Goal: Task Accomplishment & Management: Use online tool/utility

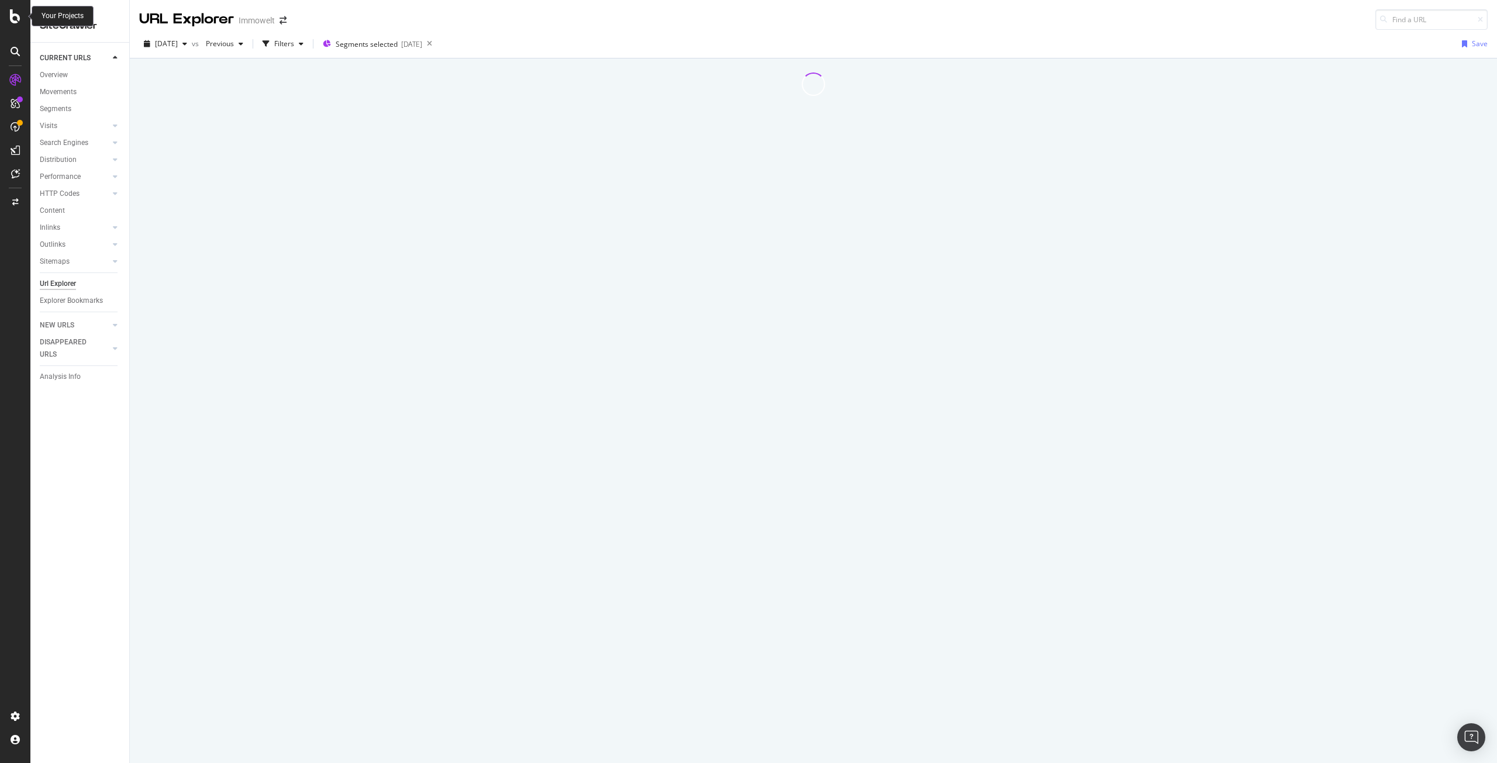
click at [11, 16] on icon at bounding box center [15, 16] width 11 height 14
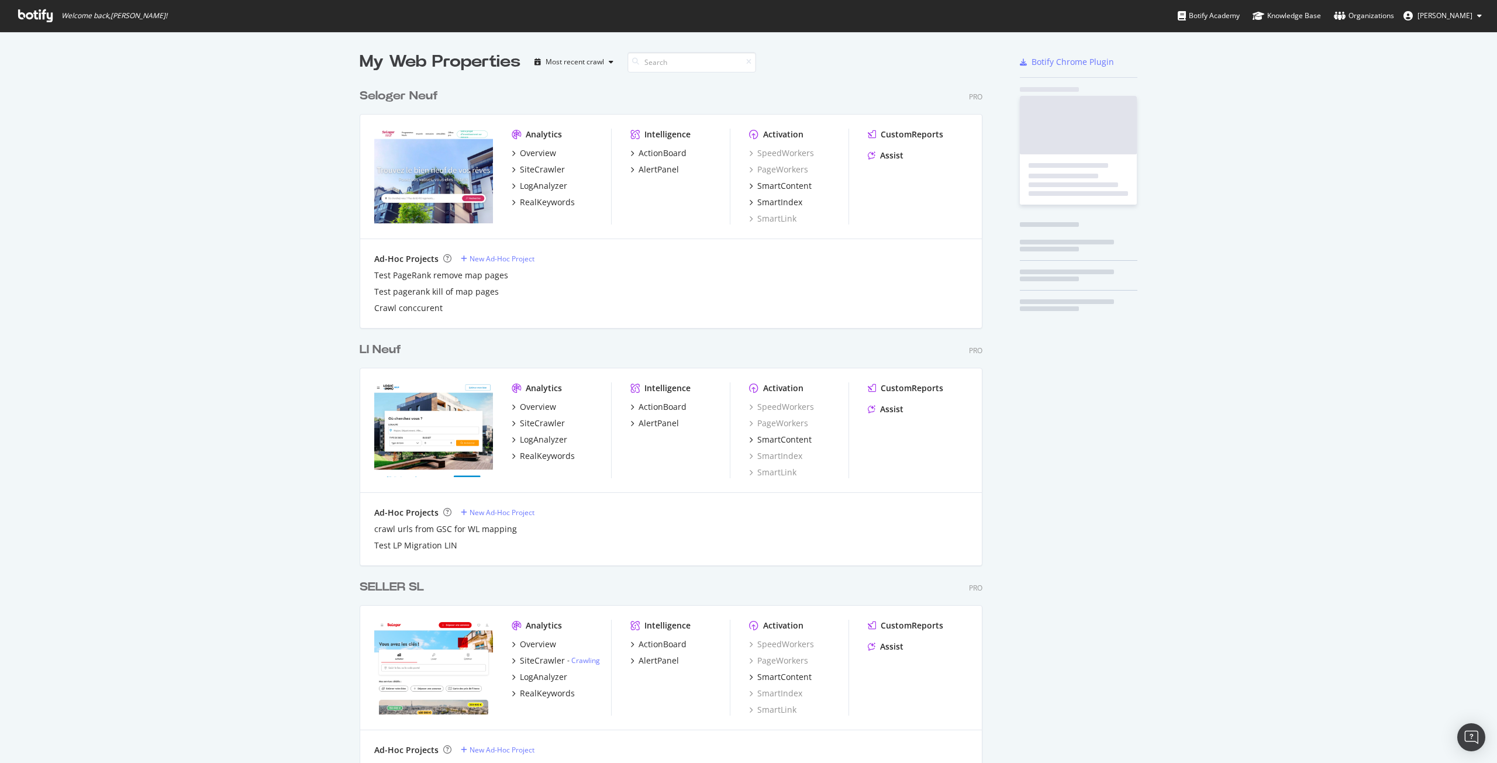
scroll to position [3508, 623]
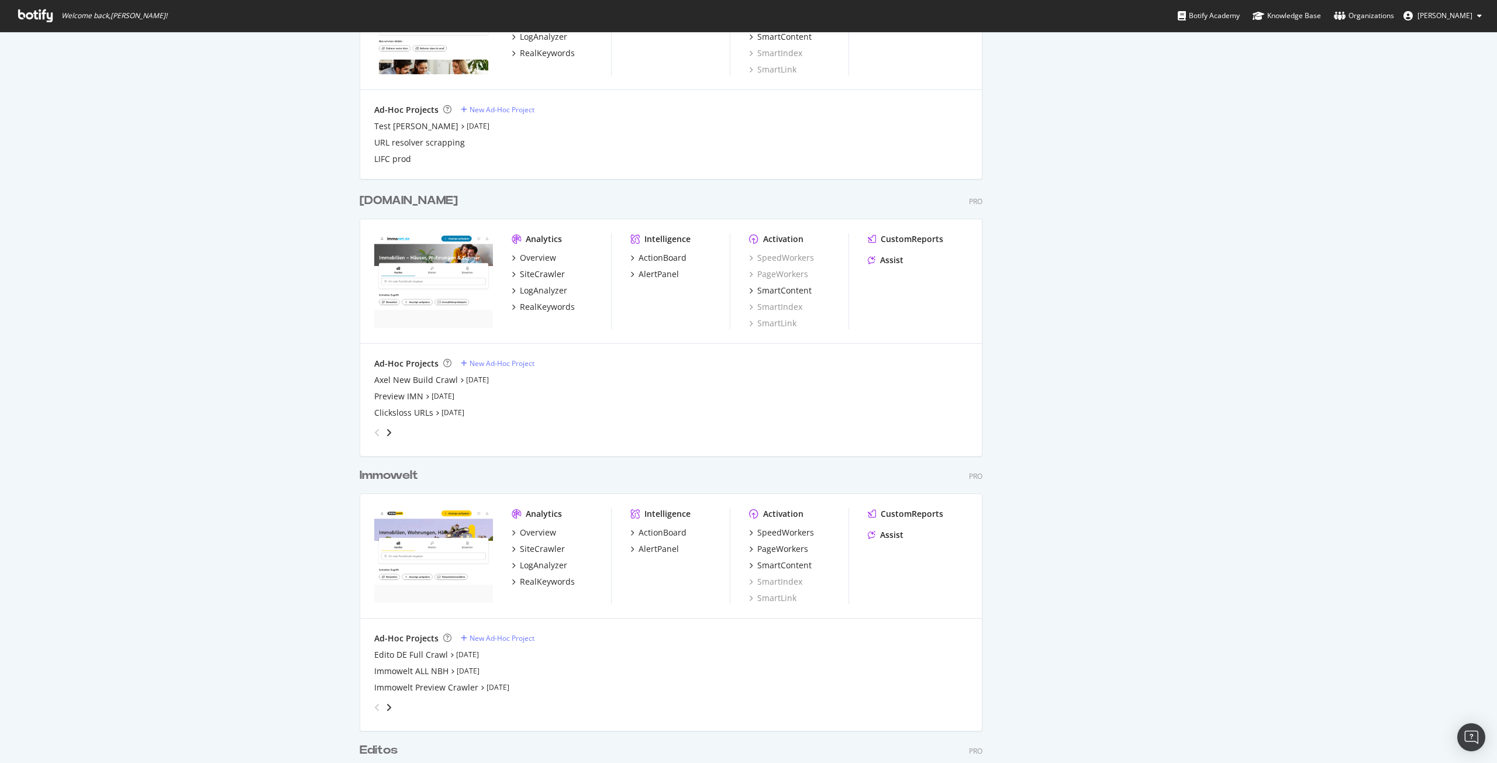
scroll to position [1521, 0]
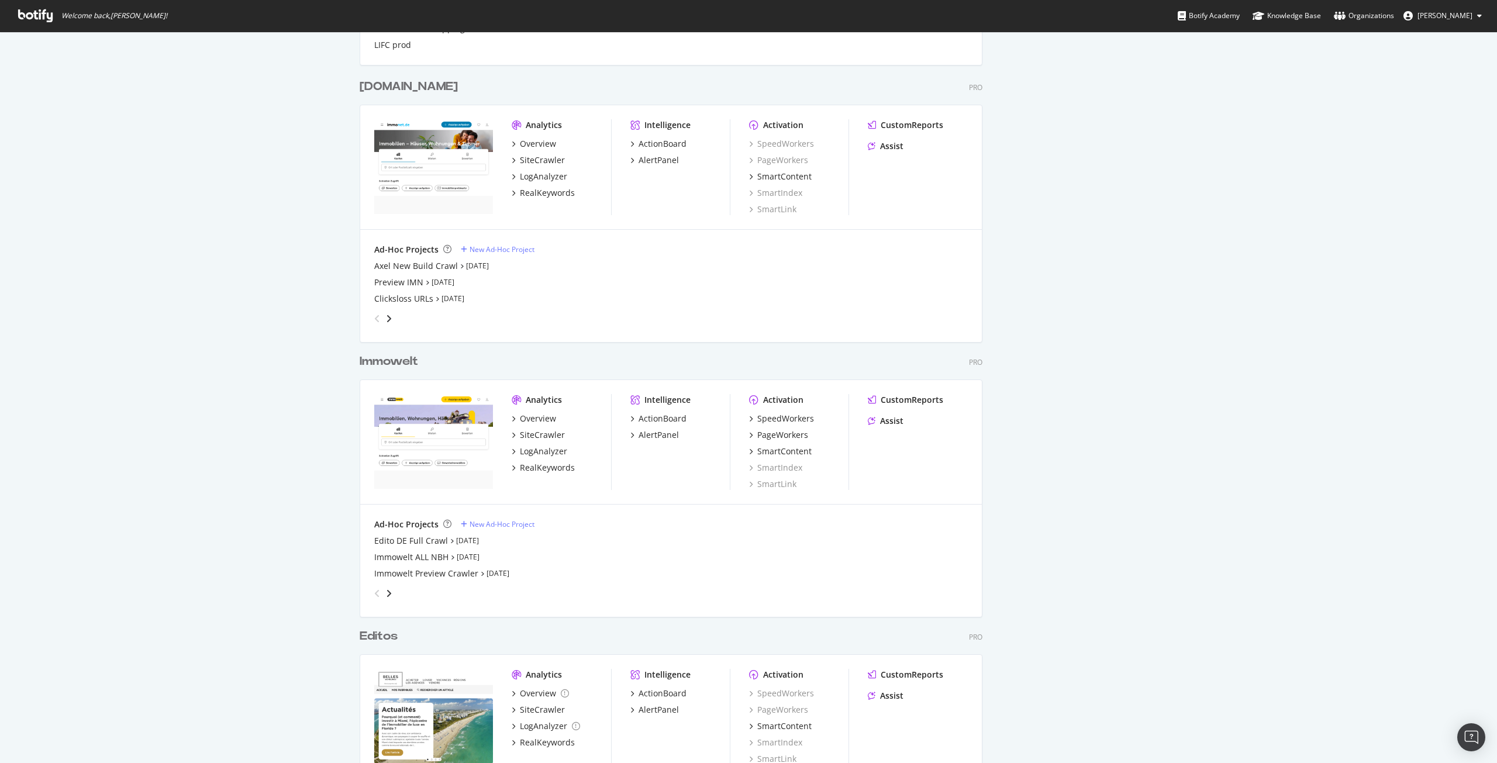
click at [404, 359] on div "Immowelt" at bounding box center [389, 361] width 58 height 17
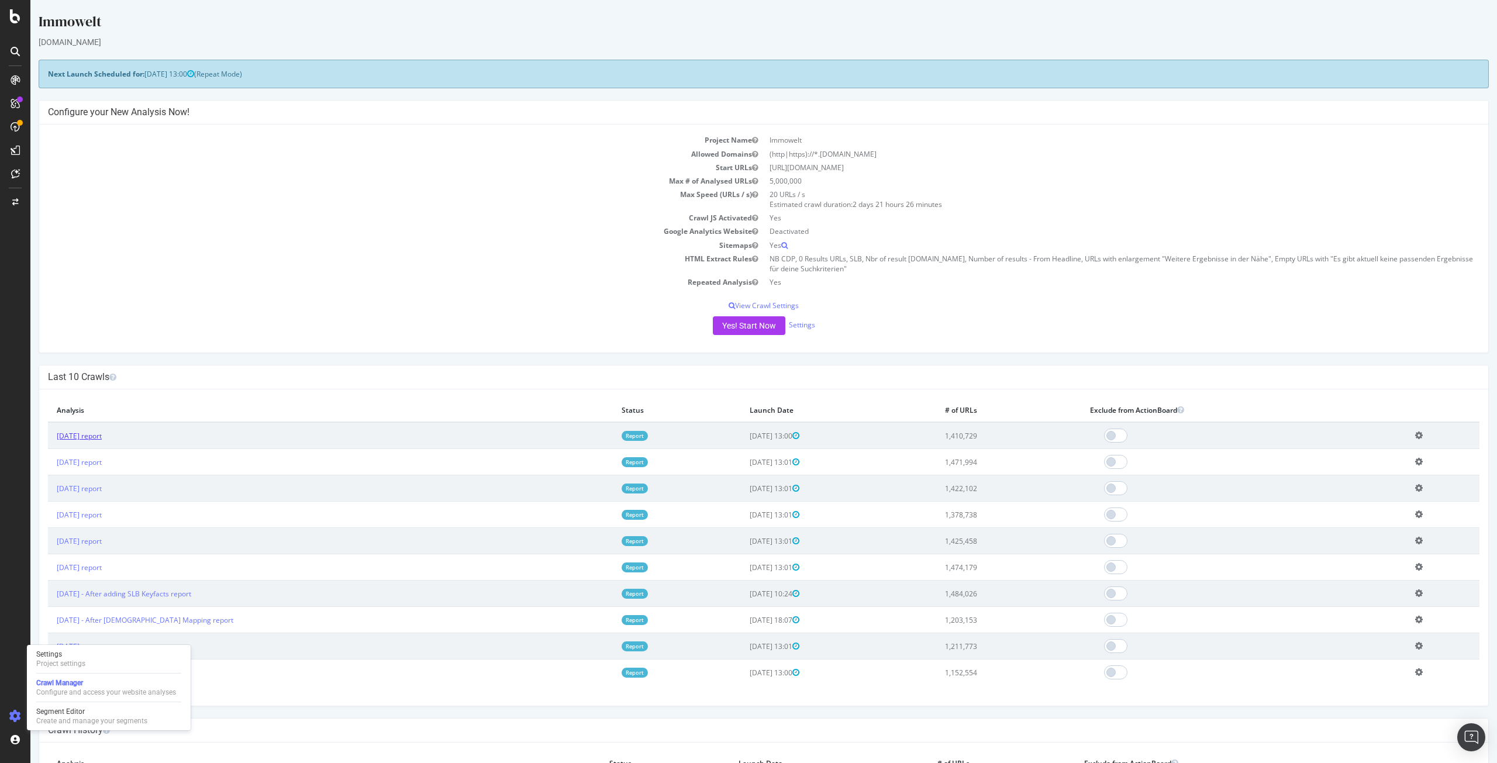
click at [99, 436] on link "2025 Sep. 12th report" at bounding box center [79, 436] width 45 height 10
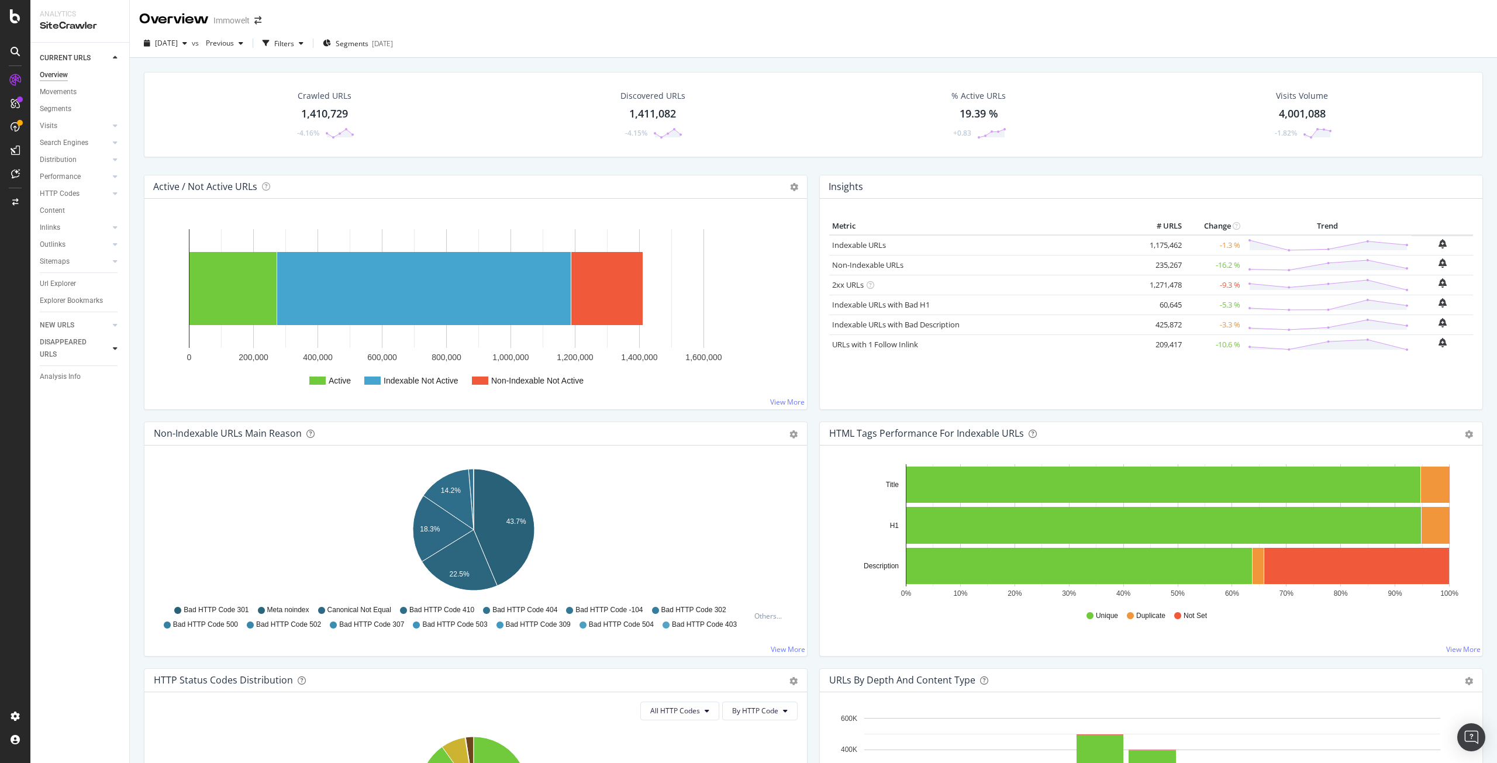
click at [112, 349] on div at bounding box center [115, 349] width 12 height 12
click at [116, 101] on icon at bounding box center [115, 98] width 5 height 7
click at [58, 105] on div "Overview" at bounding box center [59, 111] width 33 height 12
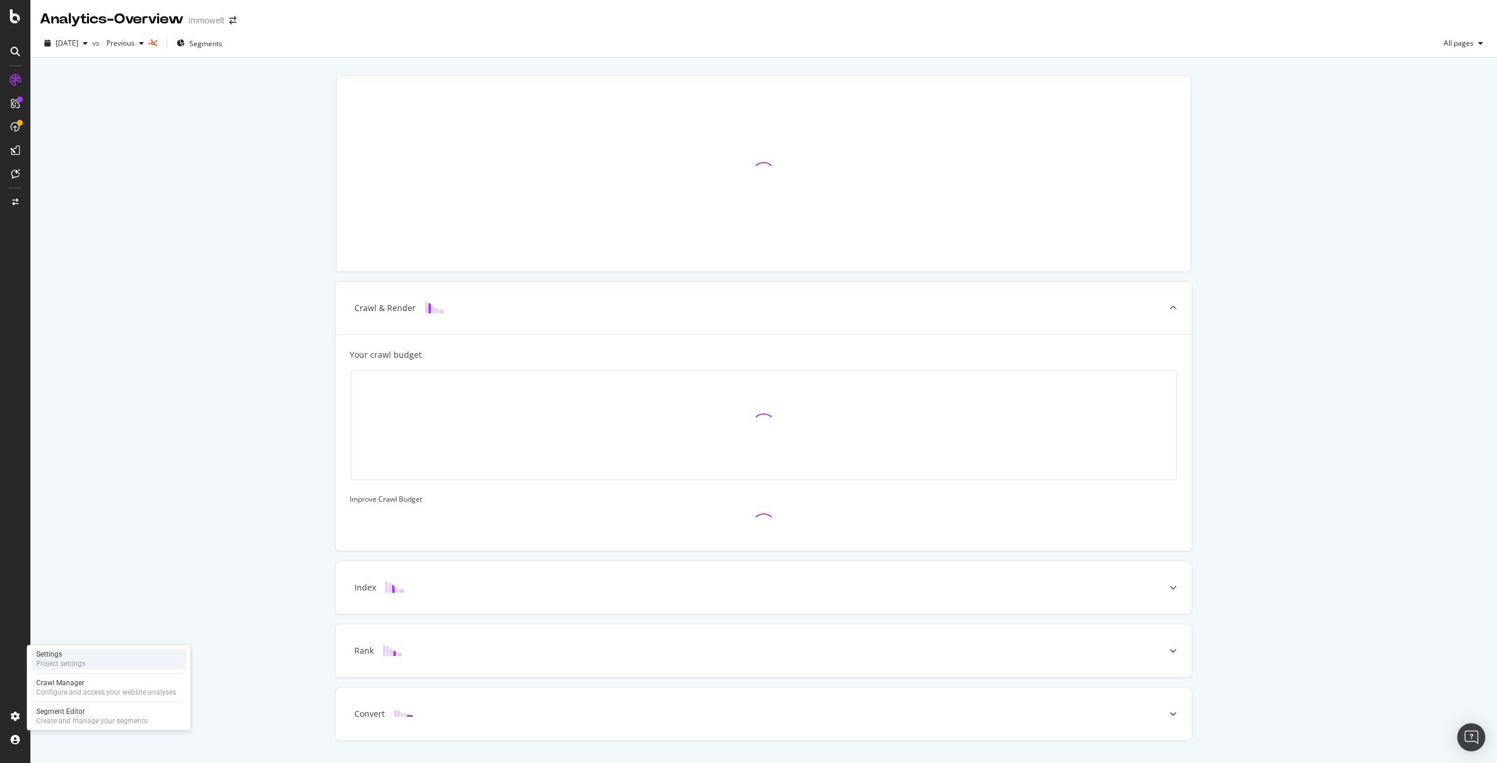
click at [77, 654] on div "Settings" at bounding box center [60, 654] width 49 height 9
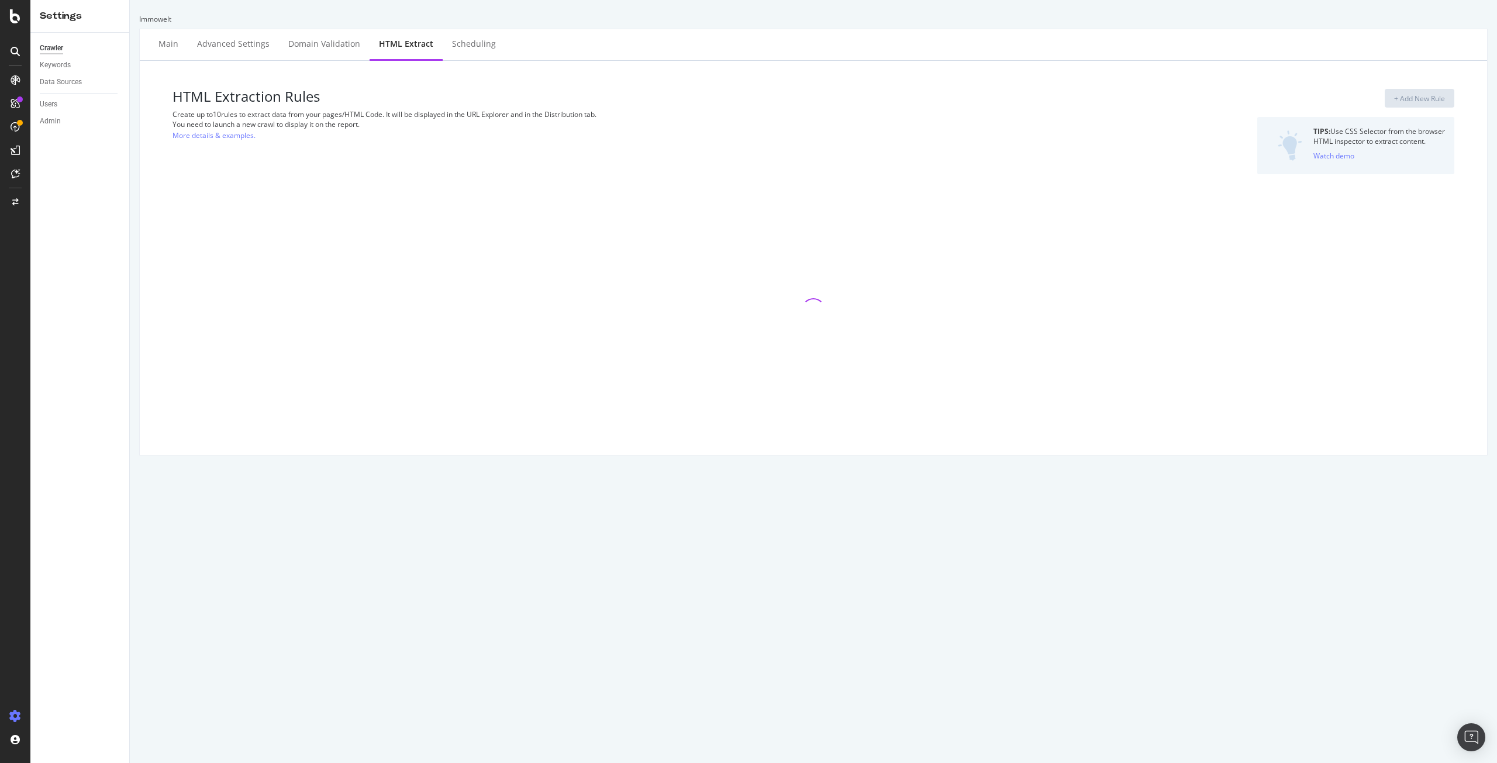
select select "exist"
select select "i"
select select "exist"
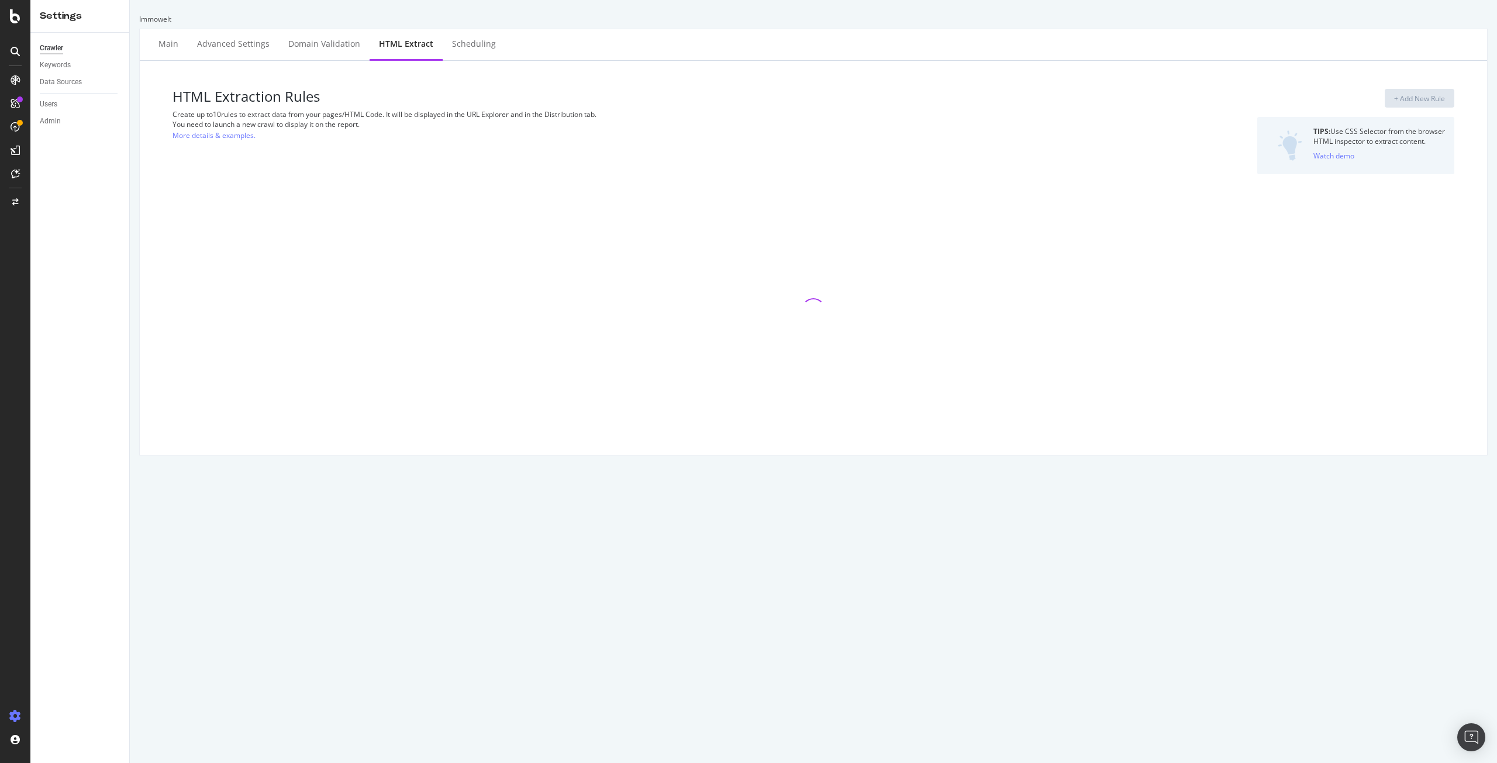
select select "exist"
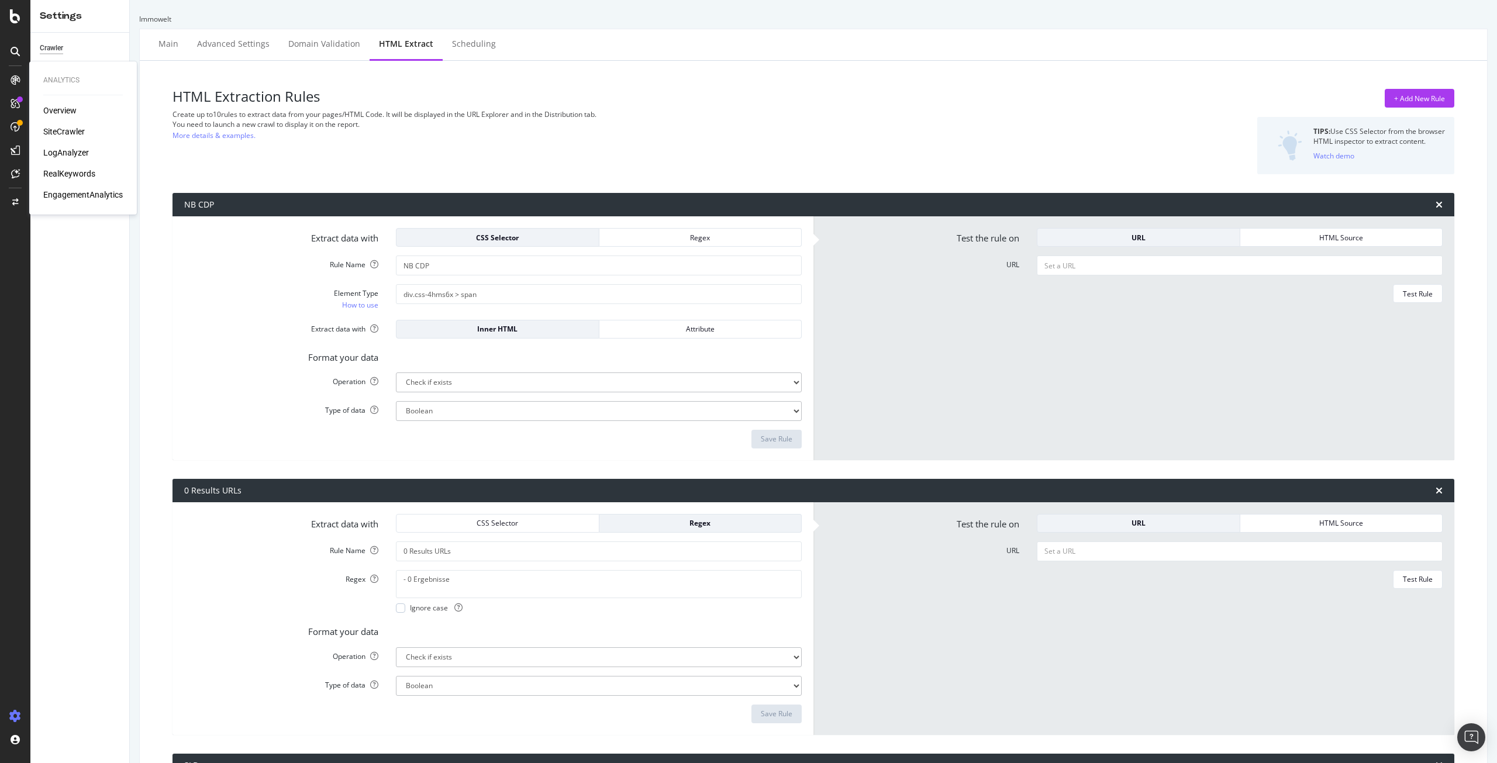
drag, startPoint x: 65, startPoint y: 132, endPoint x: 71, endPoint y: 123, distance: 10.9
click at [65, 132] on div "SiteCrawler" at bounding box center [64, 132] width 42 height 12
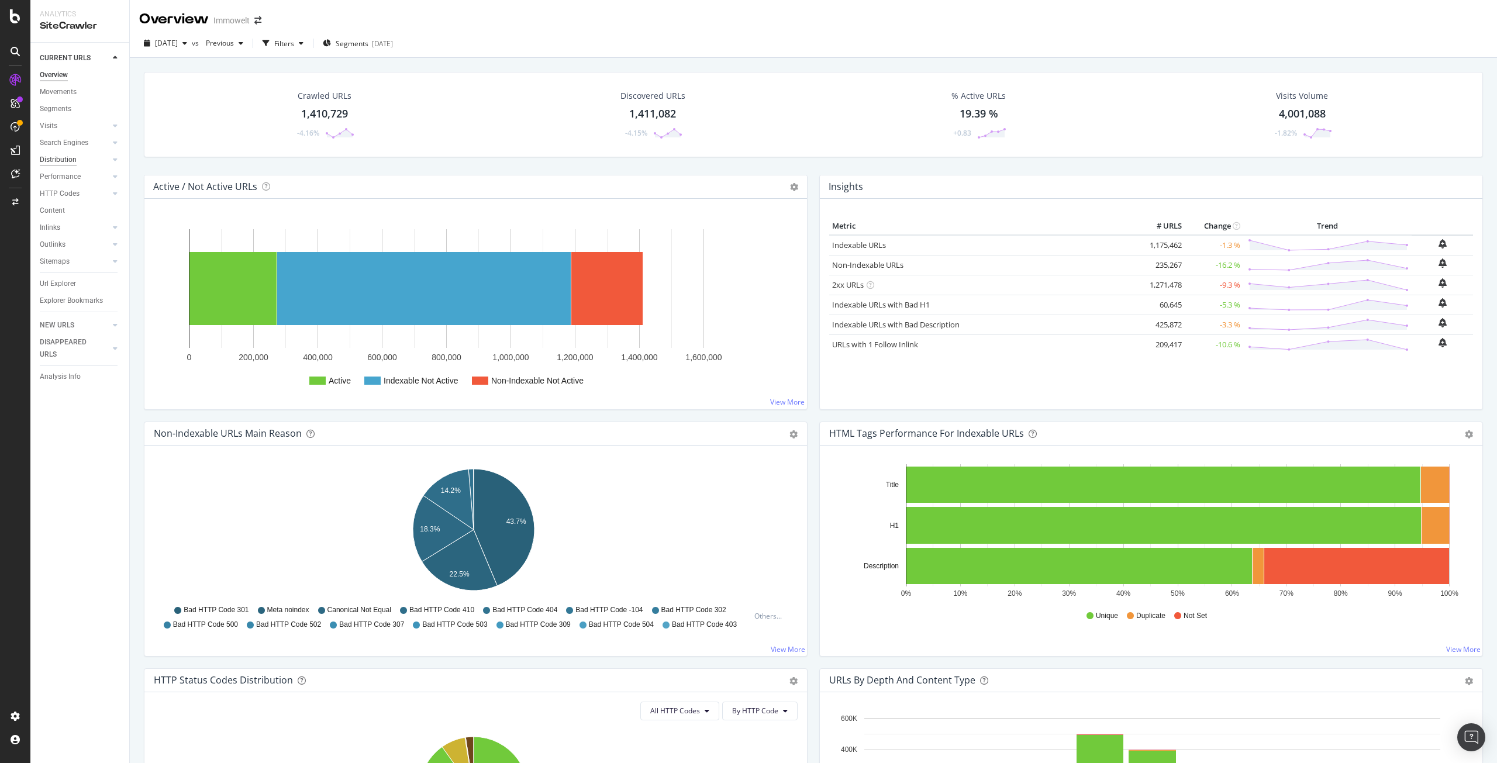
click at [58, 164] on div "Distribution" at bounding box center [58, 160] width 37 height 12
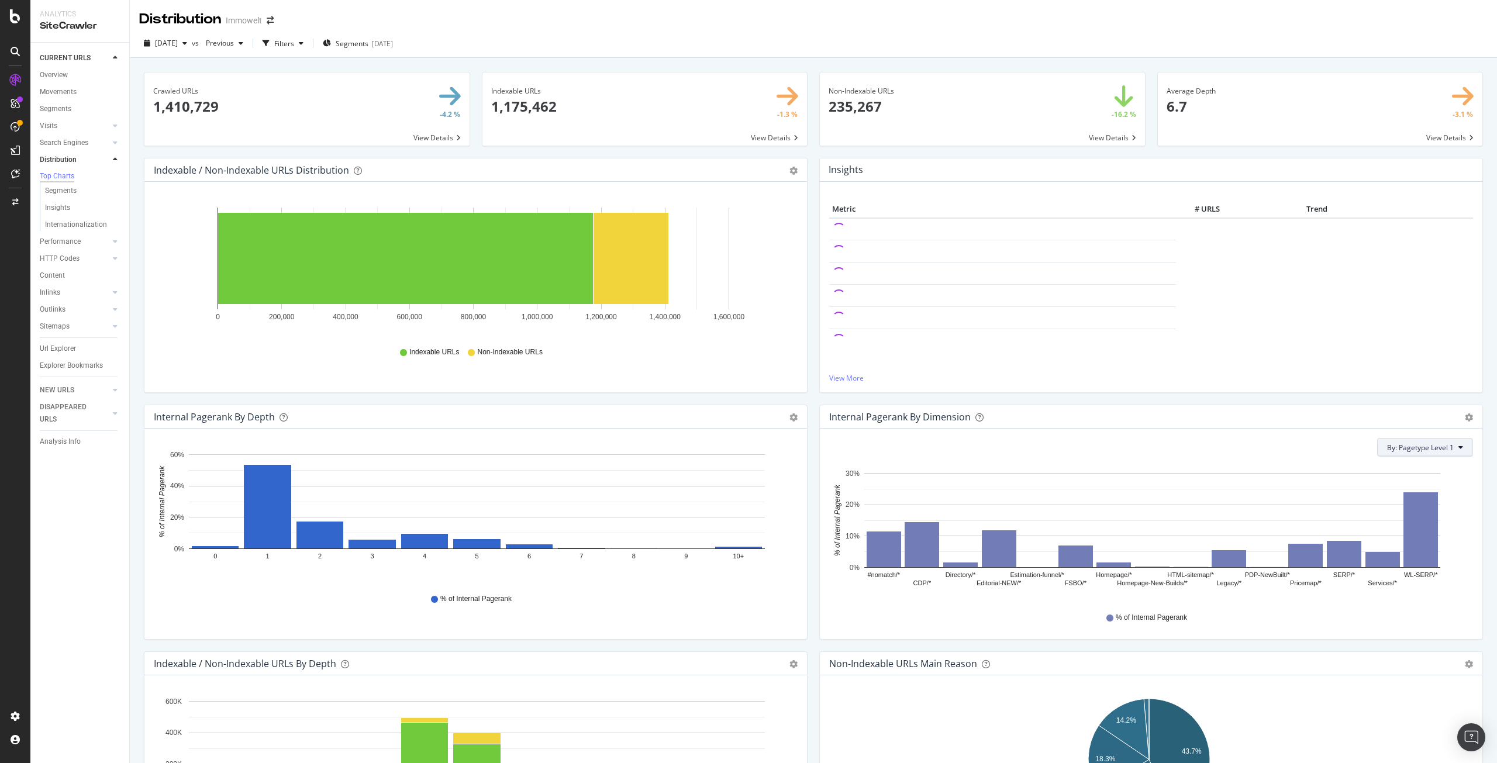
click at [1417, 448] on span "By: Pagetype Level 1" at bounding box center [1420, 448] width 67 height 10
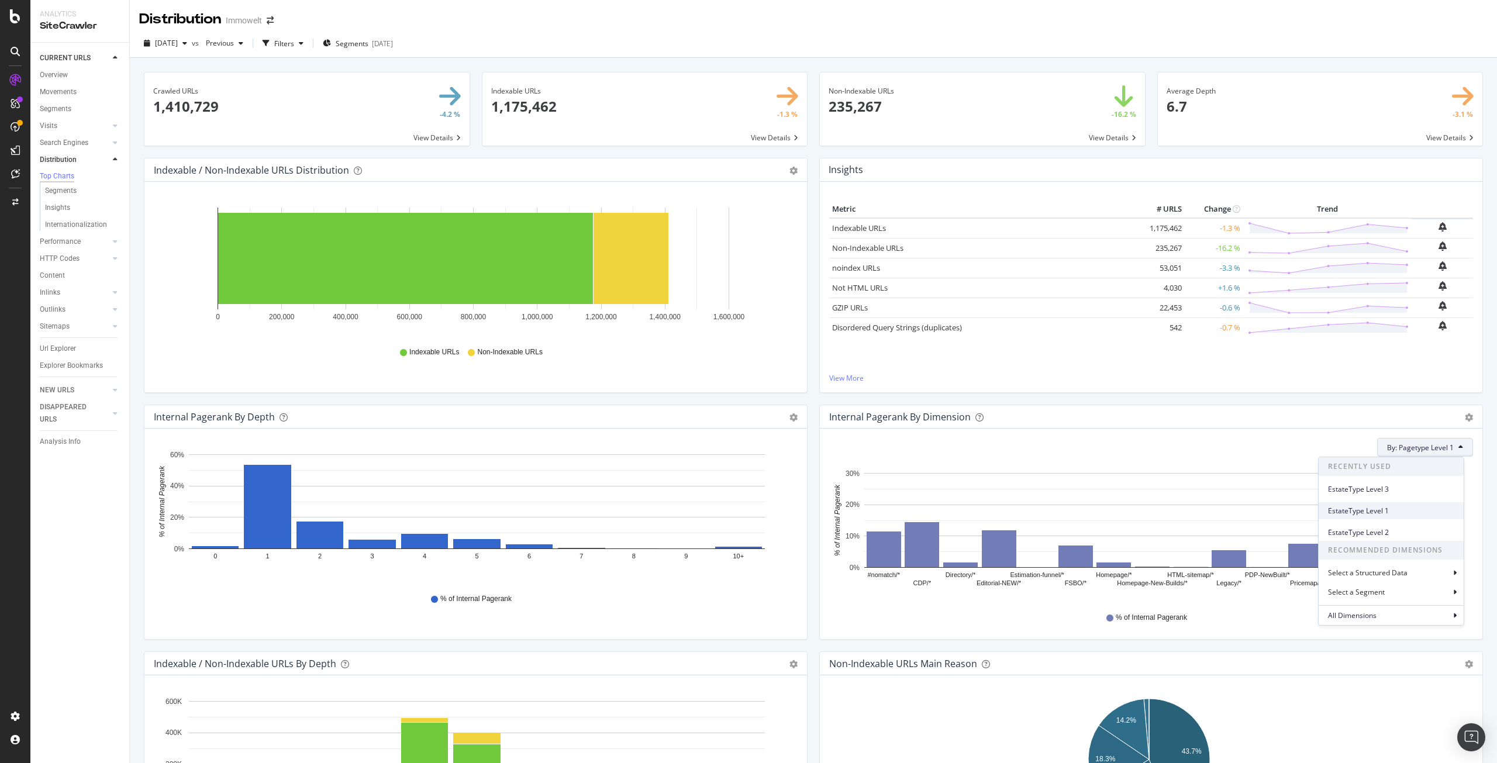
click at [1349, 511] on span "EstateType Level 1" at bounding box center [1391, 511] width 126 height 11
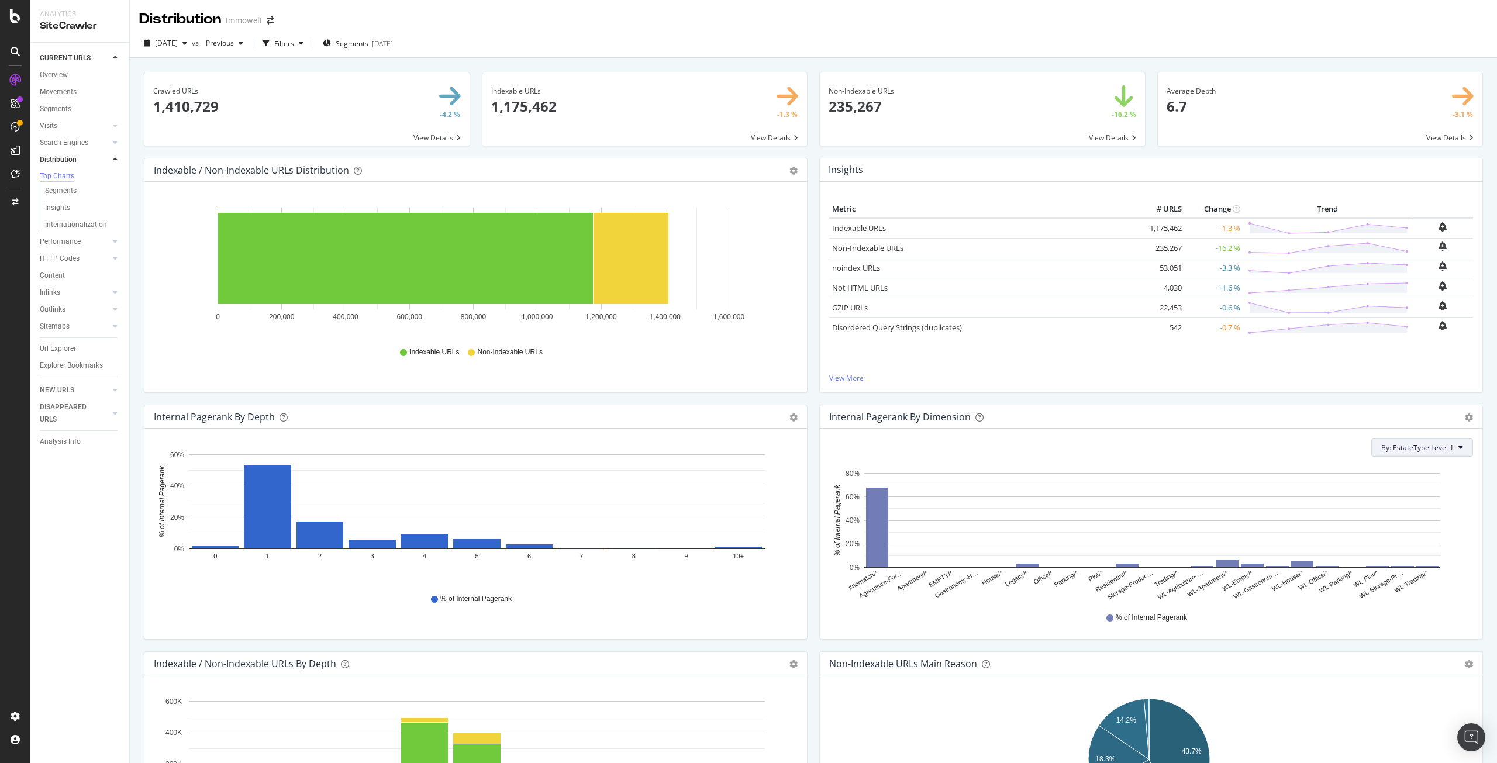
click at [1428, 446] on span "By: EstateType Level 1" at bounding box center [1418, 448] width 73 height 10
click at [1386, 529] on span "EstateType Level 2" at bounding box center [1391, 533] width 126 height 11
click at [1390, 450] on span "By: EstateType Level 2" at bounding box center [1418, 448] width 73 height 10
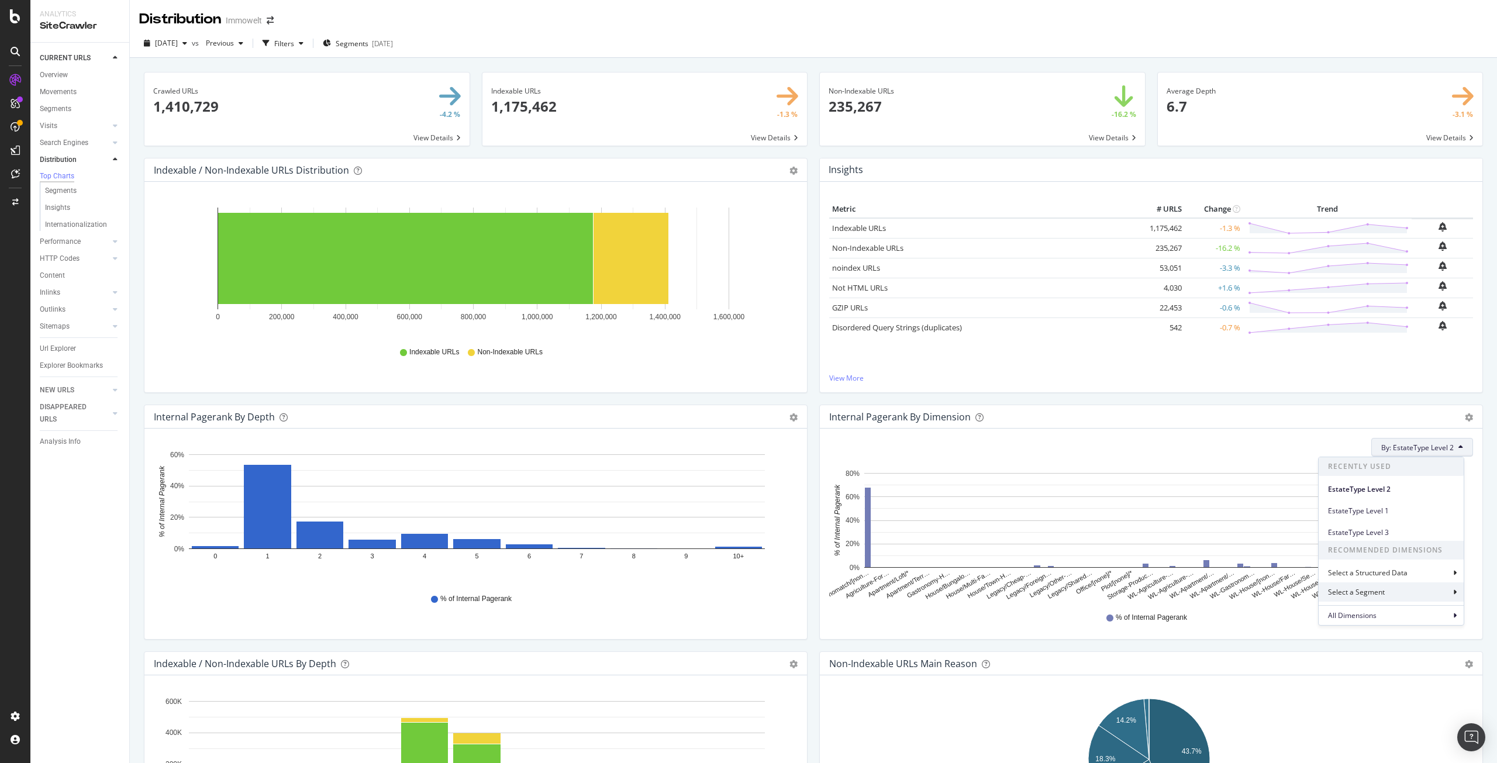
click at [1375, 594] on div "Select a Segment" at bounding box center [1357, 592] width 59 height 10
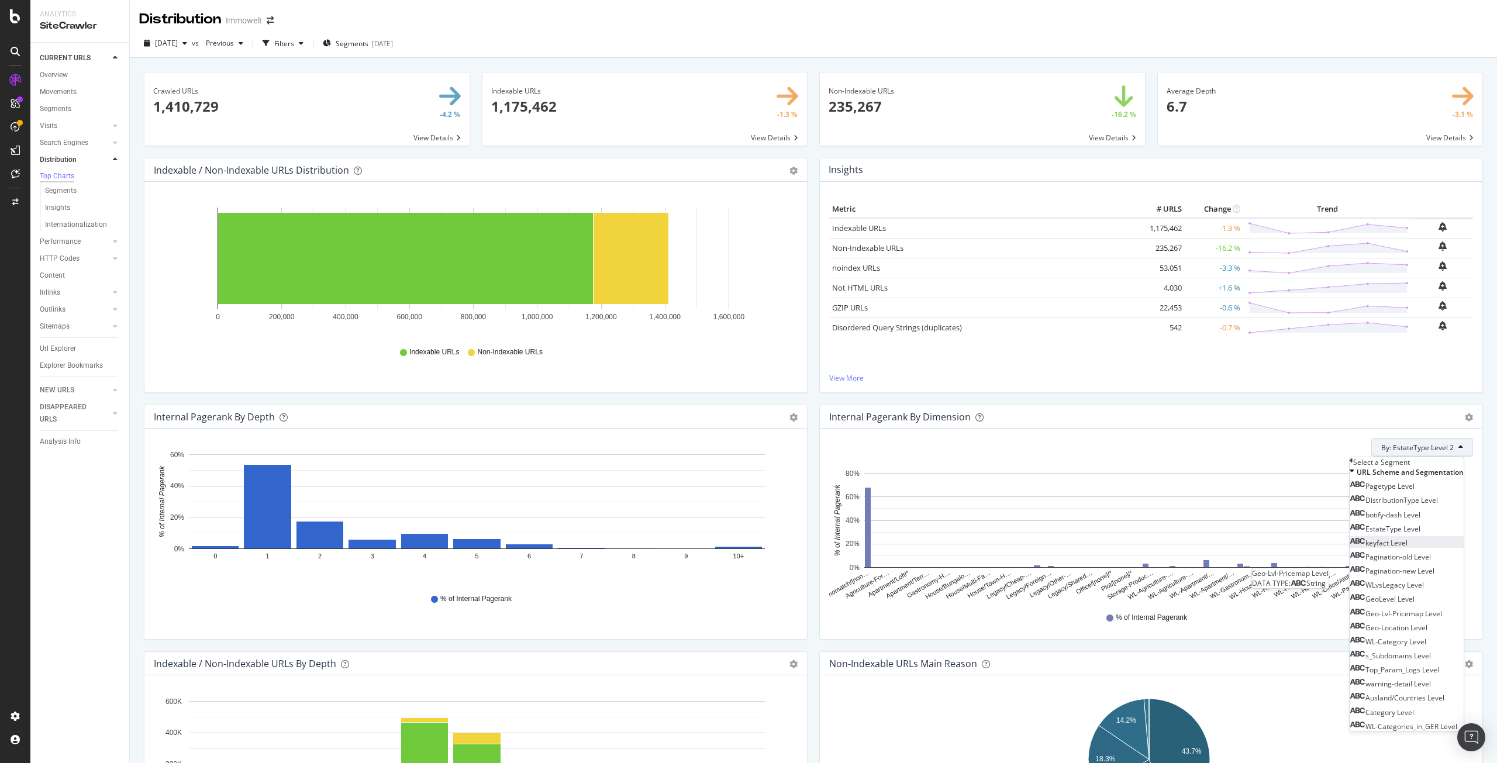
scroll to position [101, 0]
click at [1417, 722] on span "WL-Categories_in_GER Level" at bounding box center [1412, 727] width 92 height 10
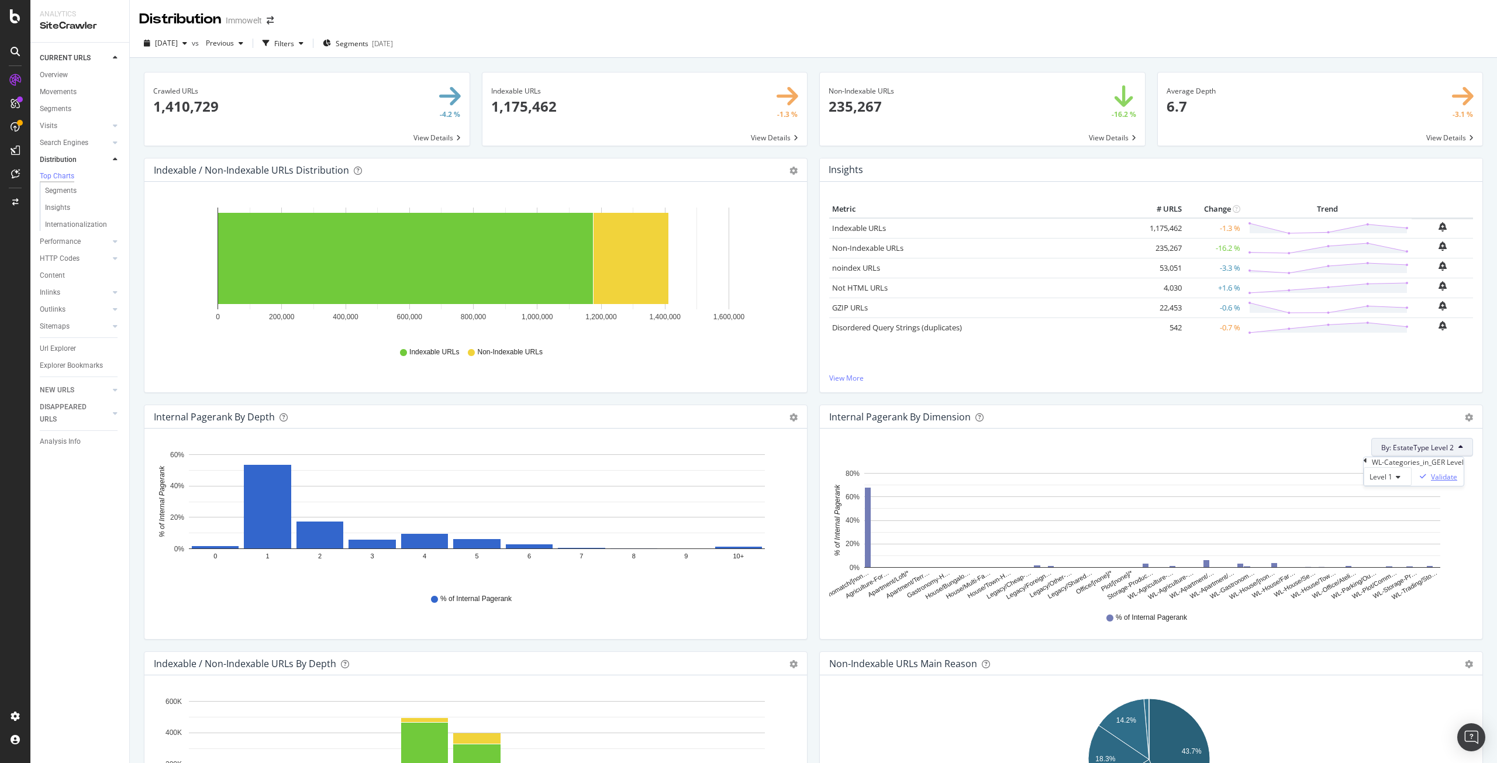
click at [1442, 482] on div "Validate" at bounding box center [1444, 477] width 26 height 10
click at [1420, 446] on span "By: WL-Categories_in_GER Level 1" at bounding box center [1399, 448] width 109 height 10
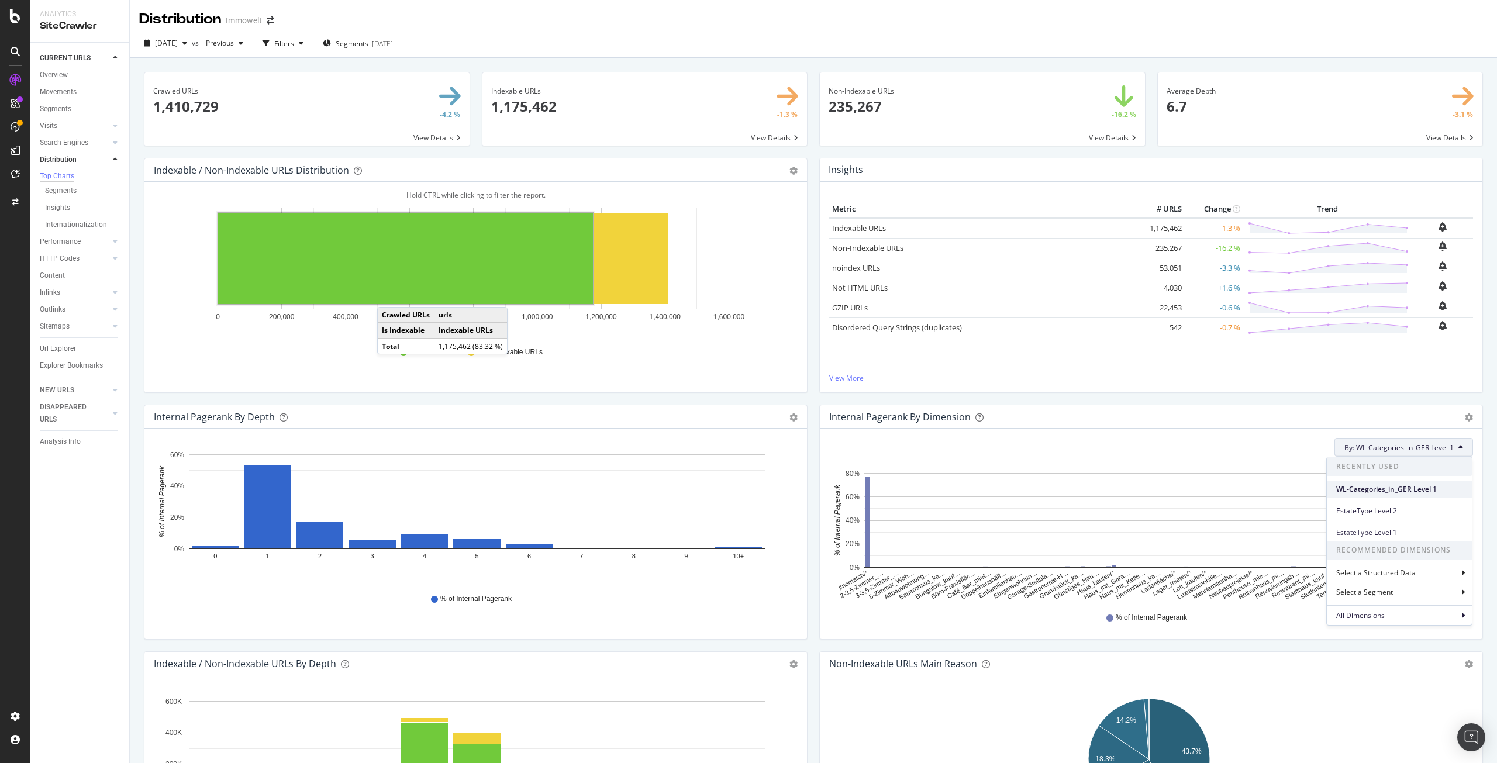
click at [1369, 487] on span "WL-Categories_in_GER Level 1" at bounding box center [1399, 489] width 126 height 11
click at [1366, 445] on span "By: WL-Categories_in_GER Level 1" at bounding box center [1399, 448] width 109 height 10
click at [1383, 609] on div "All Dimensions" at bounding box center [1399, 615] width 145 height 20
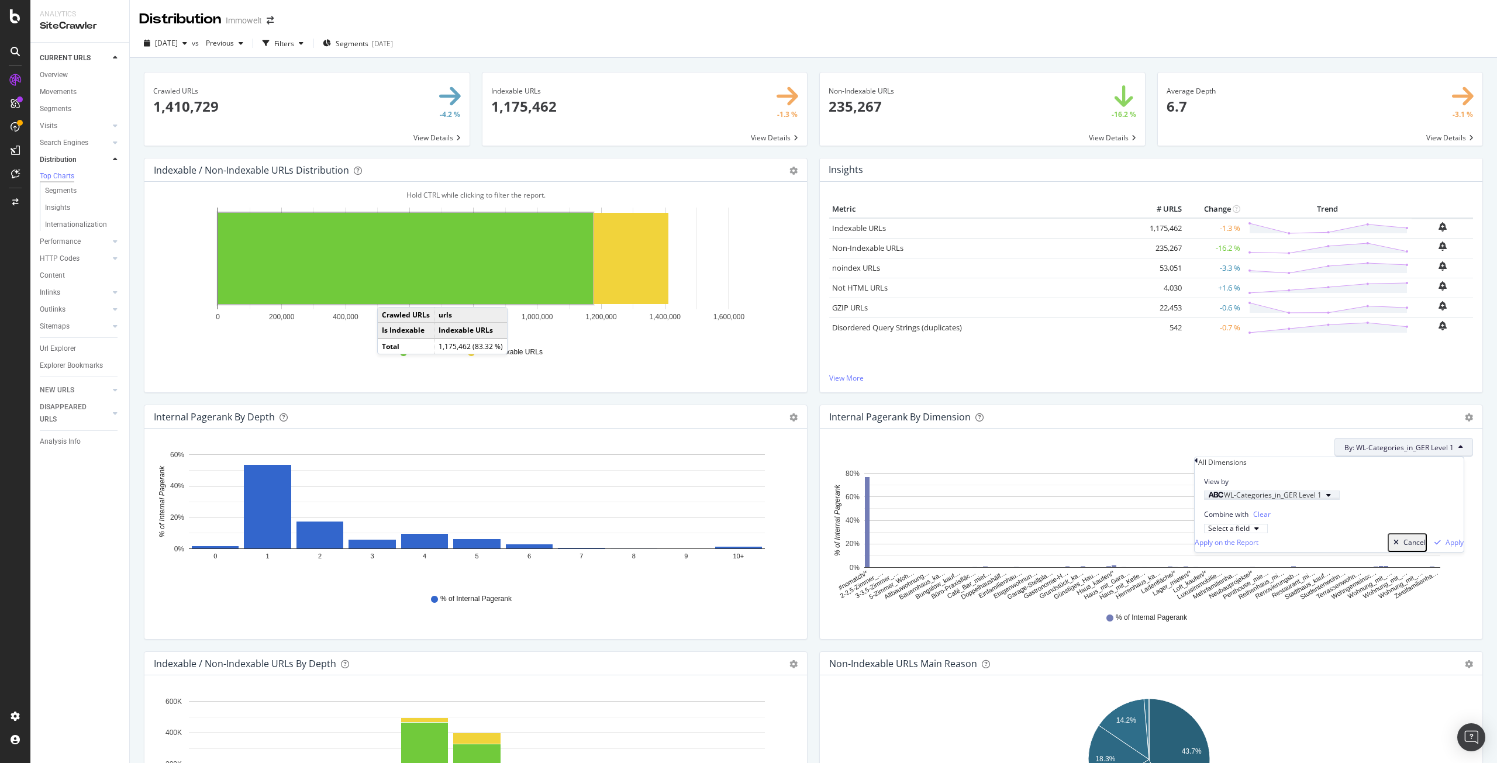
click at [1303, 500] on span "WL-Categories_in_GER Level 1" at bounding box center [1273, 495] width 98 height 10
click at [1245, 573] on div "Level 2" at bounding box center [1228, 566] width 47 height 12
click at [1298, 544] on div "Validate" at bounding box center [1285, 539] width 26 height 10
click at [1446, 547] on div "Apply" at bounding box center [1455, 543] width 18 height 10
click at [1395, 443] on span "By: WL-Categories_in_GER Level 2" at bounding box center [1399, 448] width 109 height 10
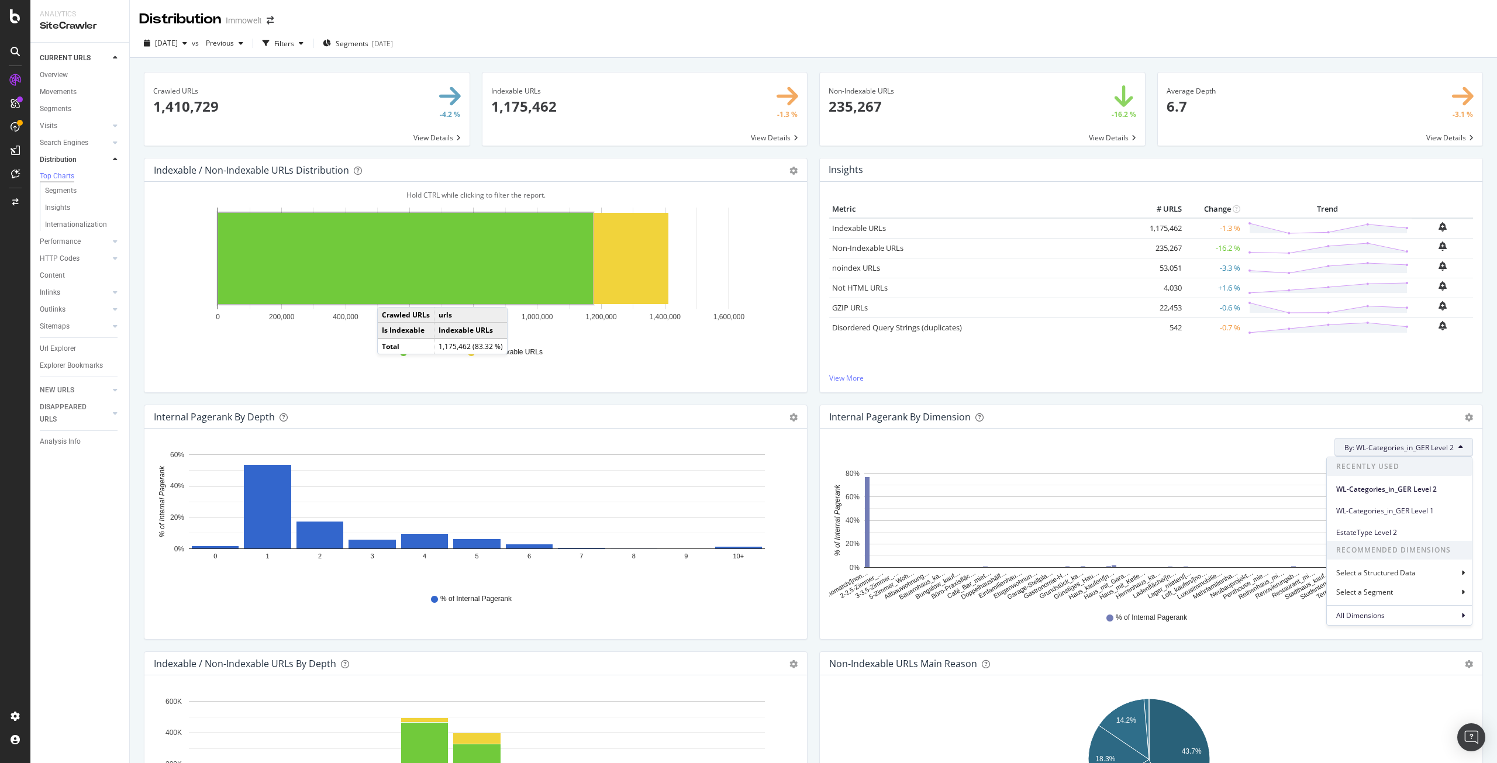
click at [974, 630] on div "% of Internal Pagerank" at bounding box center [1151, 618] width 632 height 26
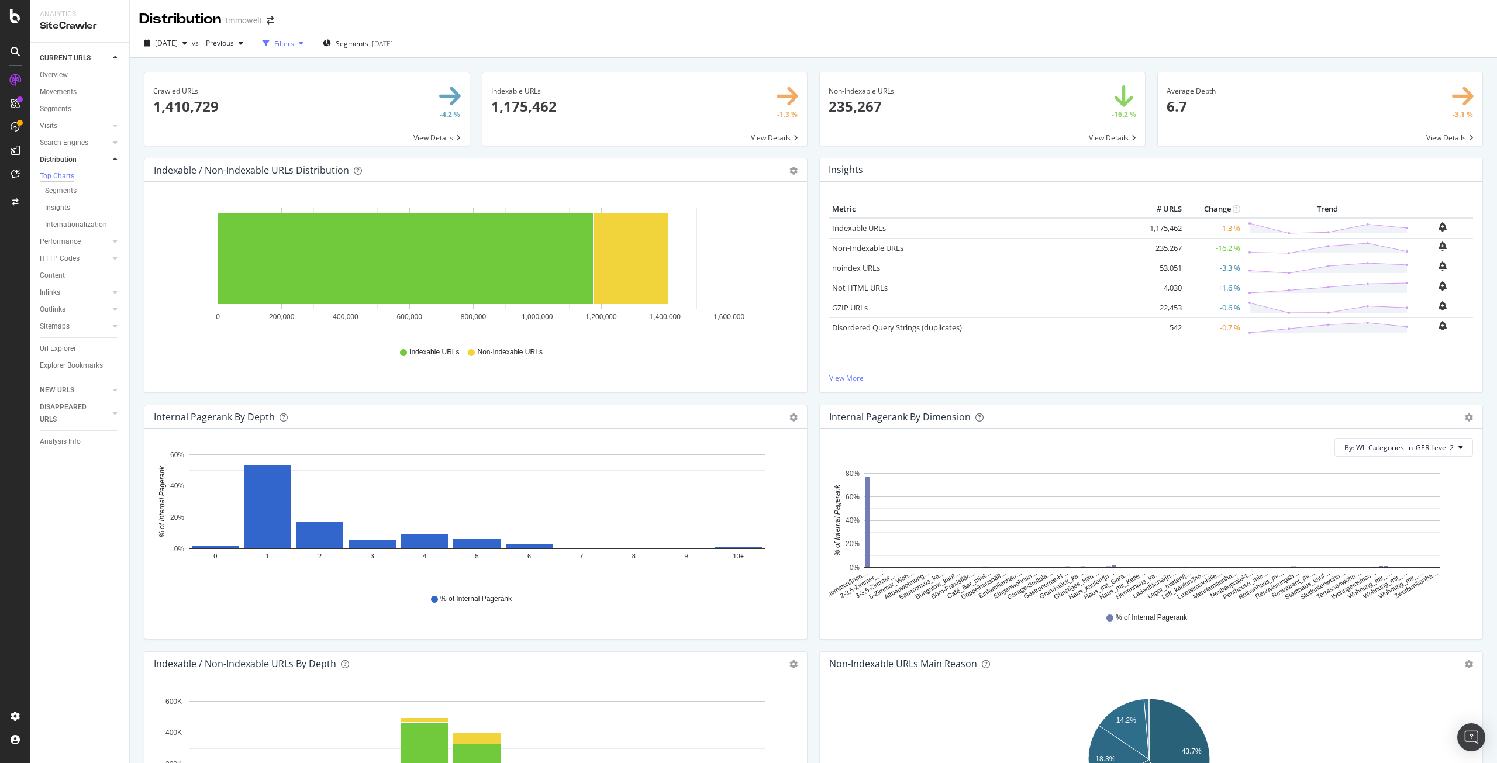
click at [294, 42] on div "Filters" at bounding box center [284, 44] width 20 height 10
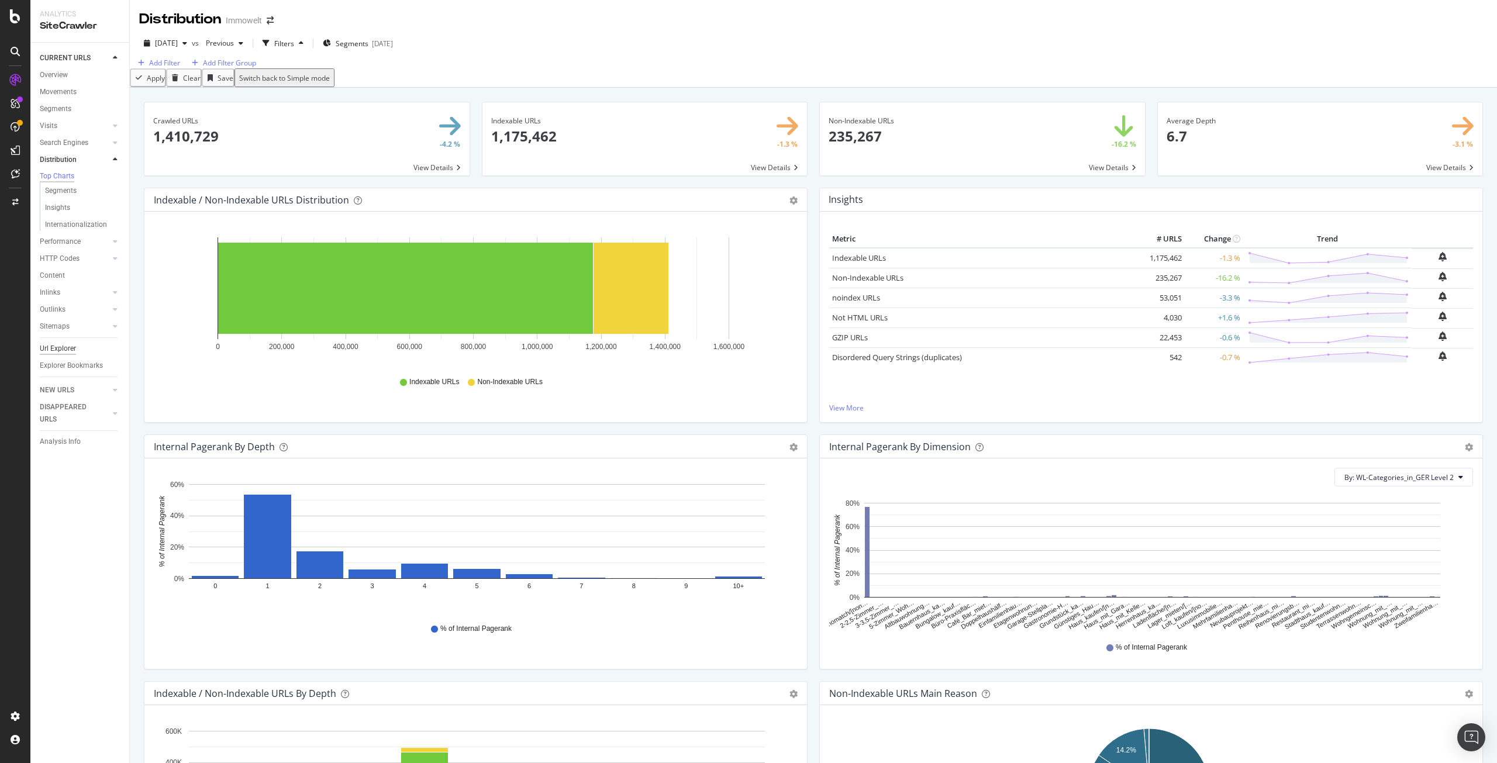
click at [64, 352] on div "Url Explorer" at bounding box center [58, 349] width 36 height 12
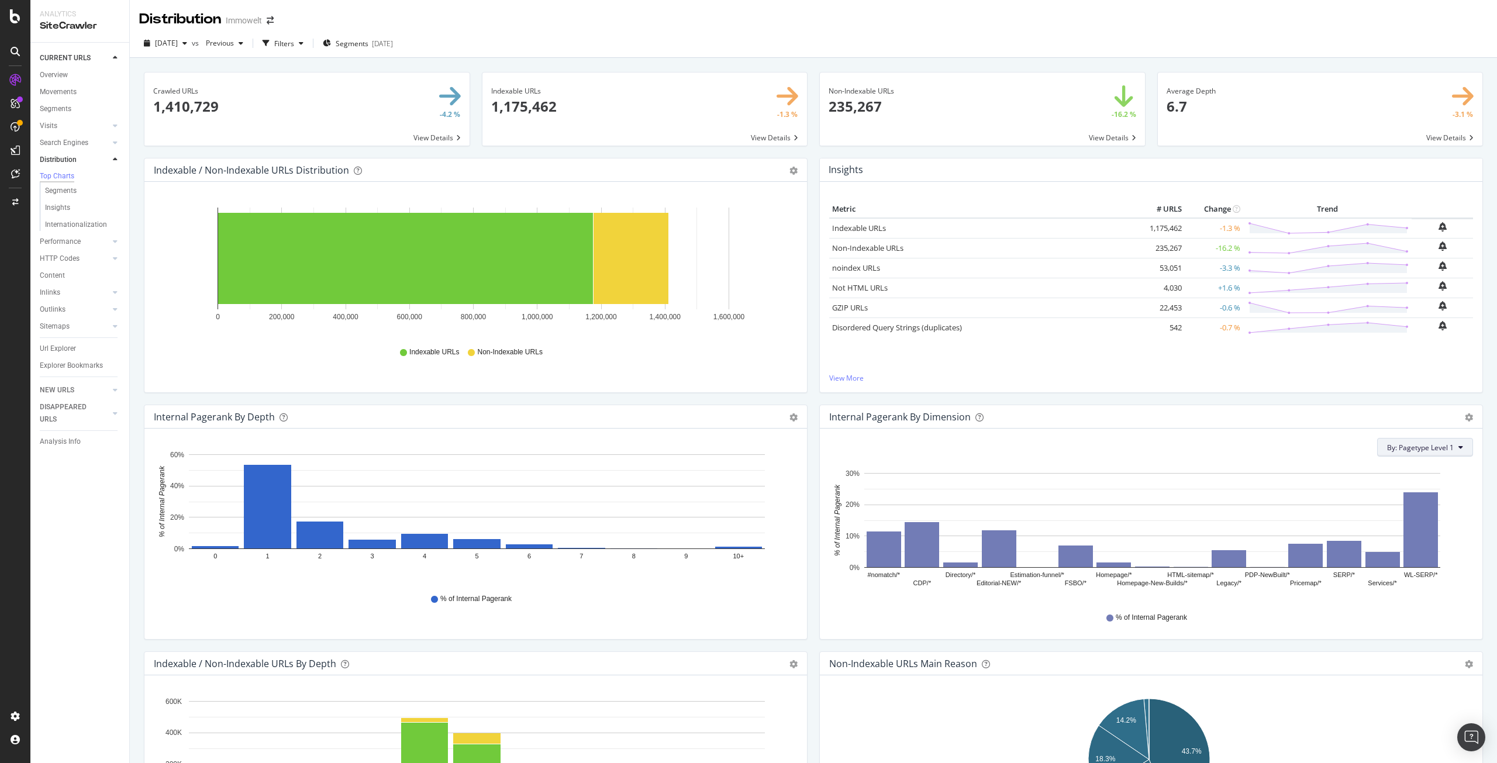
click at [1413, 451] on span "By: Pagetype Level 1" at bounding box center [1420, 448] width 67 height 10
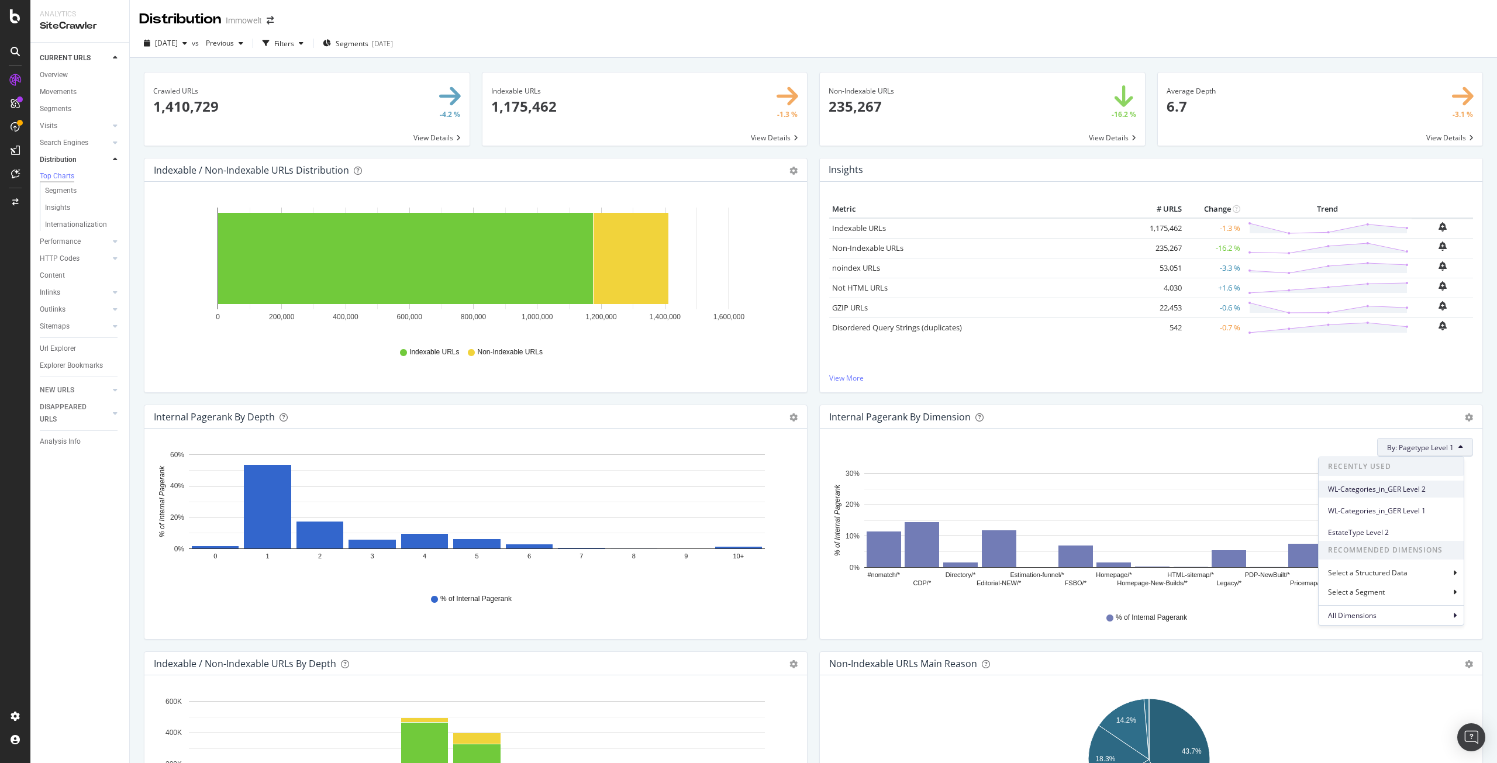
click at [1398, 490] on span "WL-Categories_in_GER Level 2" at bounding box center [1391, 489] width 126 height 11
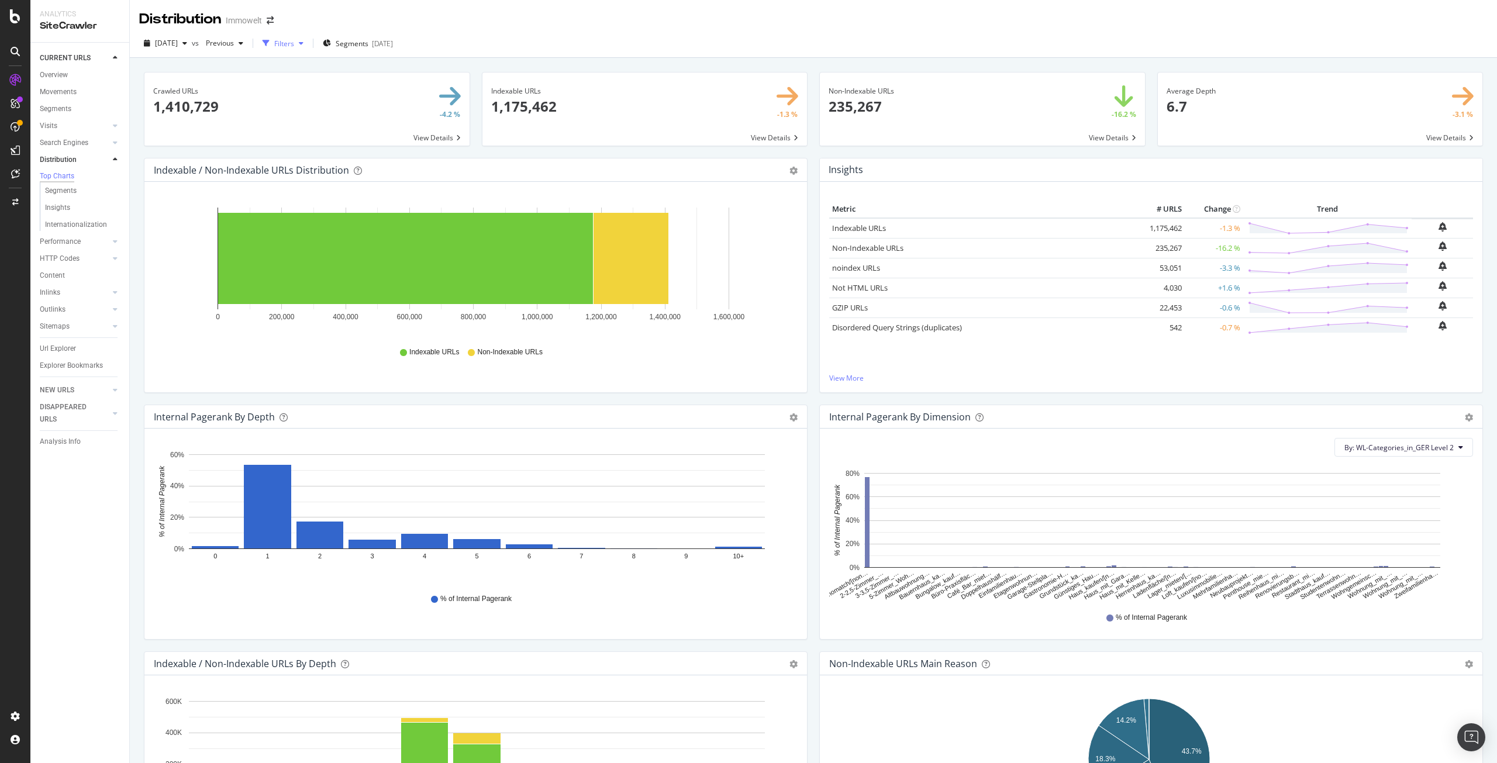
click at [308, 37] on div "Filters" at bounding box center [283, 44] width 50 height 18
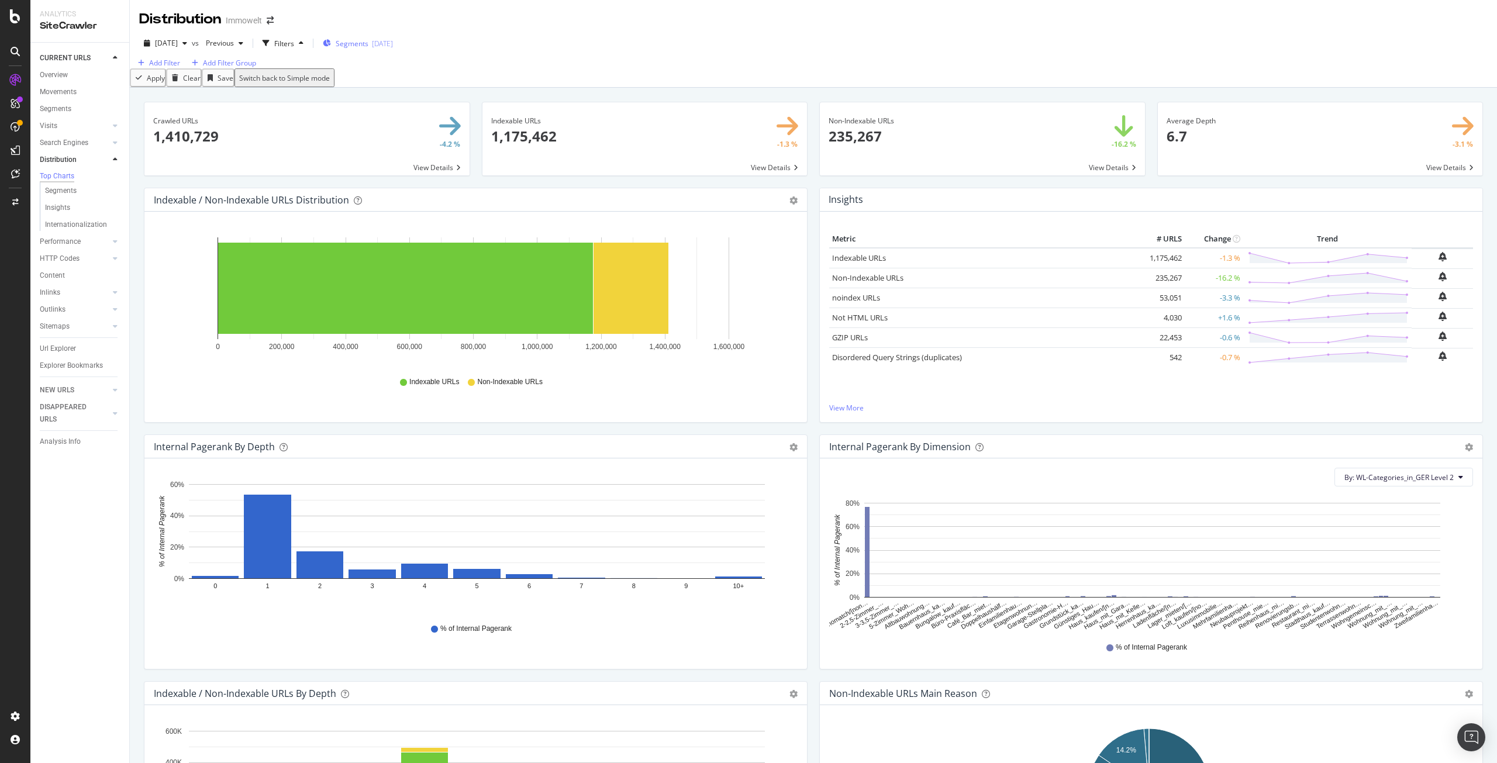
click at [367, 42] on span "Segments" at bounding box center [352, 44] width 33 height 10
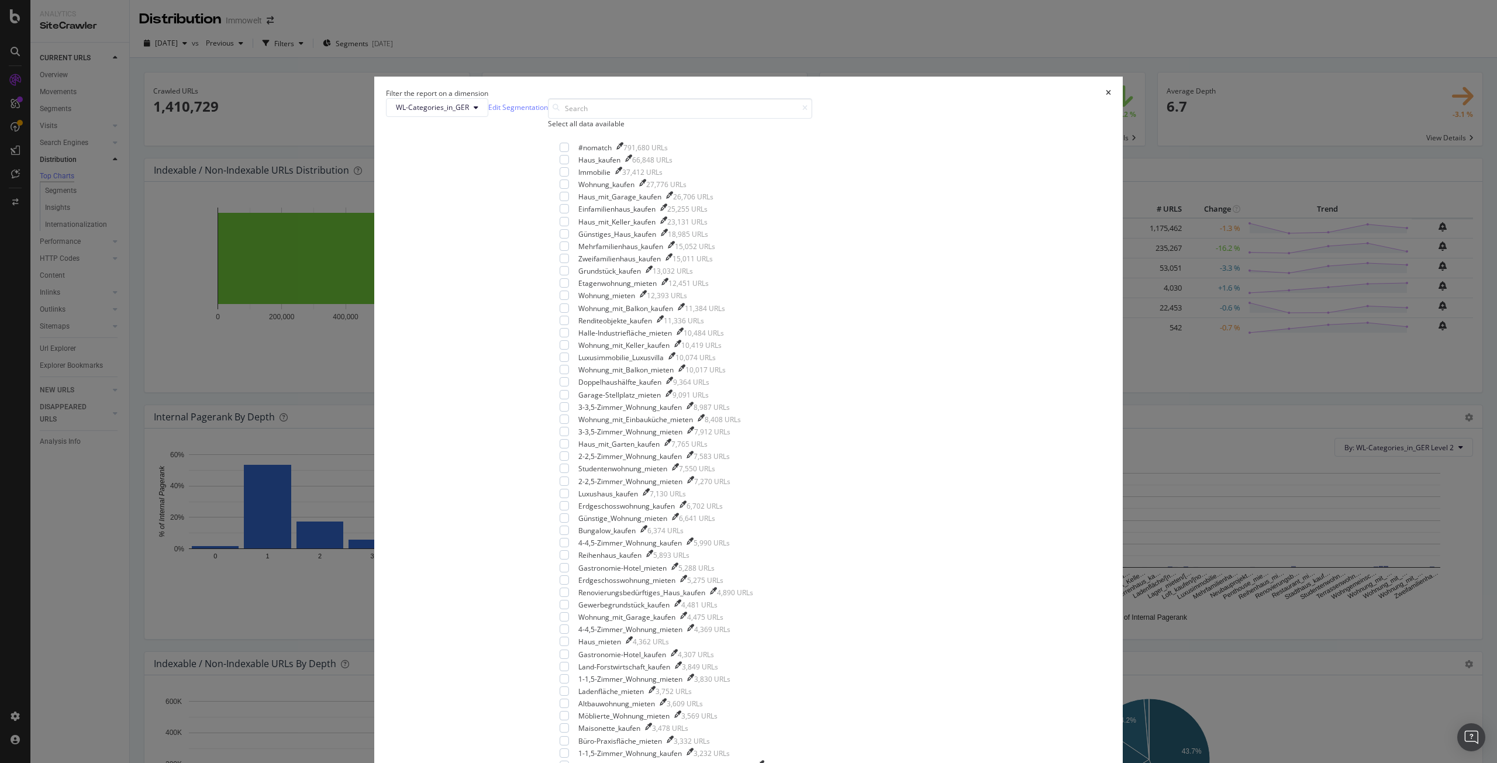
click at [674, 129] on div "Select all data available" at bounding box center [680, 124] width 264 height 10
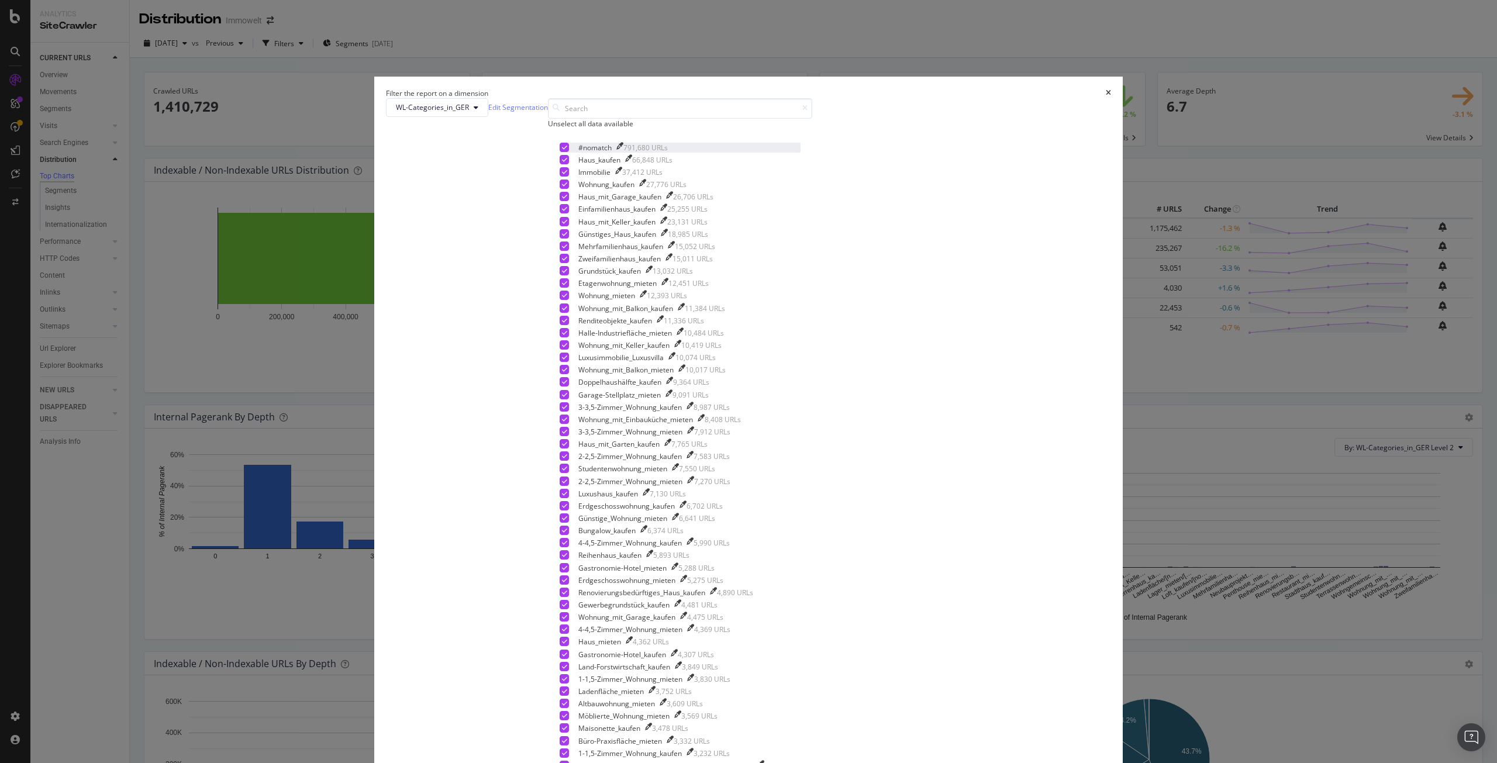
click at [567, 150] on icon "modal" at bounding box center [564, 147] width 5 height 6
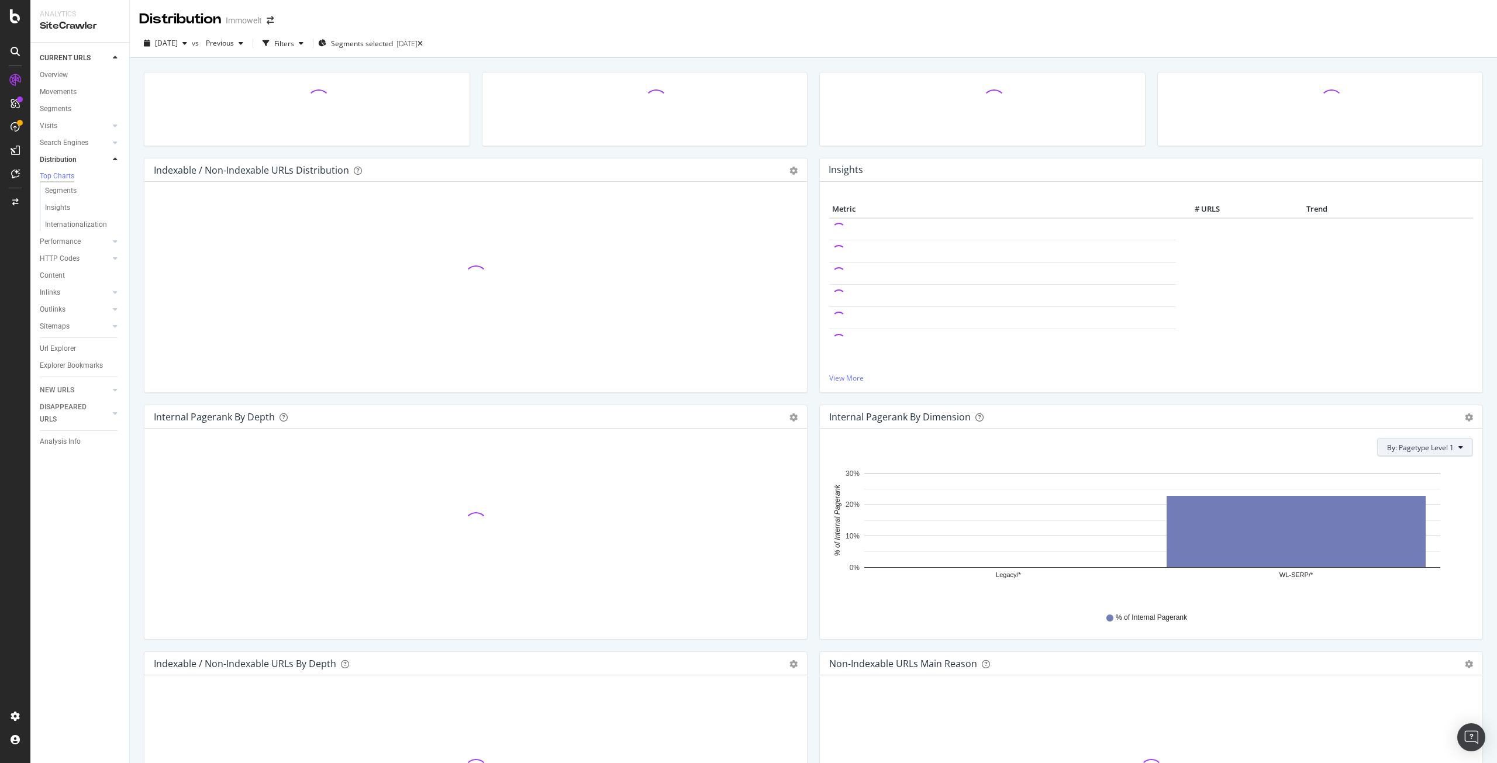
click at [1395, 450] on span "By: Pagetype Level 1" at bounding box center [1420, 448] width 67 height 10
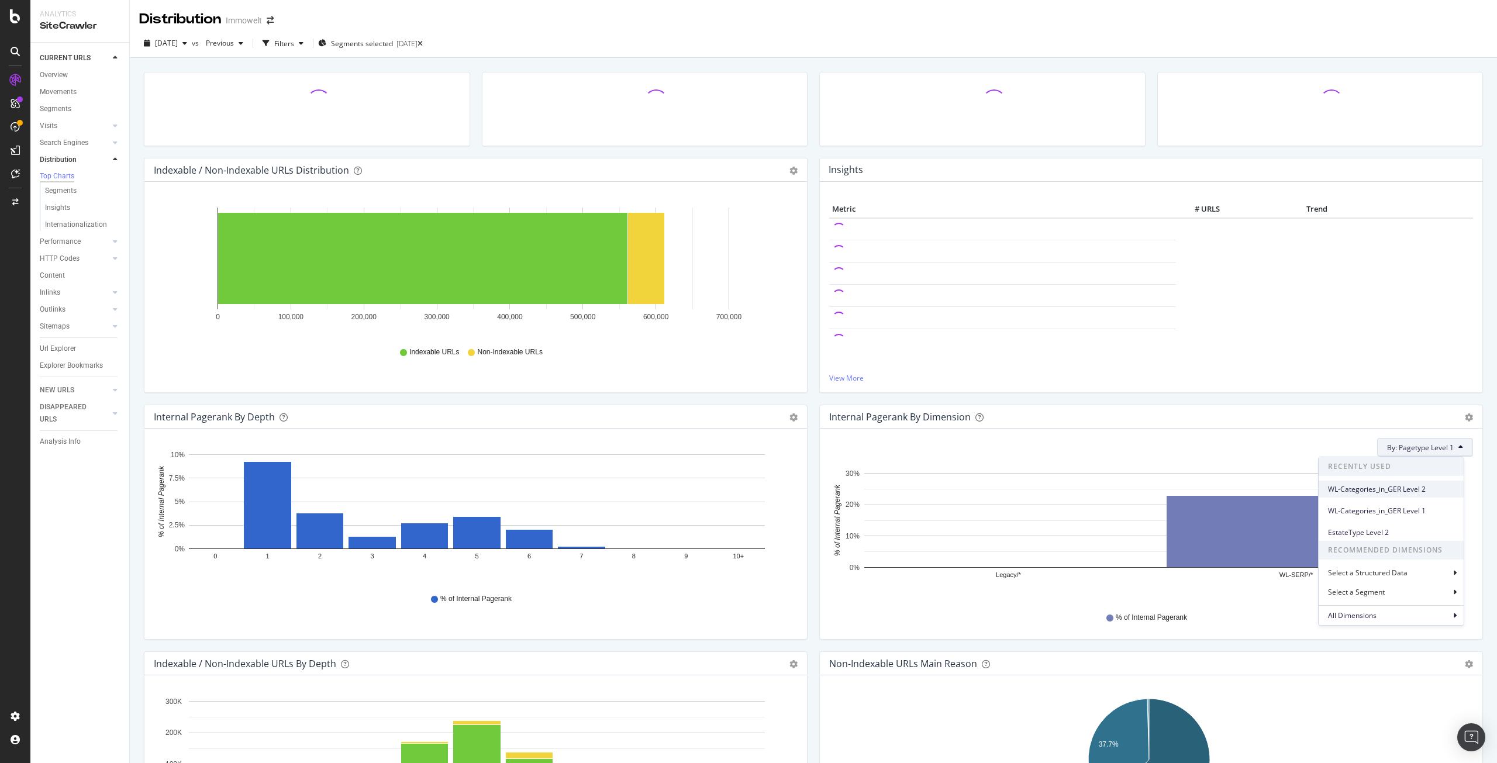
click at [1407, 485] on span "WL-Categories_in_GER Level 2" at bounding box center [1391, 489] width 126 height 11
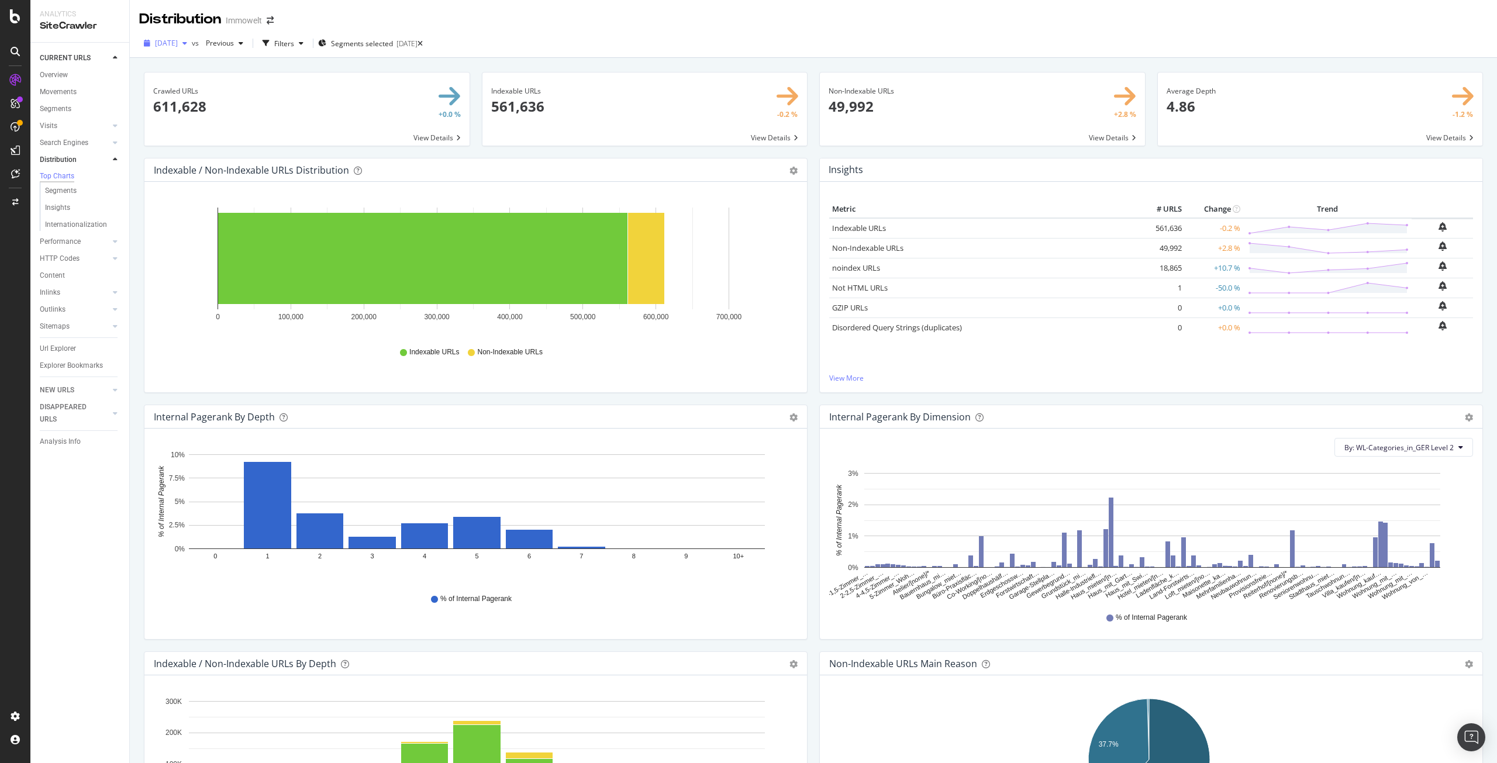
click at [173, 43] on span "[DATE]" at bounding box center [166, 43] width 23 height 10
click at [225, 132] on div "2025 Aug. 29th" at bounding box center [233, 128] width 154 height 11
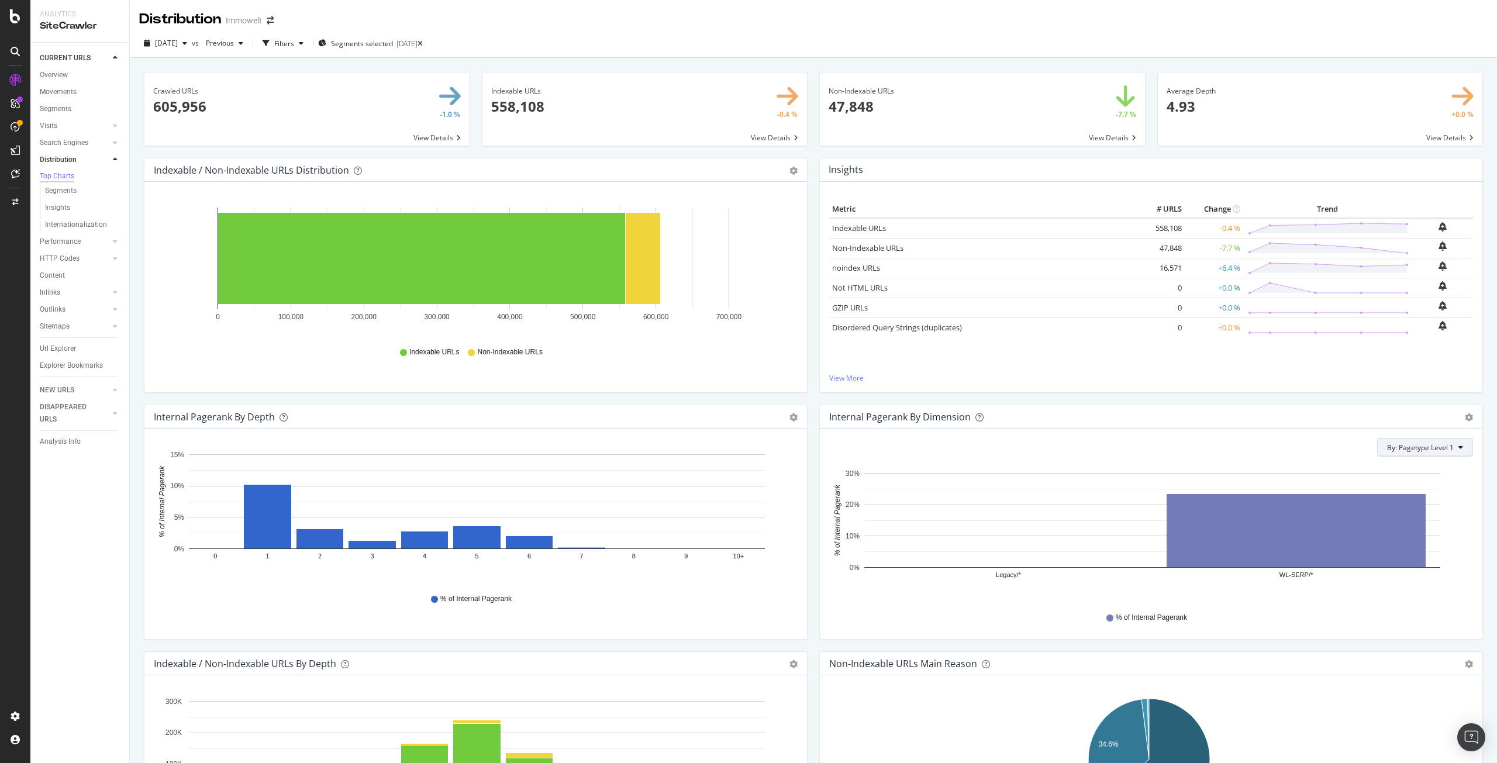
click at [1432, 450] on span "By: Pagetype Level 1" at bounding box center [1420, 448] width 67 height 10
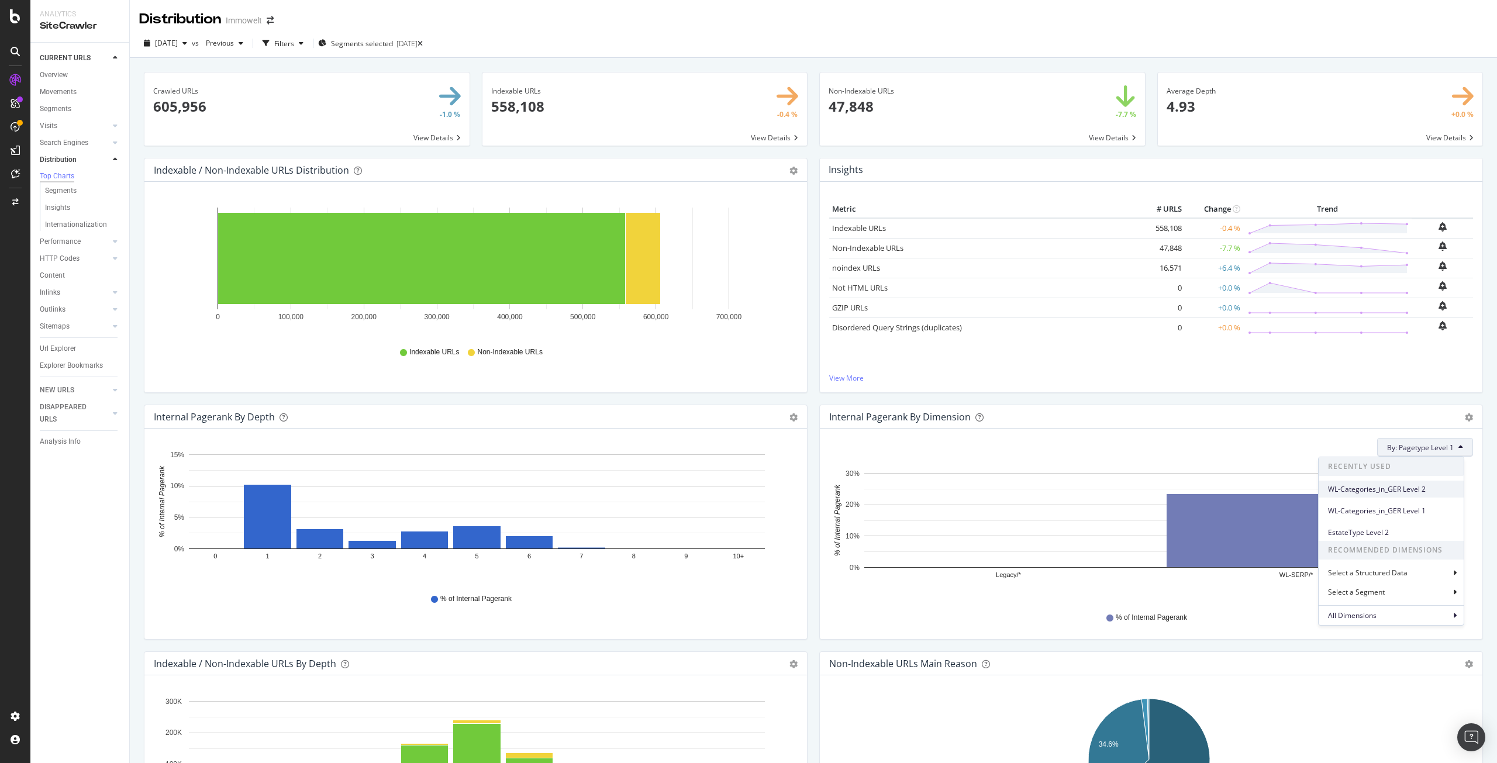
click at [1410, 492] on span "WL-Categories_in_GER Level 2" at bounding box center [1391, 489] width 126 height 11
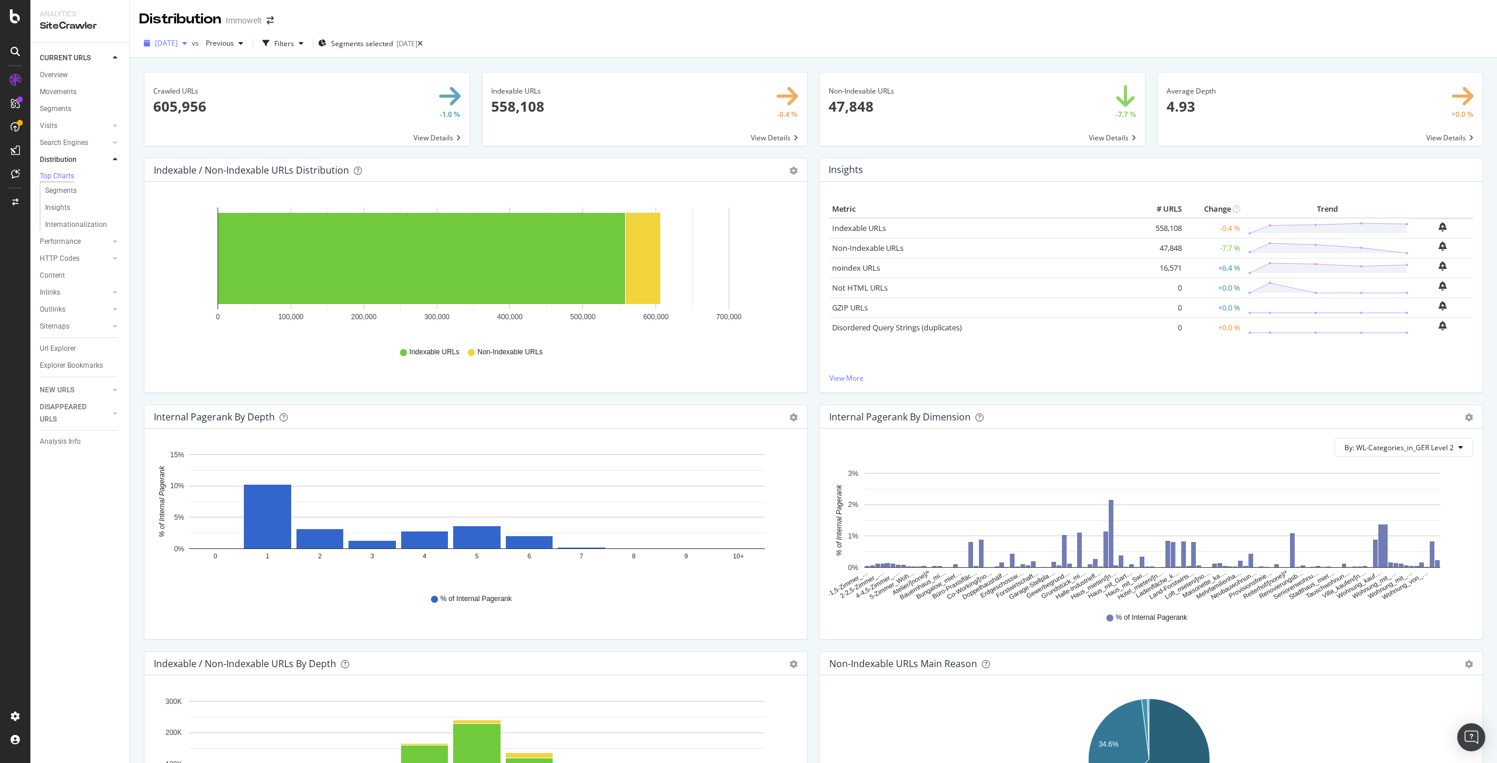
click at [178, 40] on span "2025 Aug. 29th" at bounding box center [166, 43] width 23 height 10
click at [203, 85] on div "[DATE]" at bounding box center [233, 85] width 154 height 11
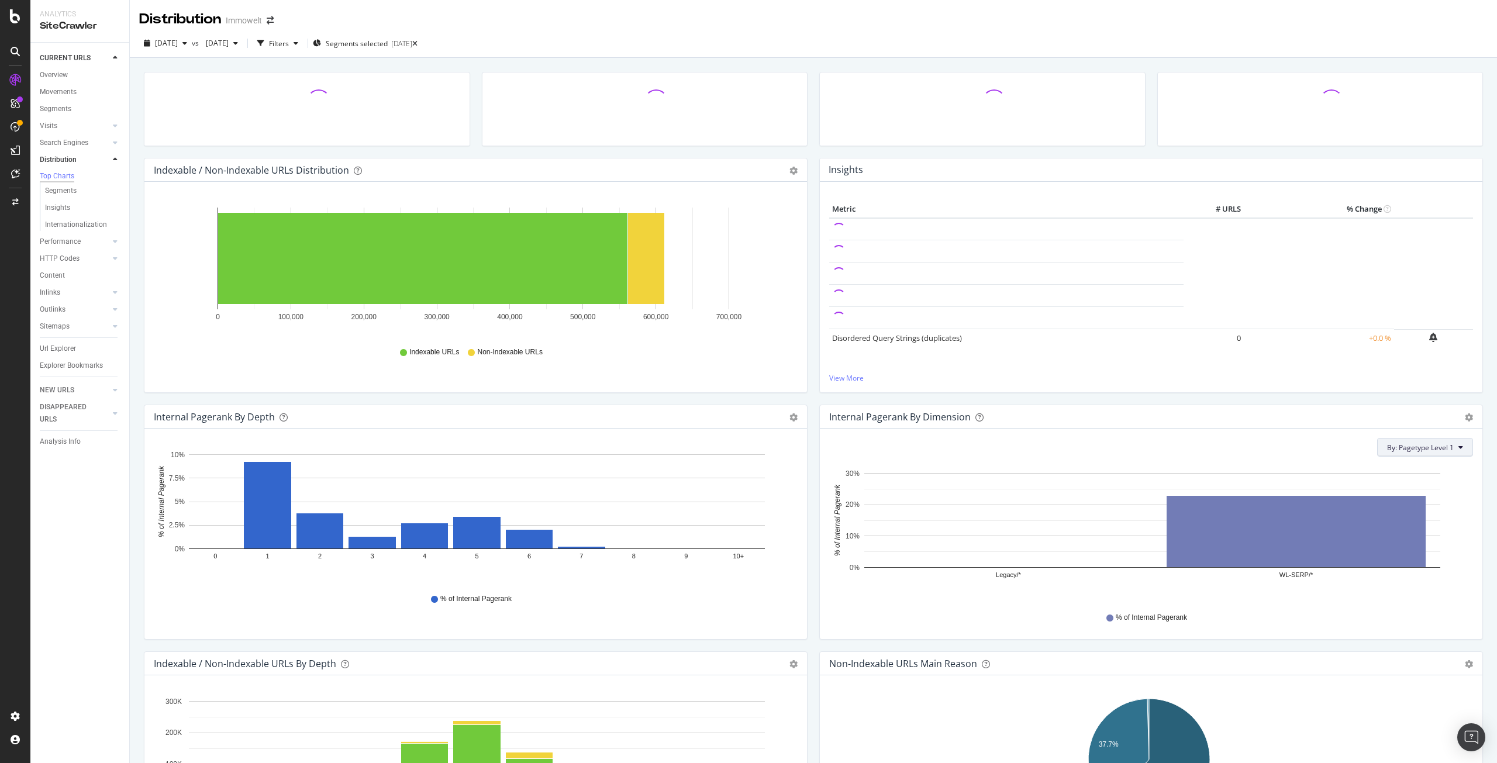
click at [1428, 452] on span "By: Pagetype Level 1" at bounding box center [1420, 448] width 67 height 10
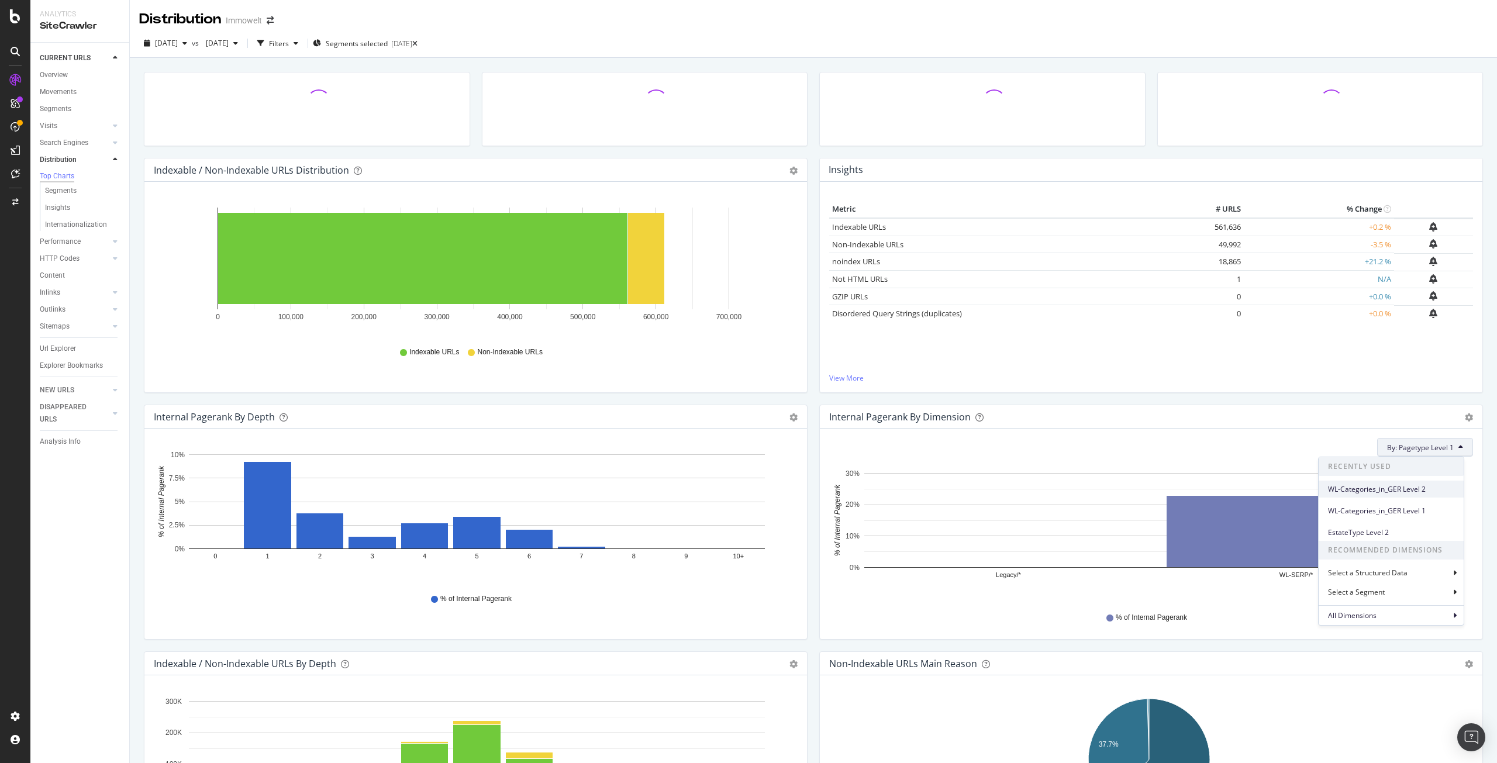
click at [1393, 490] on span "WL-Categories_in_GER Level 2" at bounding box center [1391, 489] width 126 height 11
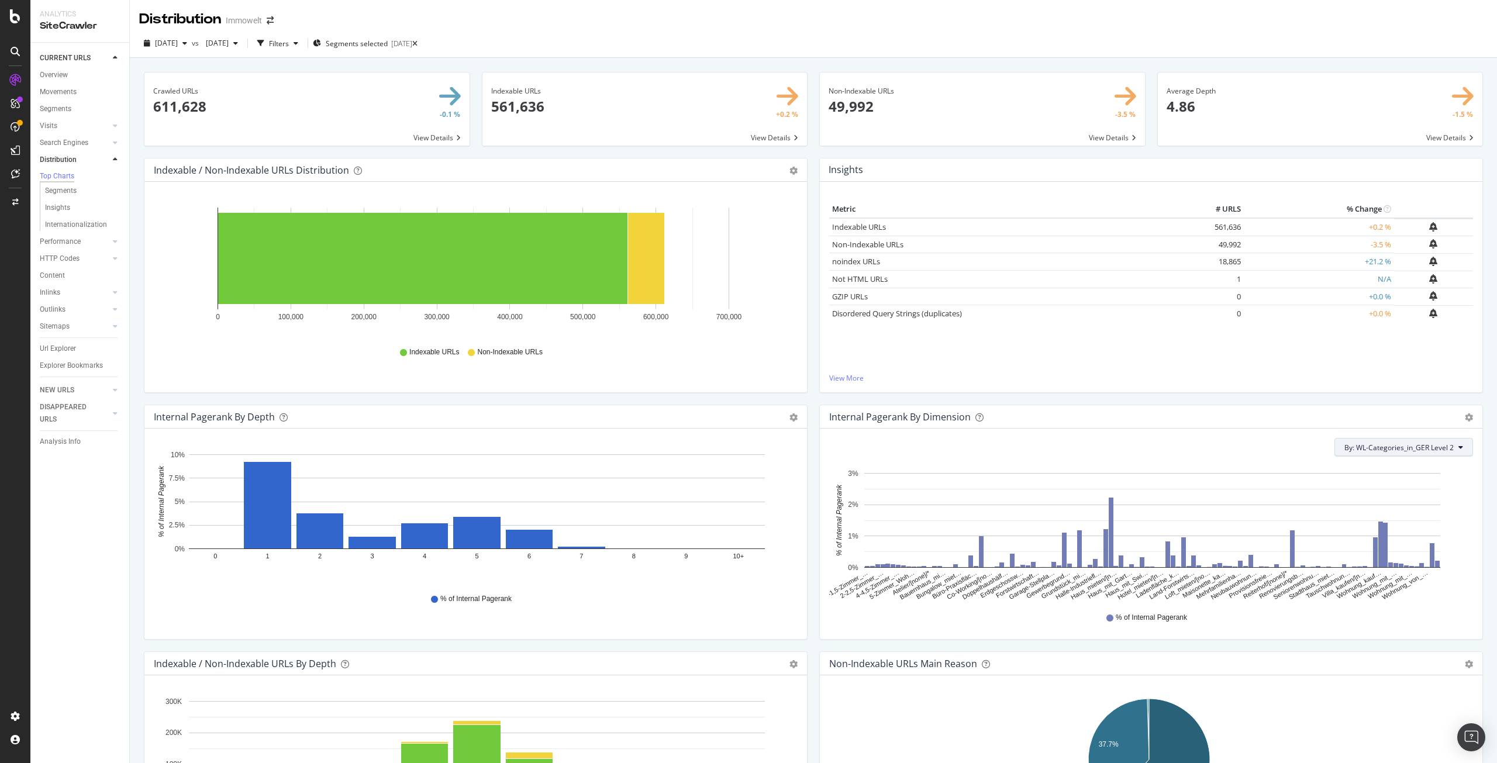
click at [1432, 445] on span "By: WL-Categories_in_GER Level 2" at bounding box center [1399, 448] width 109 height 10
click at [1411, 510] on span "WL-Categories_in_GER Level 1" at bounding box center [1399, 511] width 126 height 11
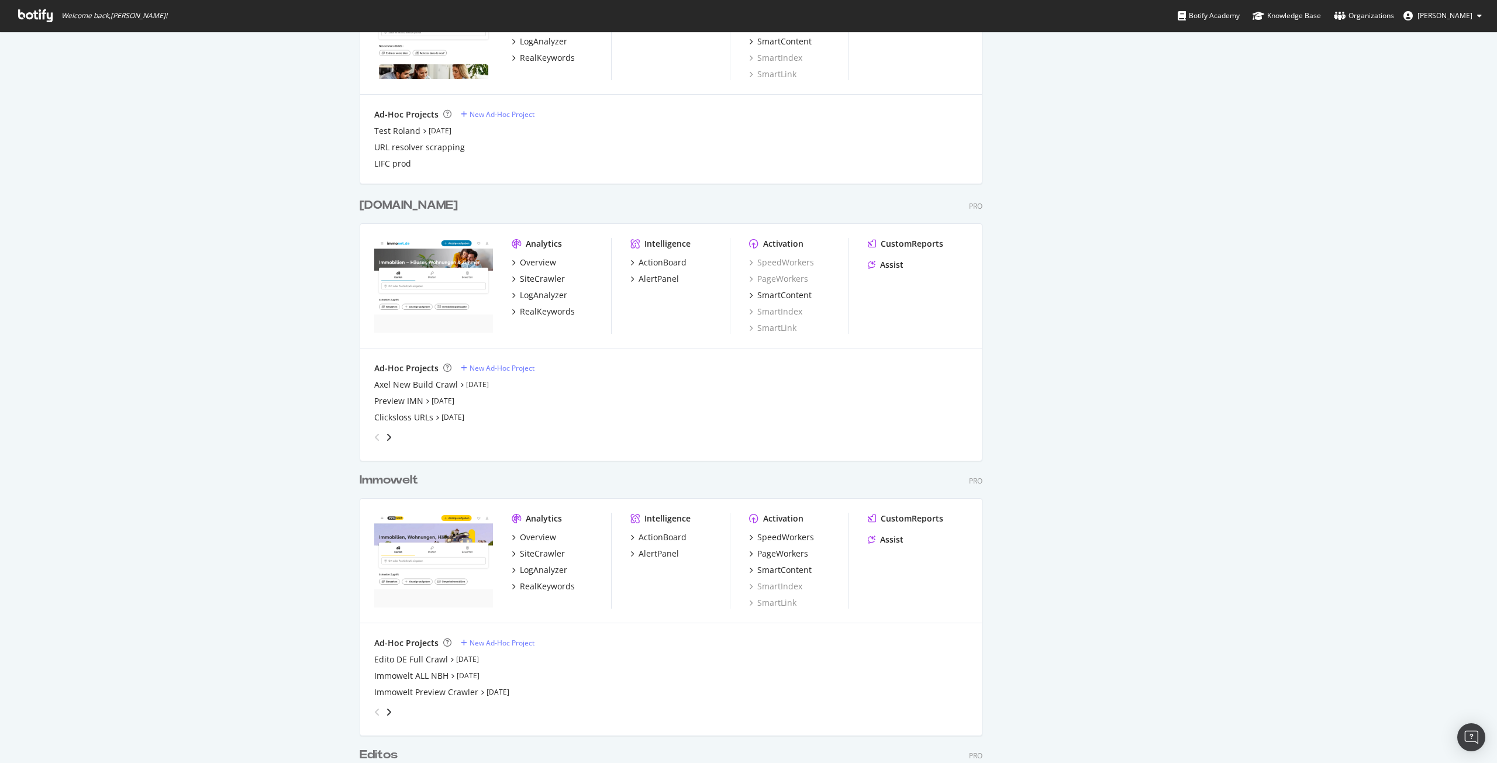
scroll to position [1404, 0]
click at [389, 478] on div "Immowelt" at bounding box center [389, 478] width 58 height 17
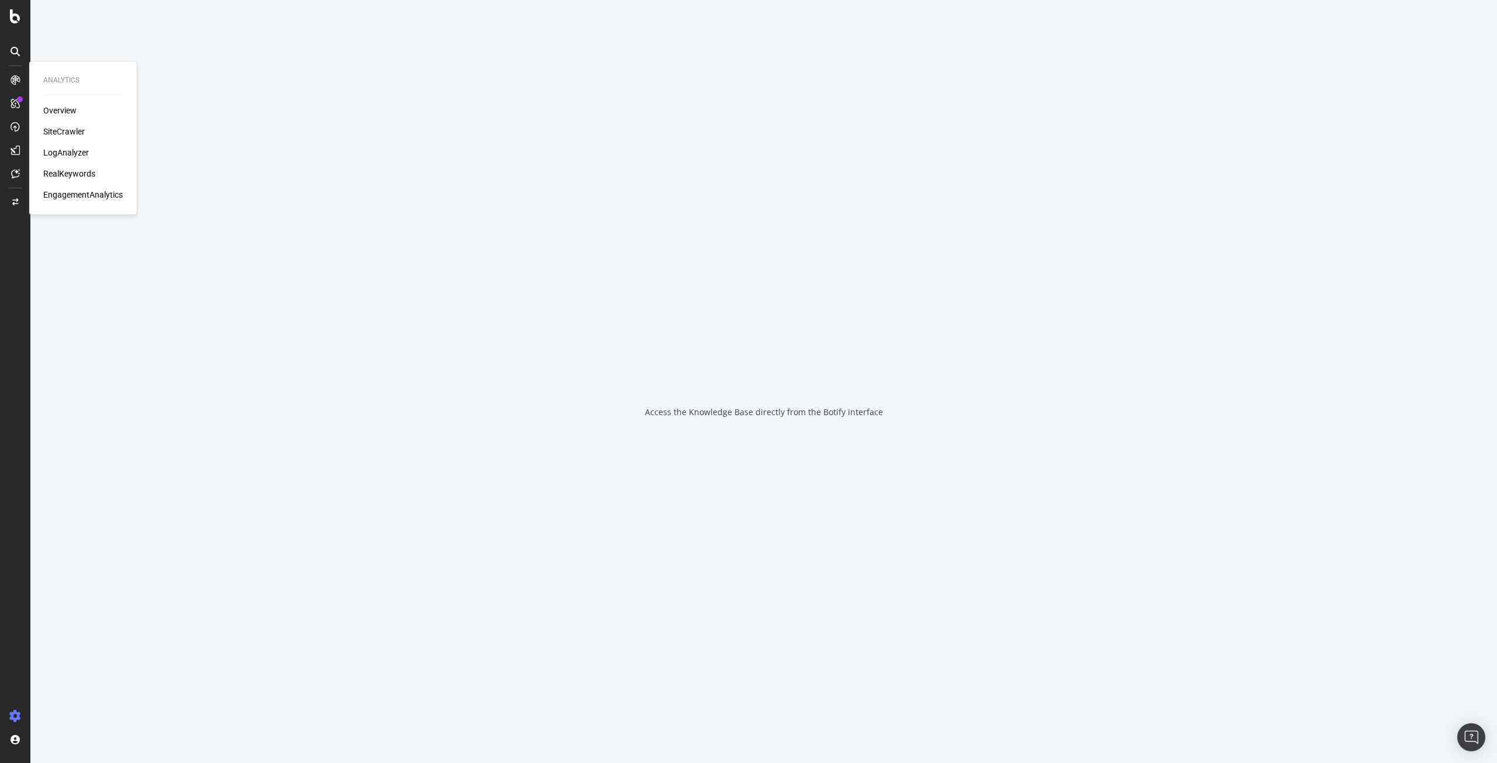
click at [74, 129] on div "SiteCrawler" at bounding box center [64, 132] width 42 height 12
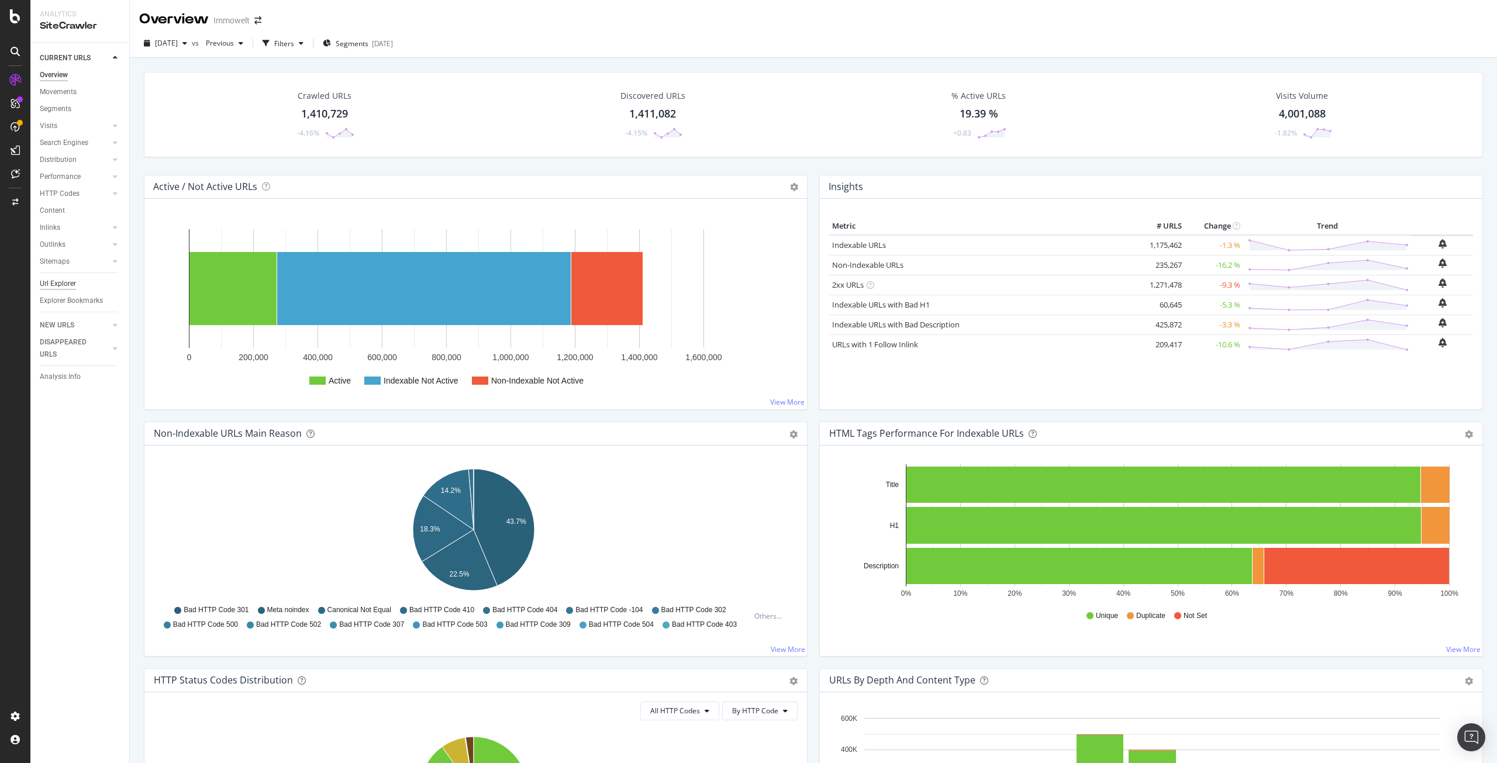
click at [63, 286] on div "Url Explorer" at bounding box center [58, 284] width 36 height 12
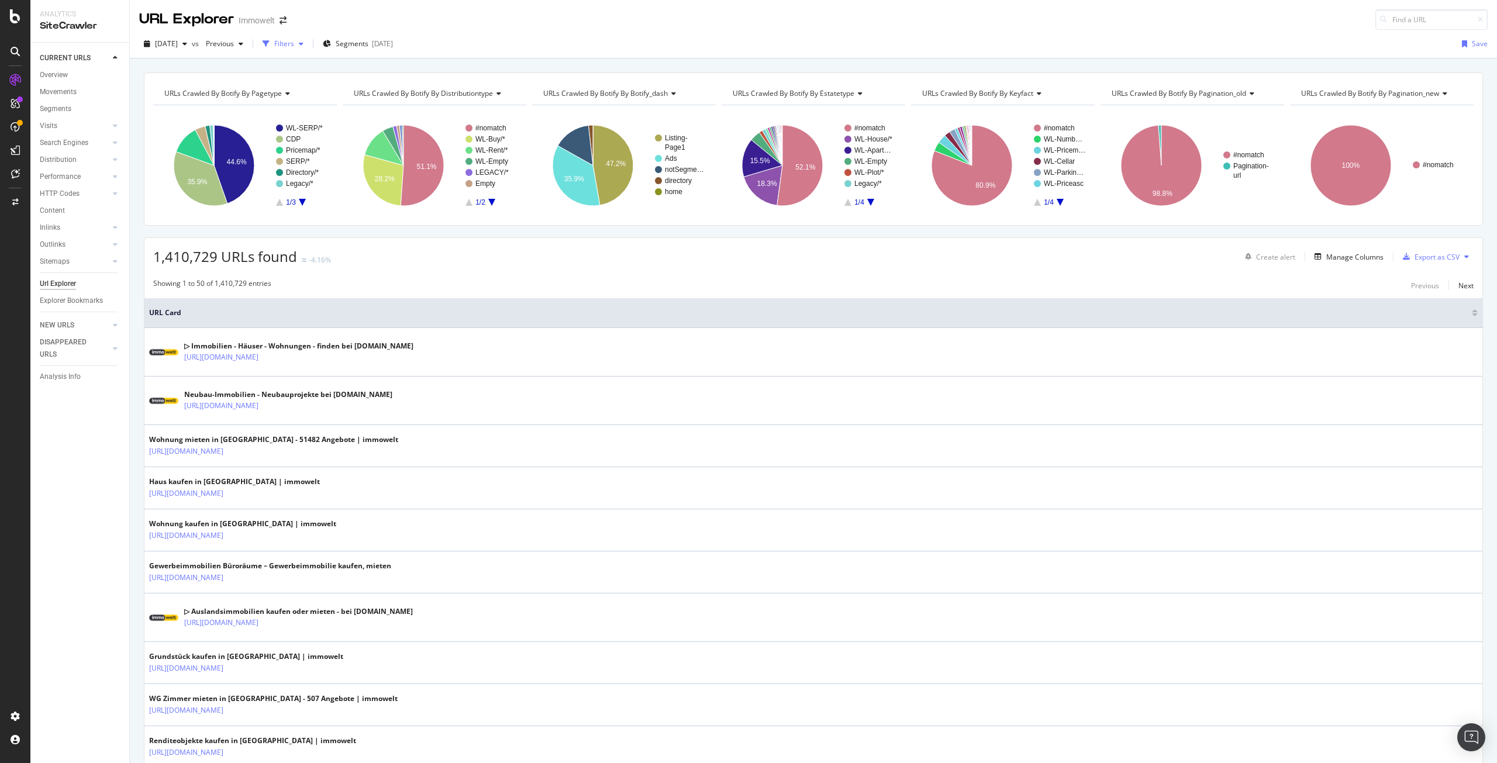
click at [294, 44] on div "Filters" at bounding box center [284, 44] width 20 height 10
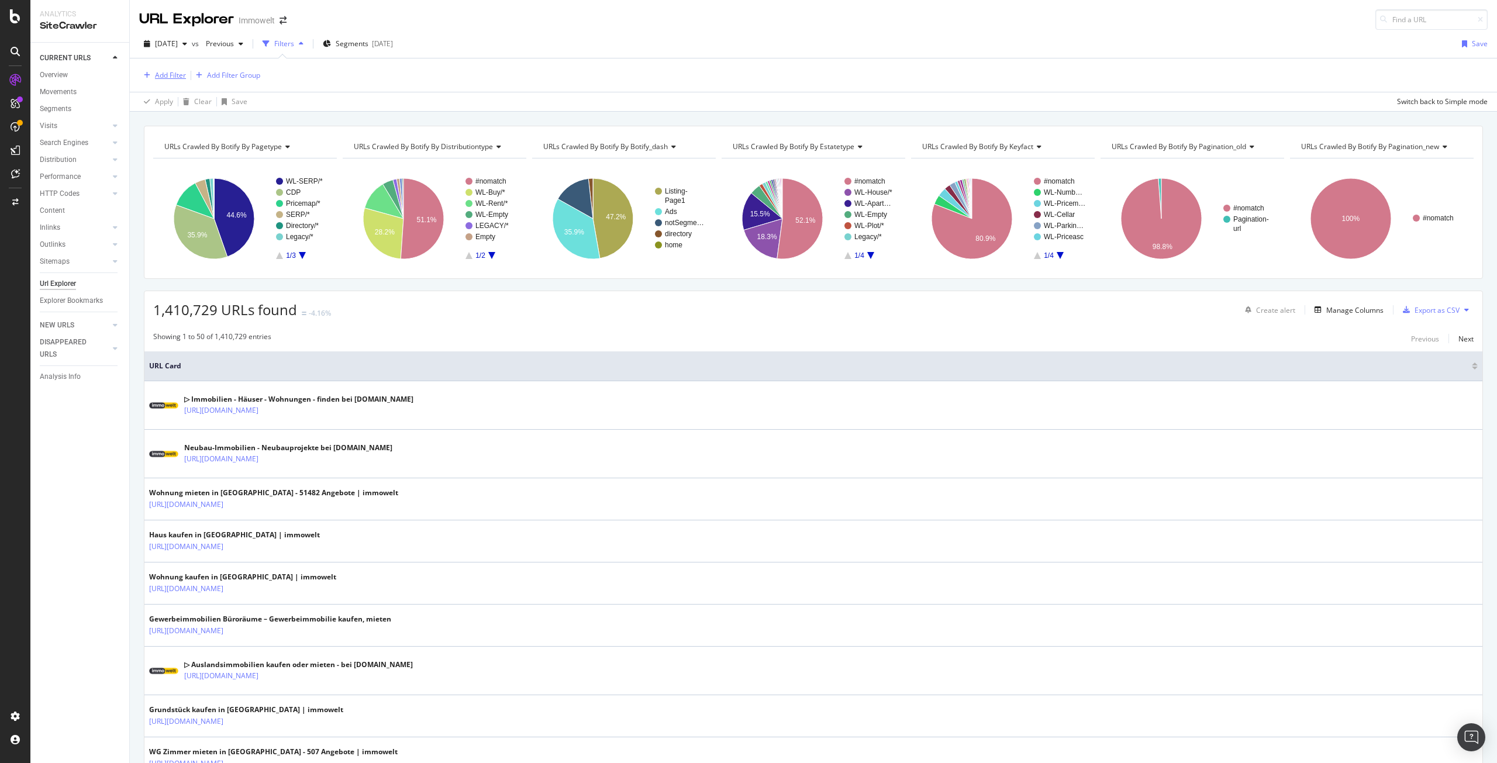
click at [166, 70] on div "Add Filter" at bounding box center [170, 75] width 31 height 10
type input "SLB"
click at [236, 157] on div "SLB" at bounding box center [249, 157] width 186 height 14
click at [186, 142] on input "text" at bounding box center [214, 144] width 128 height 19
type input "Empfohlene Suchen"
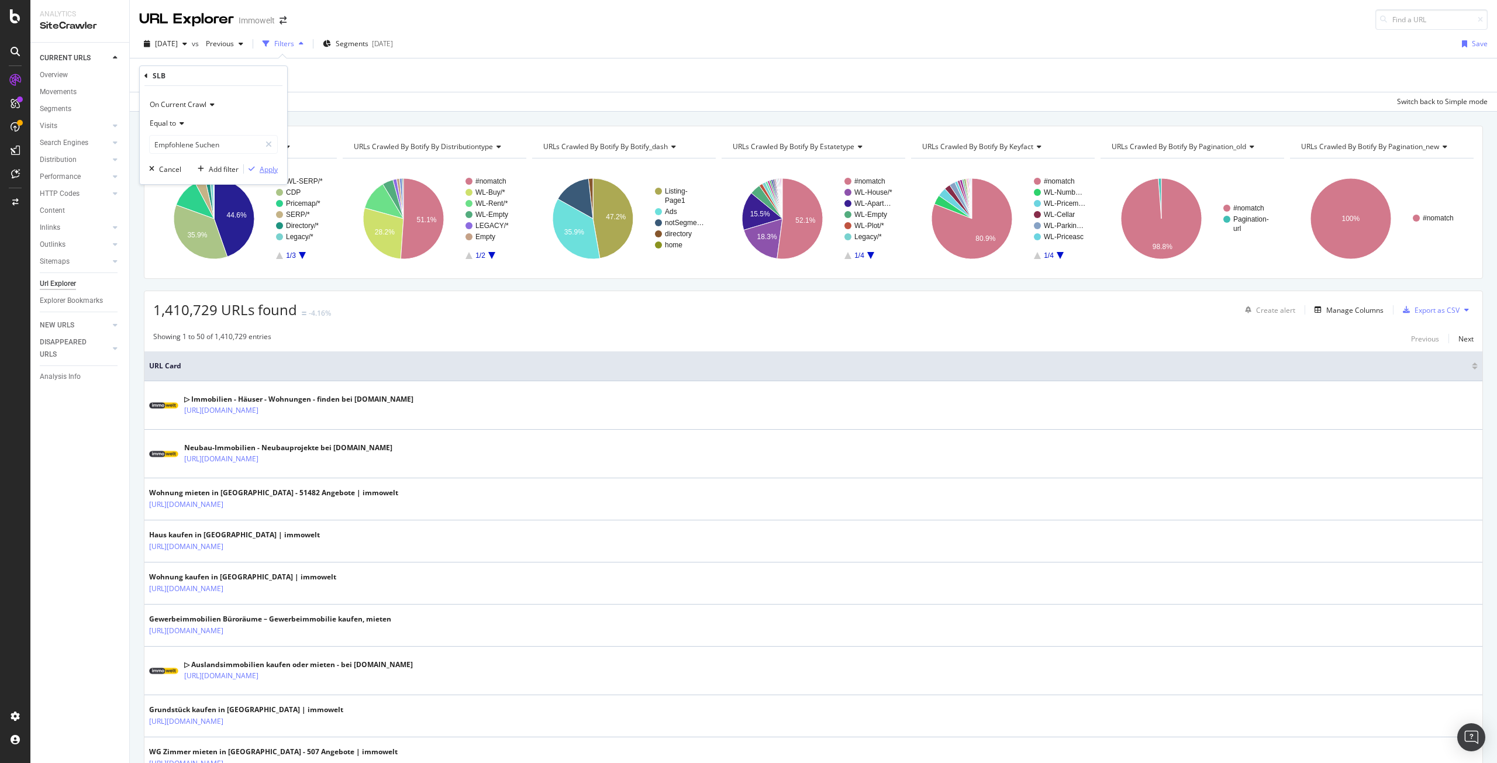
click at [277, 169] on div "Apply" at bounding box center [269, 169] width 18 height 10
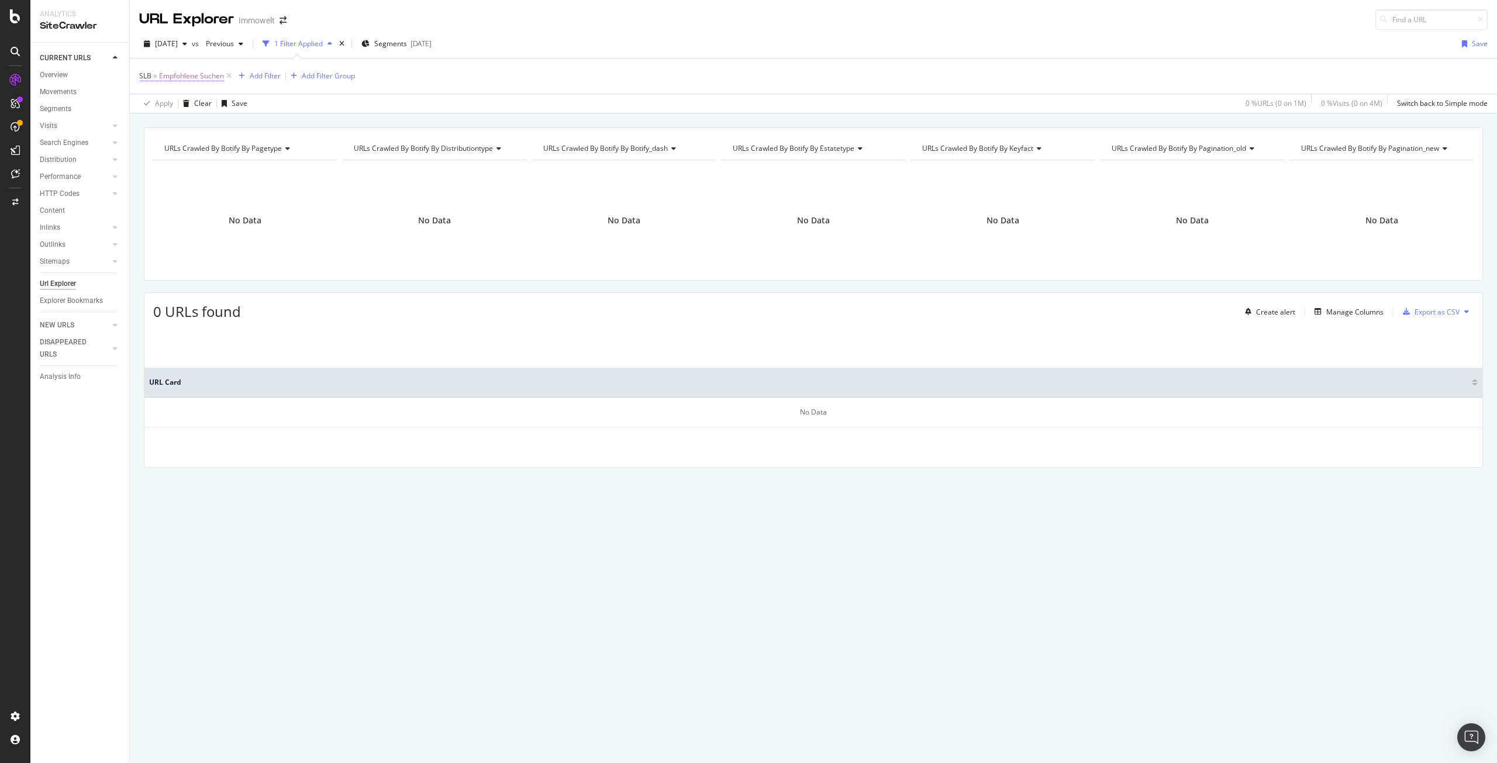
click at [181, 72] on span "Empfohlene Suchen" at bounding box center [191, 76] width 65 height 16
click at [143, 73] on div "SLB On Current Crawl Equal to Empfohlene Suchen Empfohlene Suchen Cancel Add fi…" at bounding box center [213, 124] width 147 height 118
click at [147, 75] on icon at bounding box center [146, 74] width 4 height 7
click at [226, 155] on div "SLB" at bounding box center [242, 156] width 200 height 14
click at [184, 123] on icon at bounding box center [180, 122] width 8 height 7
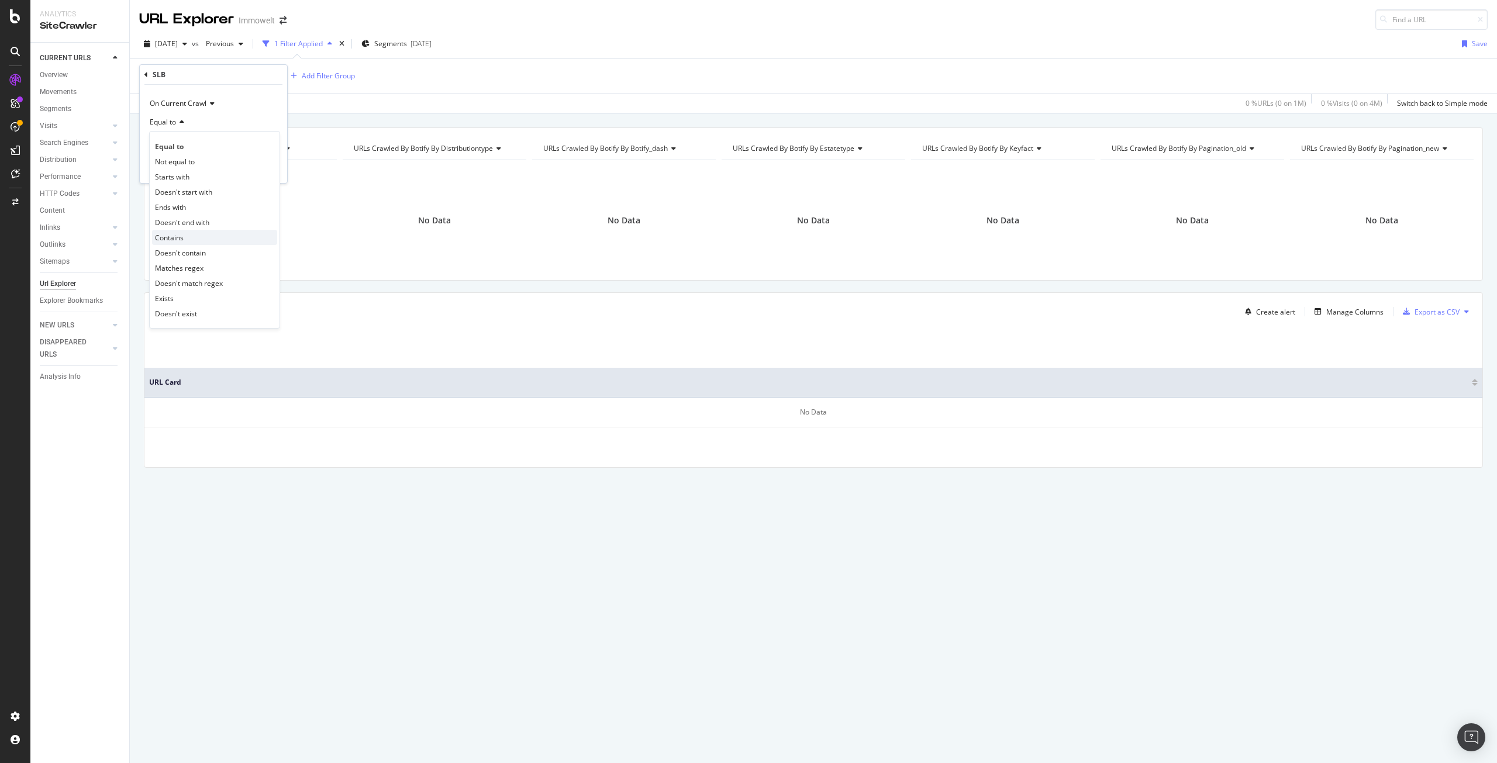
click at [201, 233] on div "Contains" at bounding box center [214, 237] width 125 height 15
click at [194, 142] on input "text" at bounding box center [214, 143] width 128 height 19
type input "Top"
click at [273, 168] on div "Apply" at bounding box center [269, 168] width 18 height 10
click at [195, 77] on icon at bounding box center [196, 76] width 10 height 12
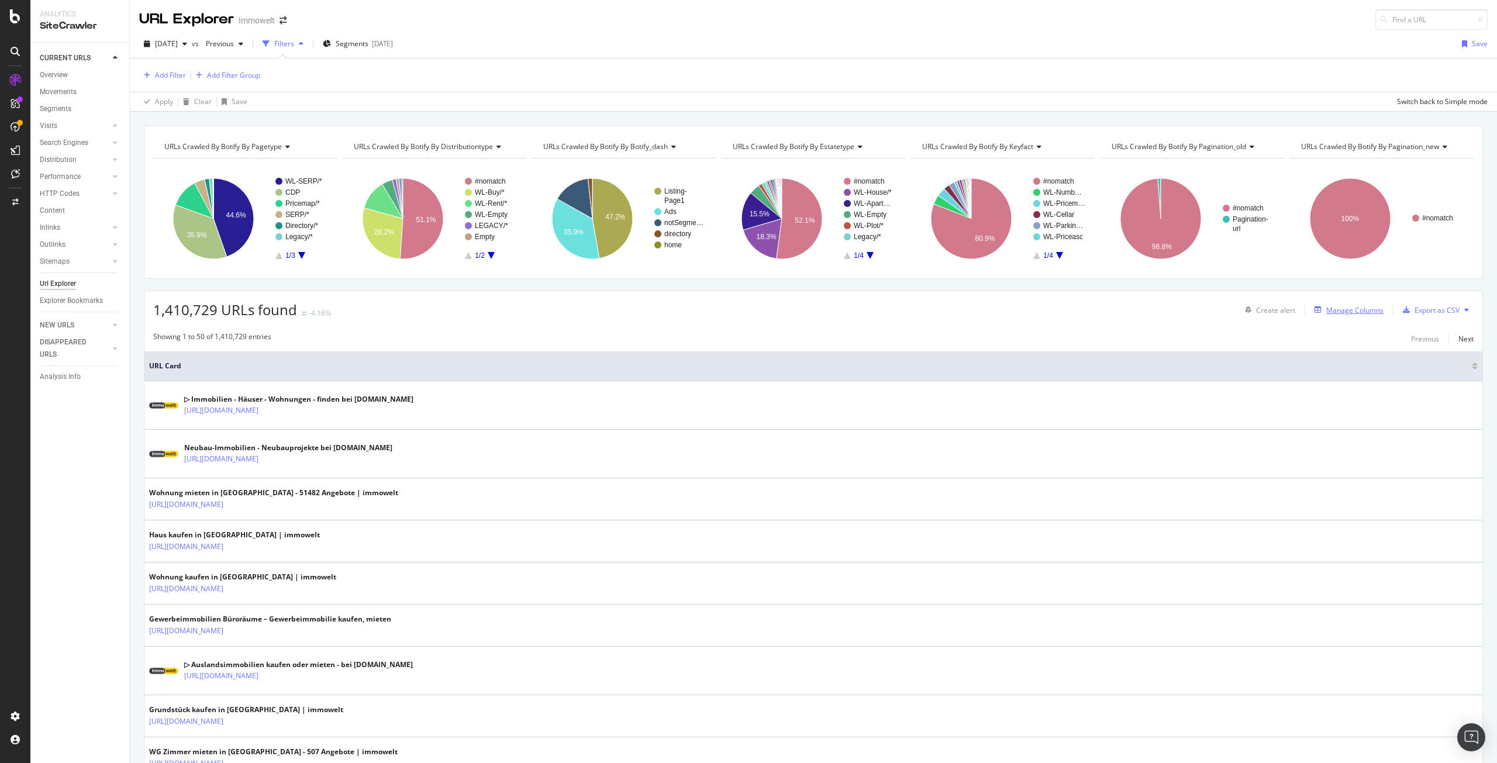
click at [1360, 306] on div "Manage Columns" at bounding box center [1355, 310] width 57 height 10
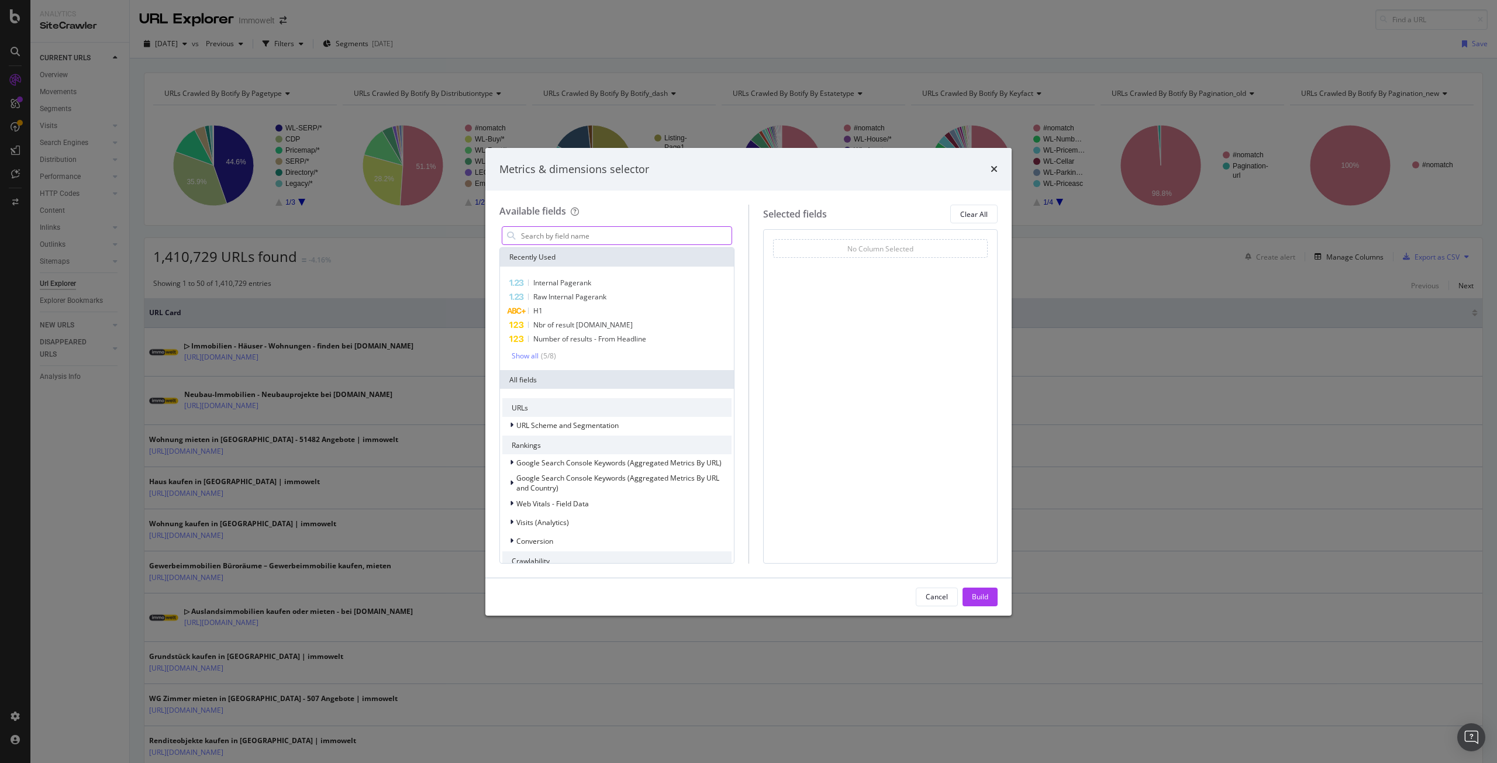
click at [641, 233] on input "modal" at bounding box center [626, 236] width 212 height 18
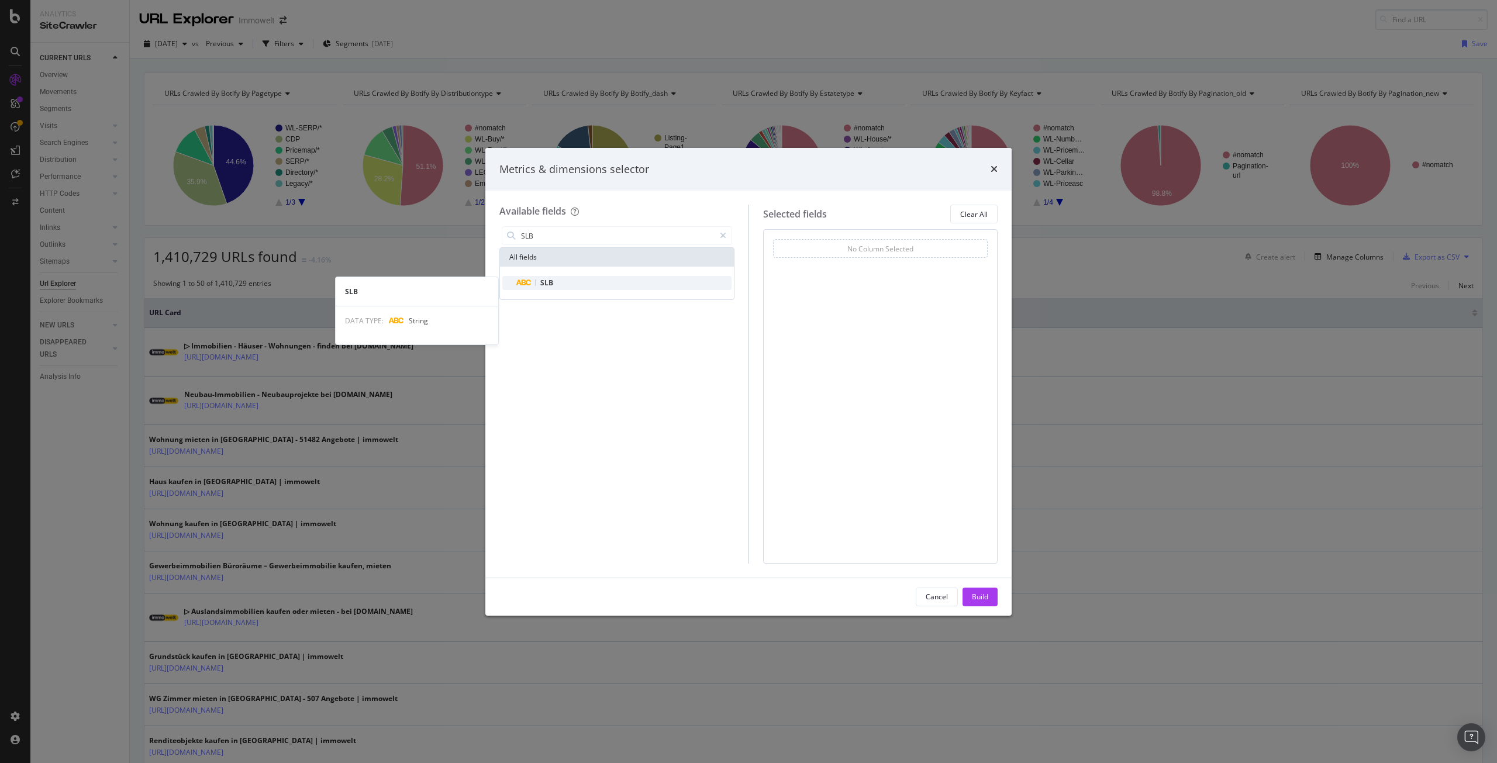
type input "SLB"
click at [611, 284] on div "SLB" at bounding box center [623, 283] width 215 height 14
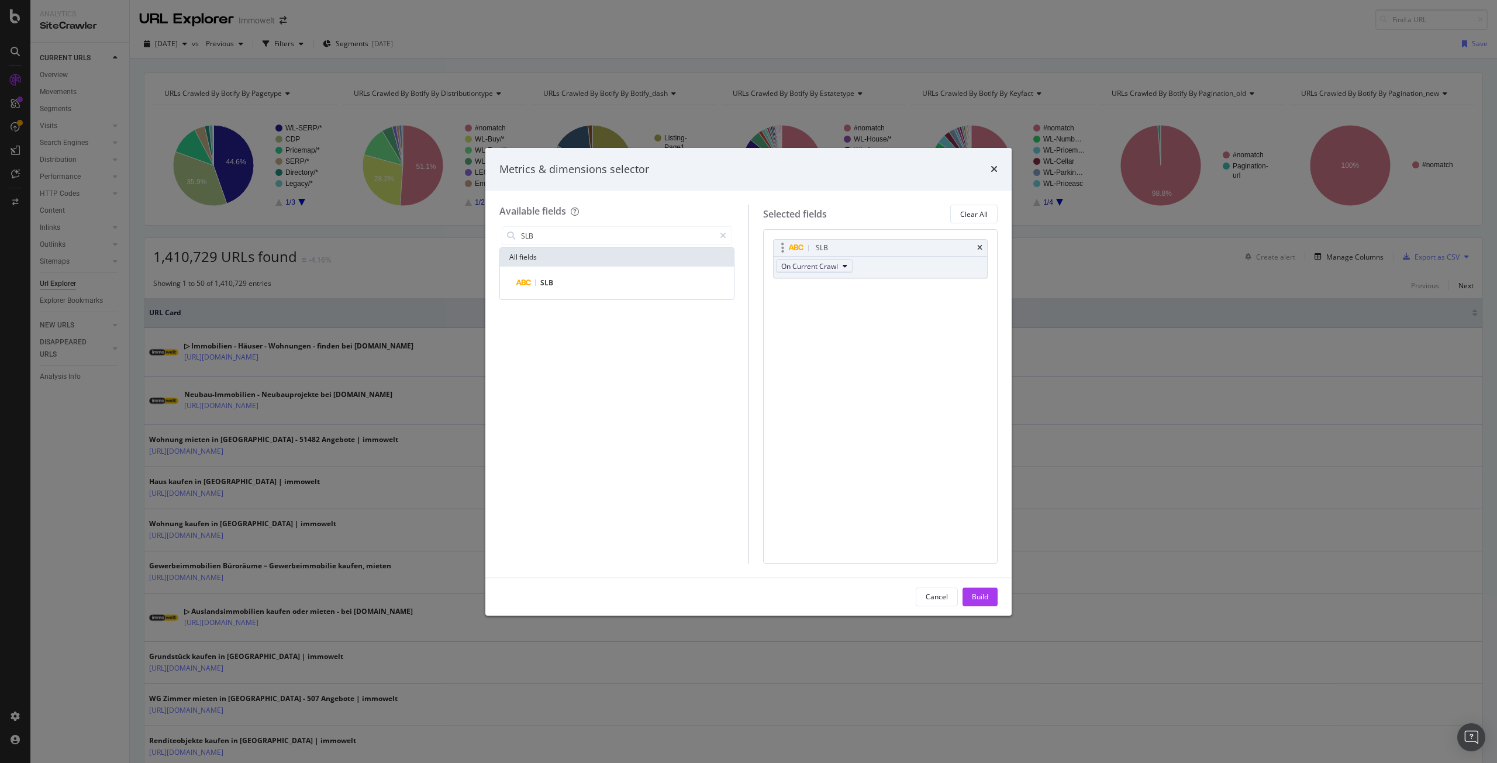
click at [842, 266] on button "On Current Crawl" at bounding box center [814, 266] width 77 height 14
click at [983, 596] on div "Build" at bounding box center [980, 597] width 16 height 10
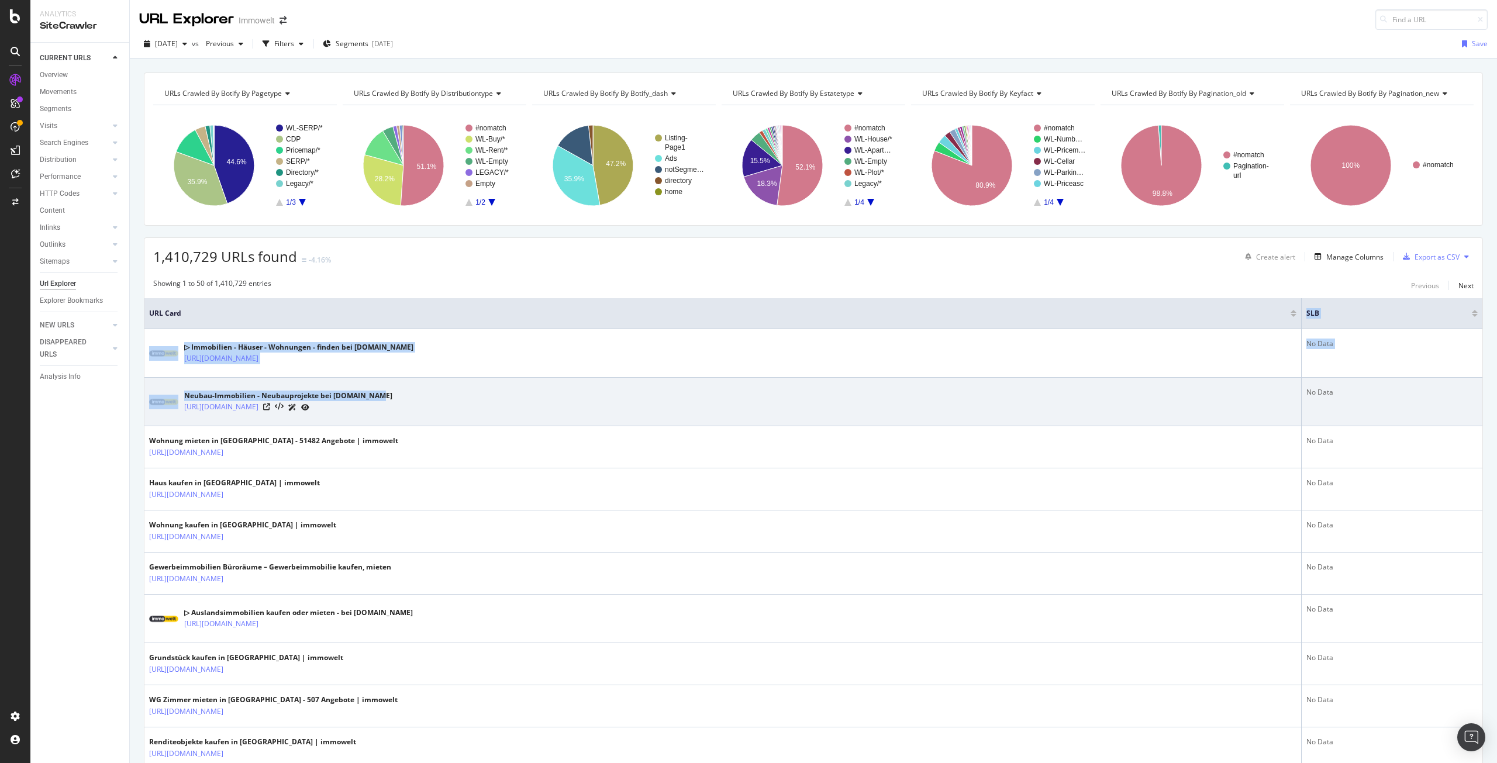
drag, startPoint x: 1296, startPoint y: 318, endPoint x: 918, endPoint y: 384, distance: 383.5
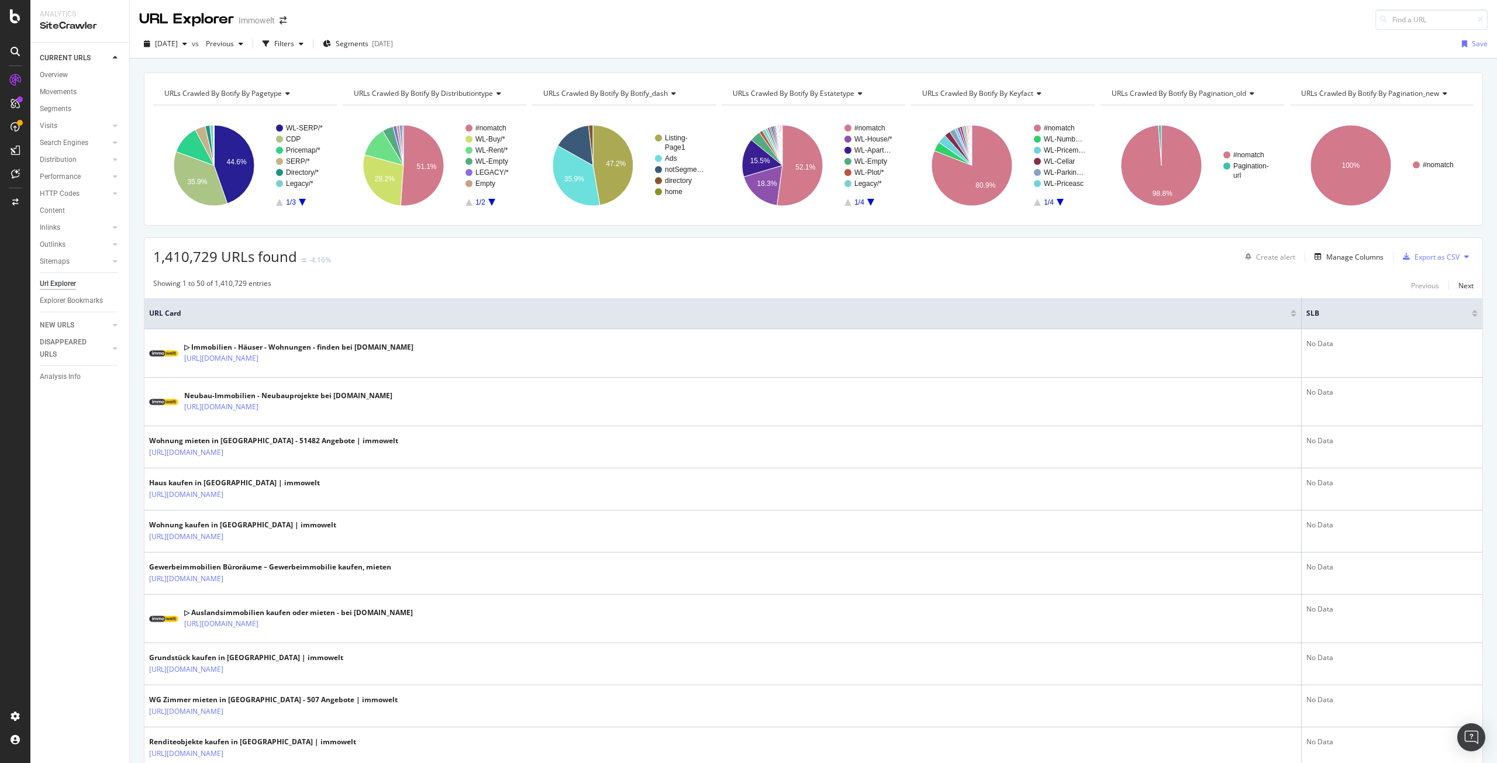
click at [1472, 316] on div at bounding box center [1475, 315] width 6 height 3
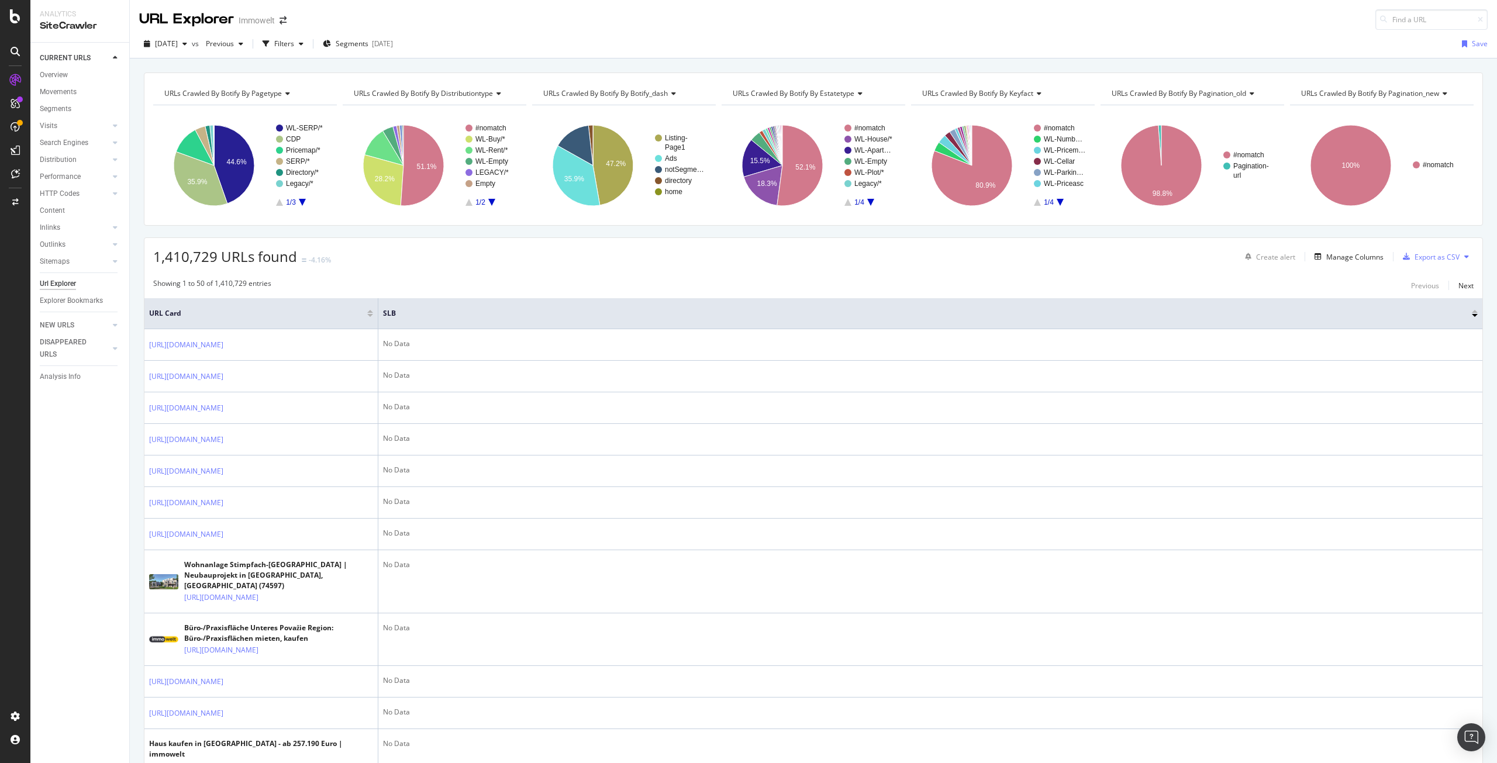
click at [1472, 311] on div at bounding box center [1475, 311] width 6 height 3
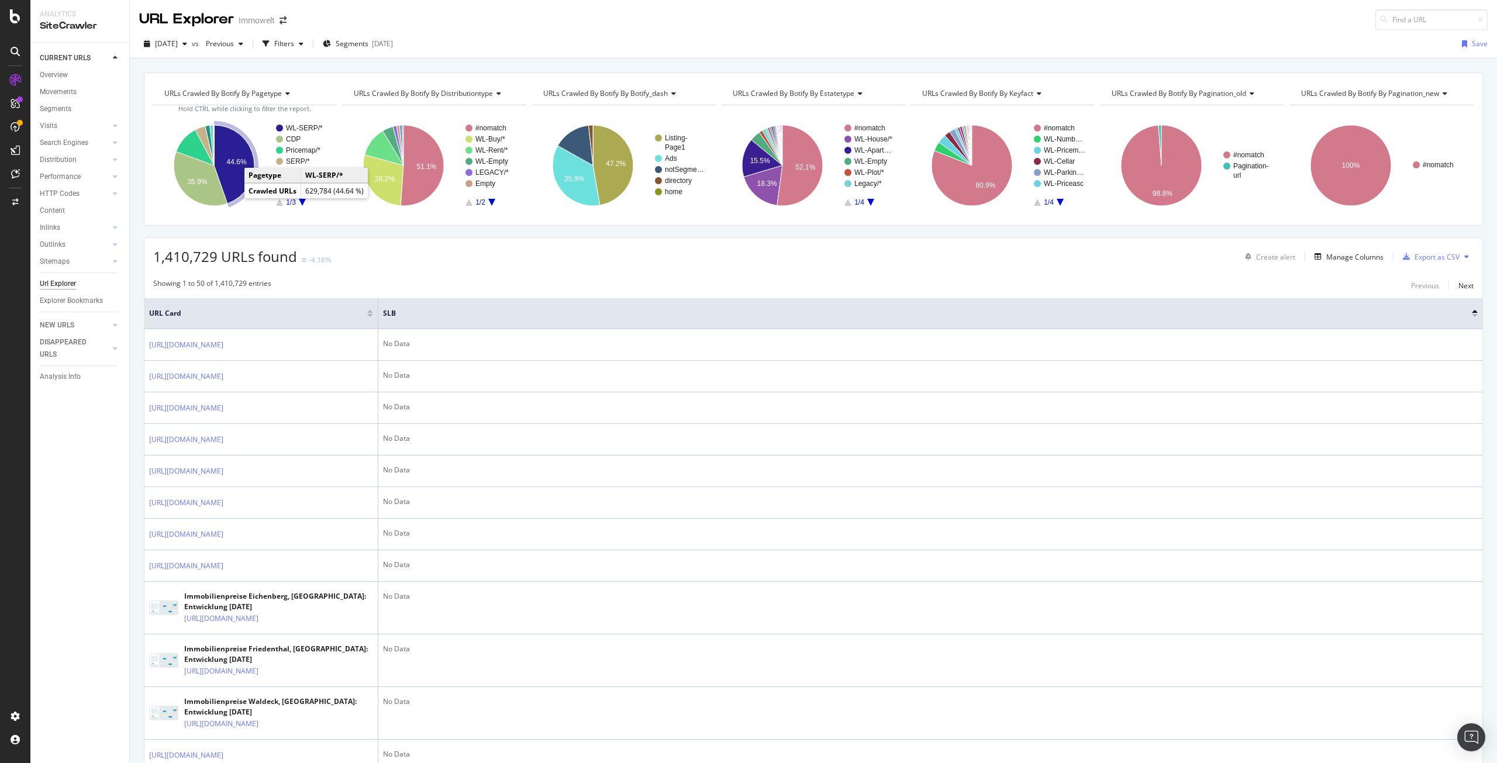
click at [234, 188] on icon "A chart." at bounding box center [234, 164] width 40 height 78
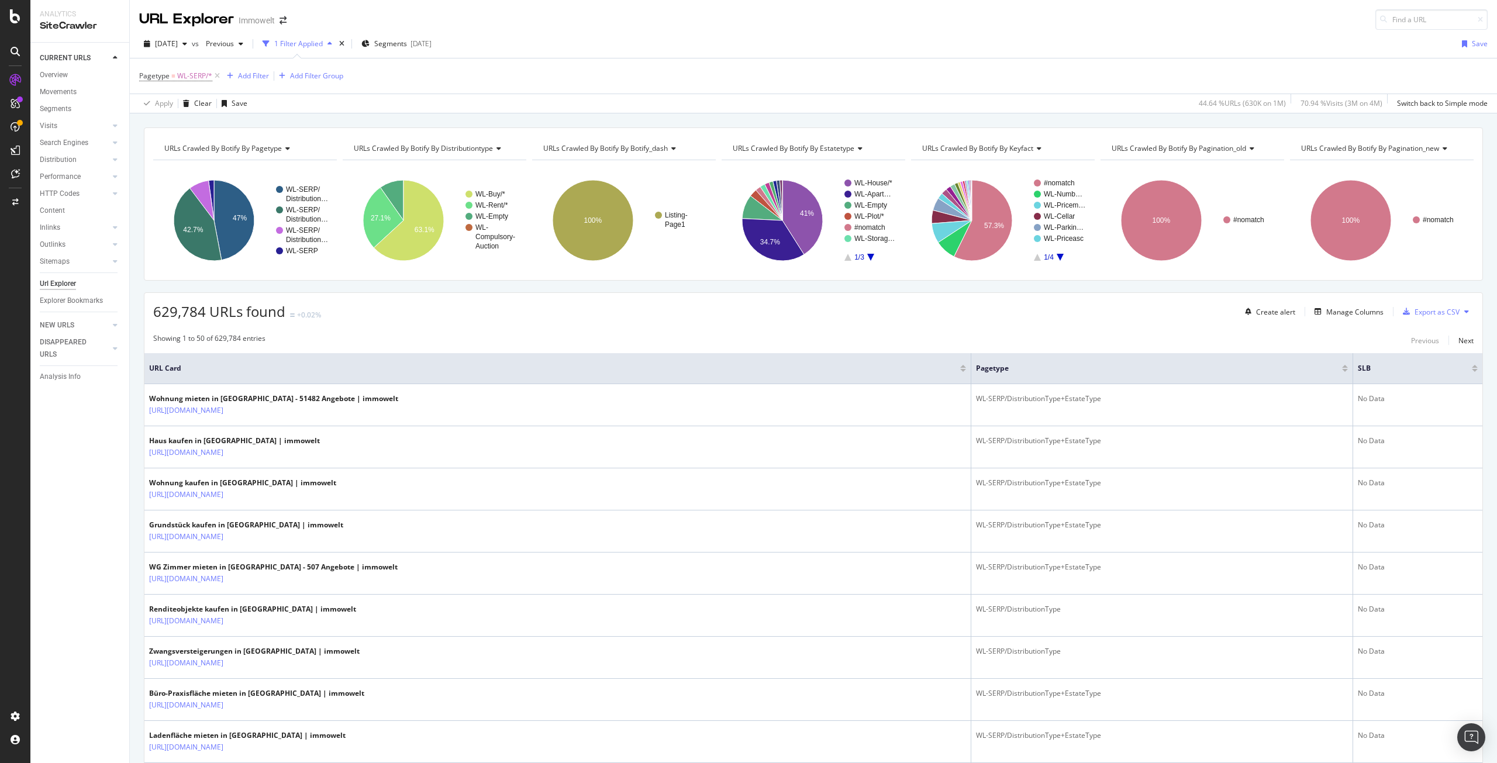
click at [1472, 371] on div at bounding box center [1475, 370] width 6 height 3
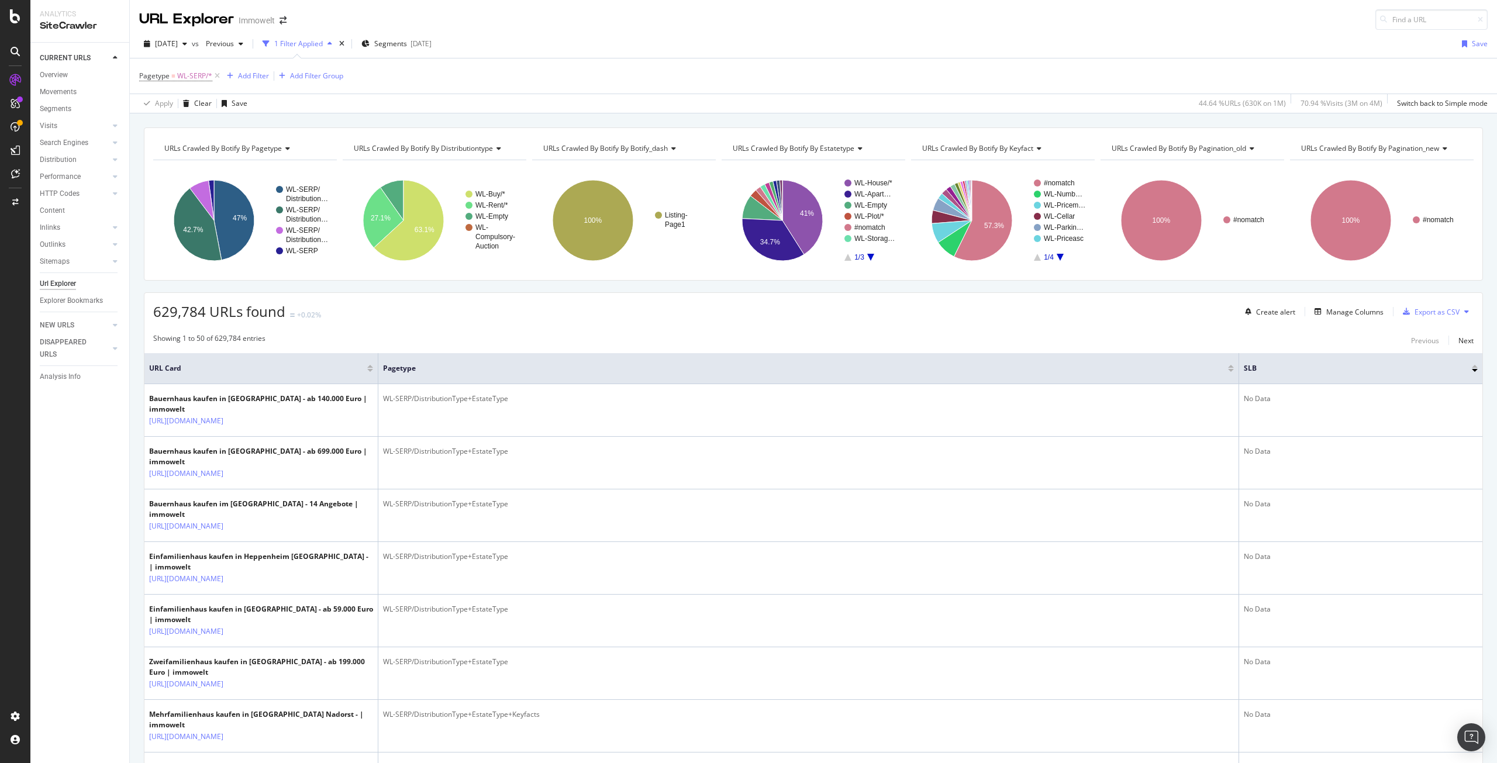
click at [1472, 366] on div at bounding box center [1475, 366] width 6 height 3
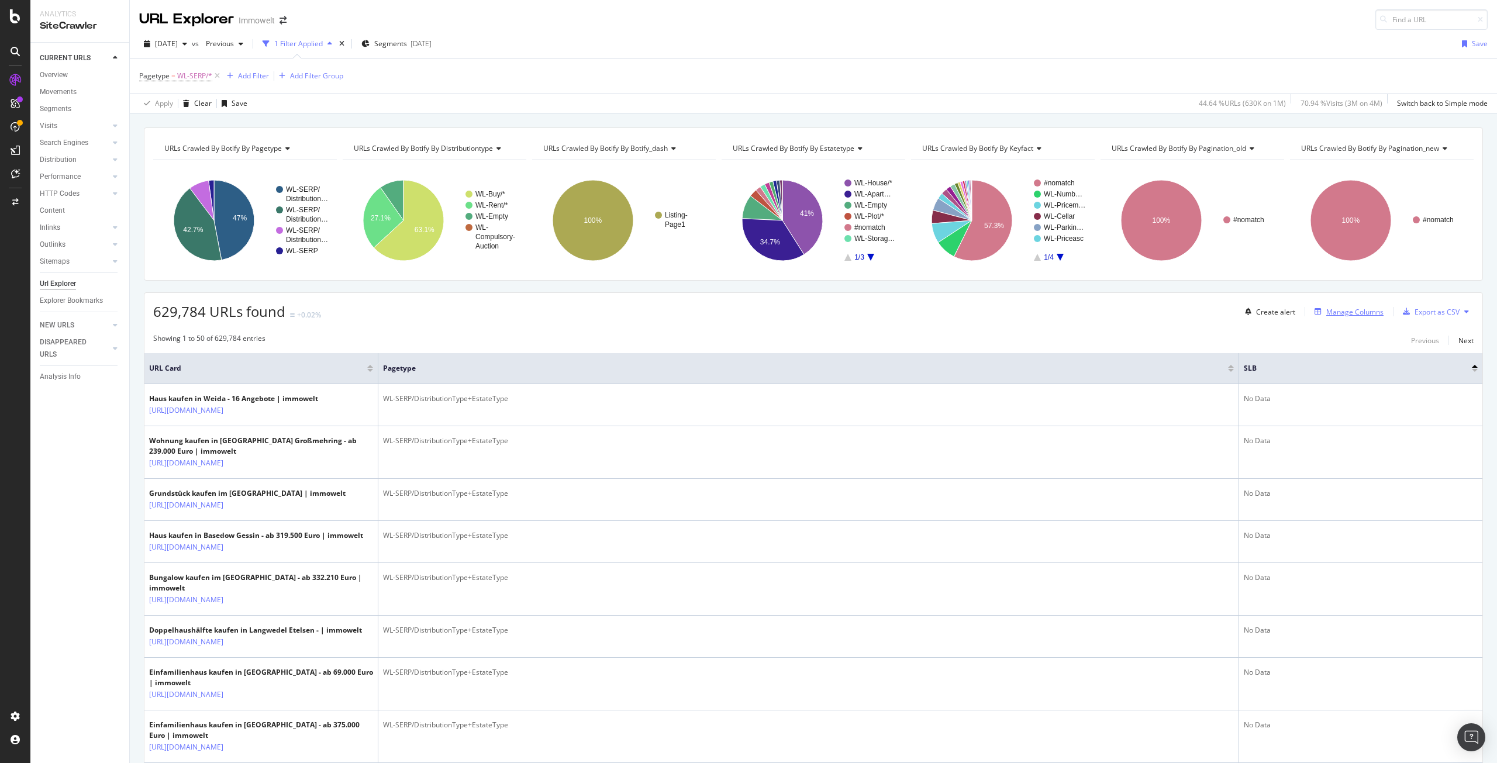
click at [1336, 313] on div "Manage Columns" at bounding box center [1355, 312] width 57 height 10
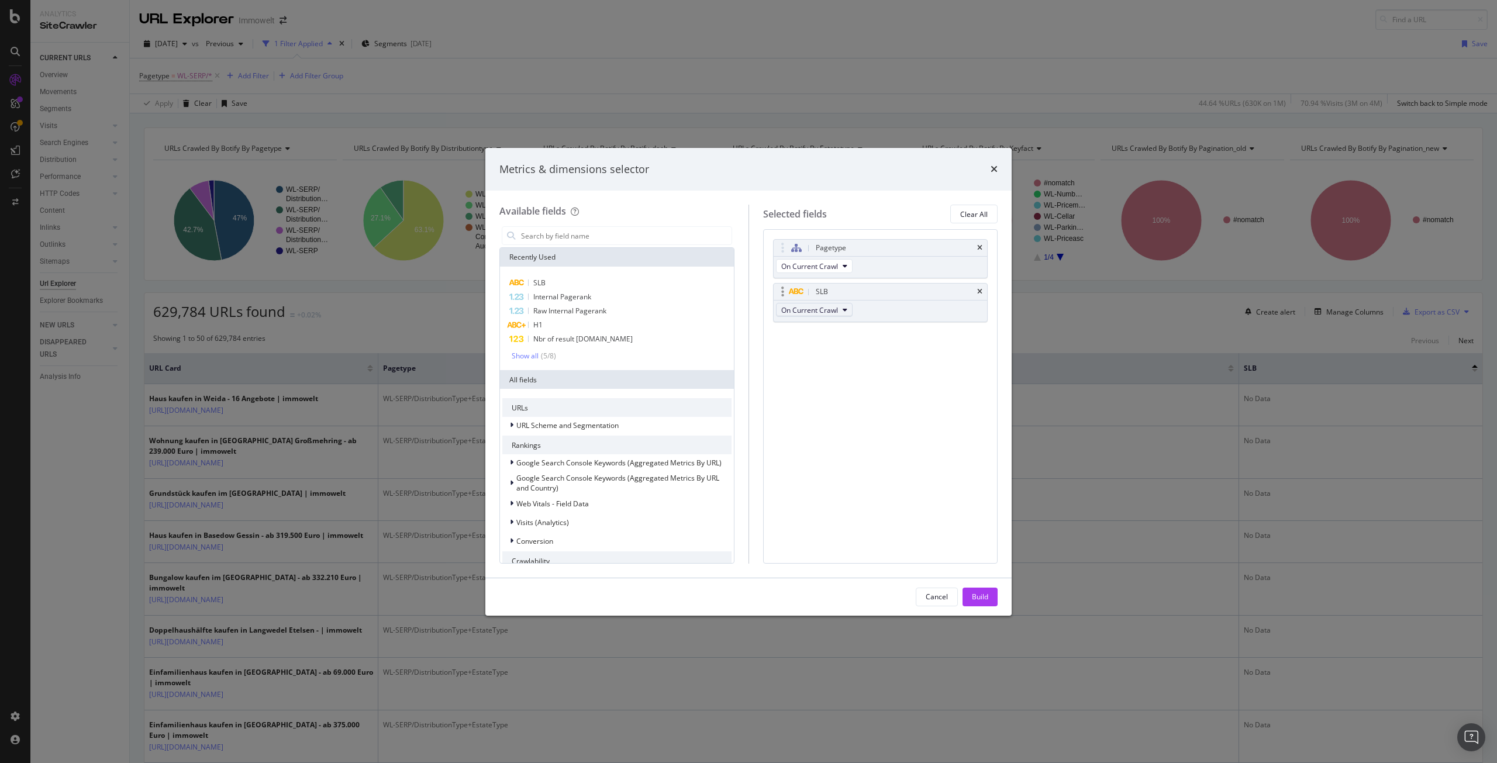
click at [849, 307] on button "On Current Crawl" at bounding box center [814, 310] width 77 height 14
click at [552, 234] on input "modal" at bounding box center [626, 236] width 212 height 18
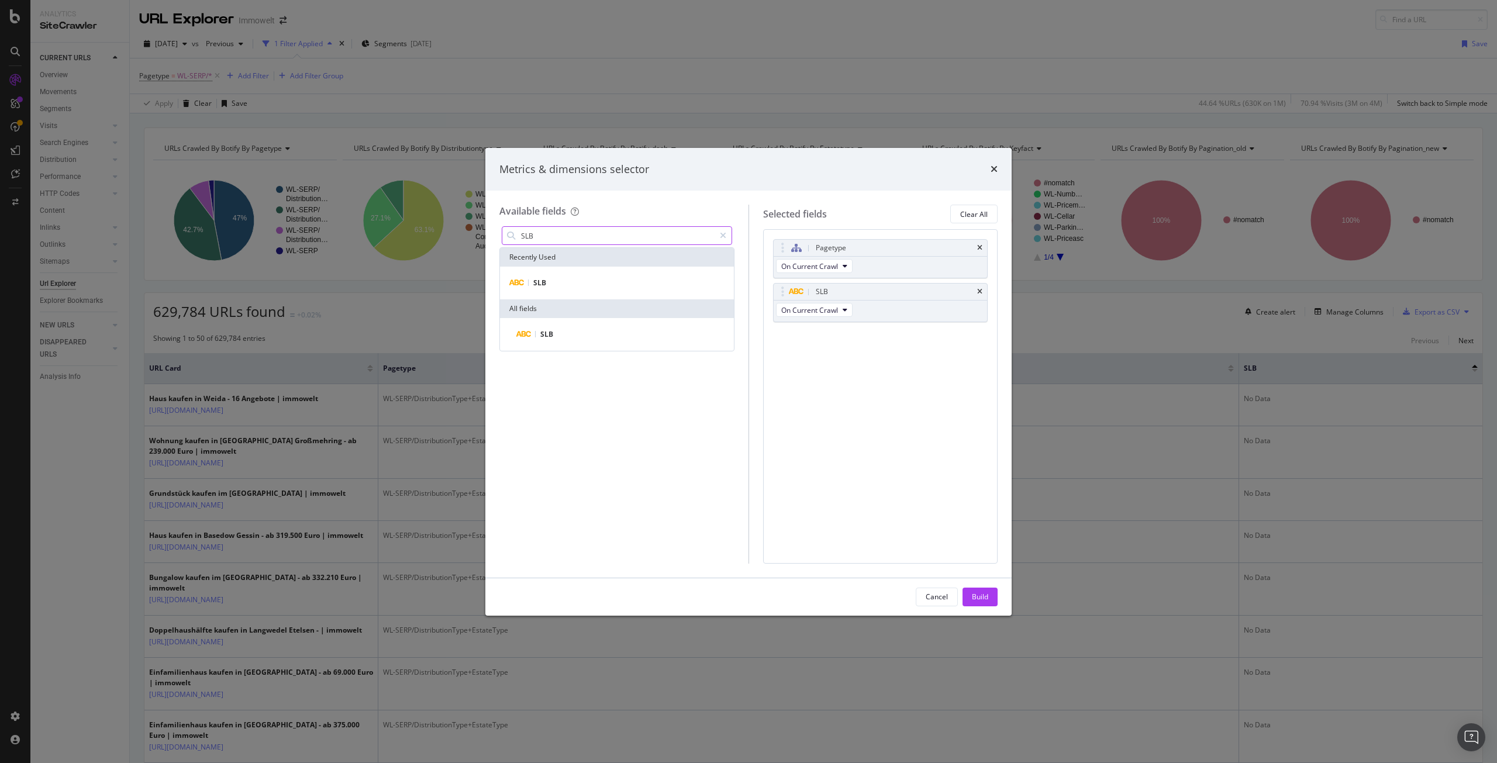
type input "SLB"
click at [332, 92] on div "Metrics & dimensions selector Available fields SLB Recently Used SLB All fields…" at bounding box center [748, 381] width 1497 height 763
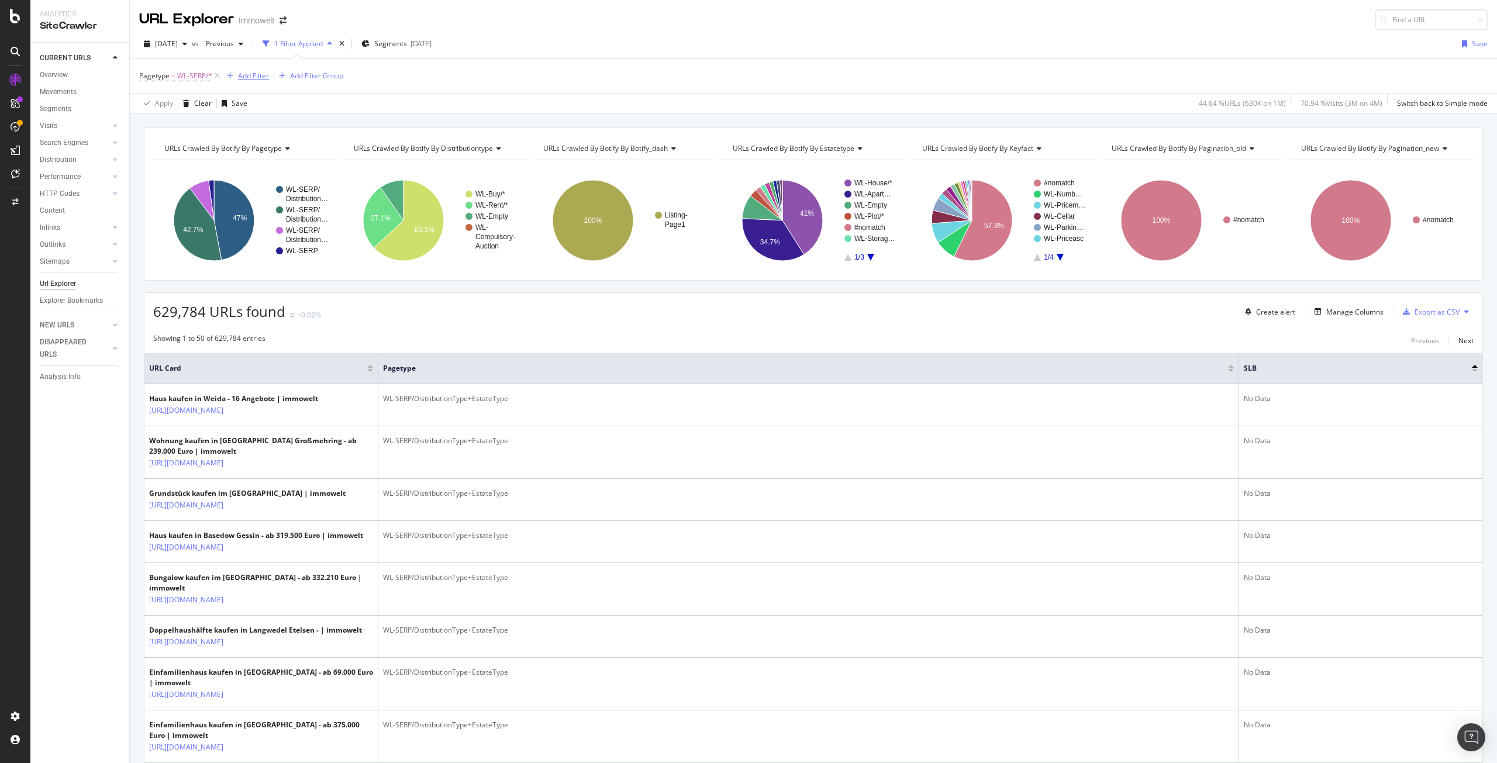
click at [253, 76] on div "Add Filter" at bounding box center [253, 76] width 31 height 10
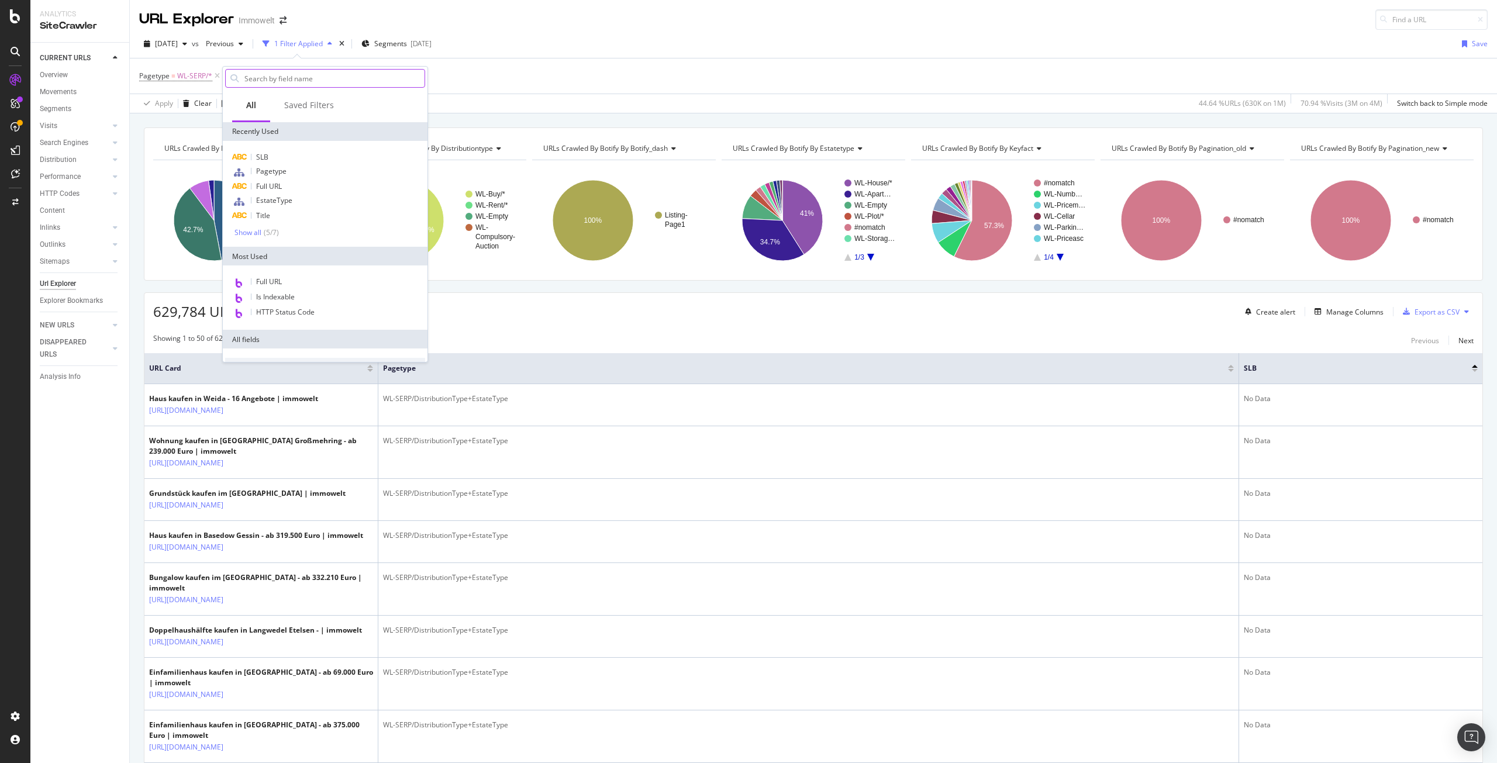
click at [281, 77] on input "text" at bounding box center [333, 79] width 181 height 18
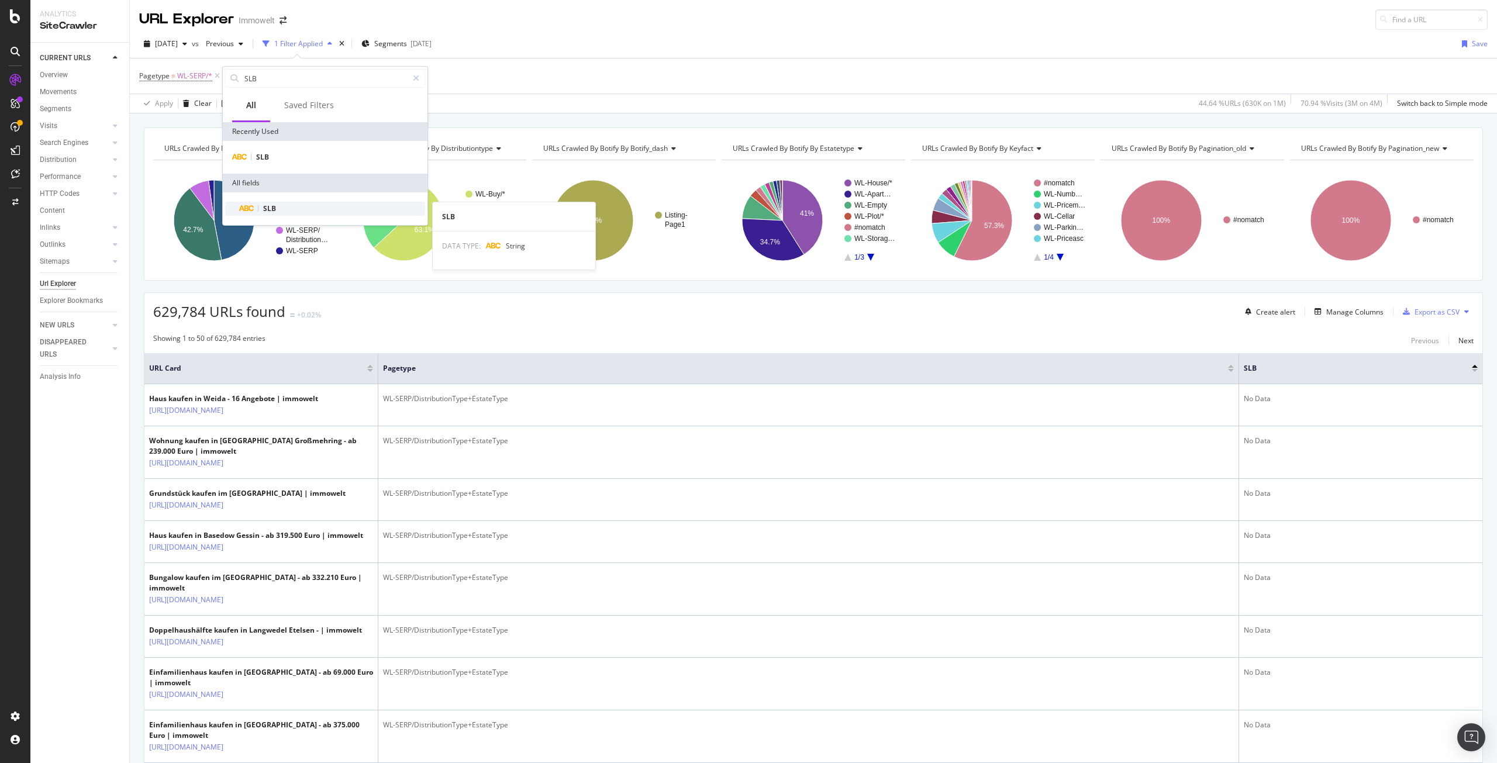
type input "SLB"
click at [243, 207] on icon at bounding box center [247, 208] width 16 height 7
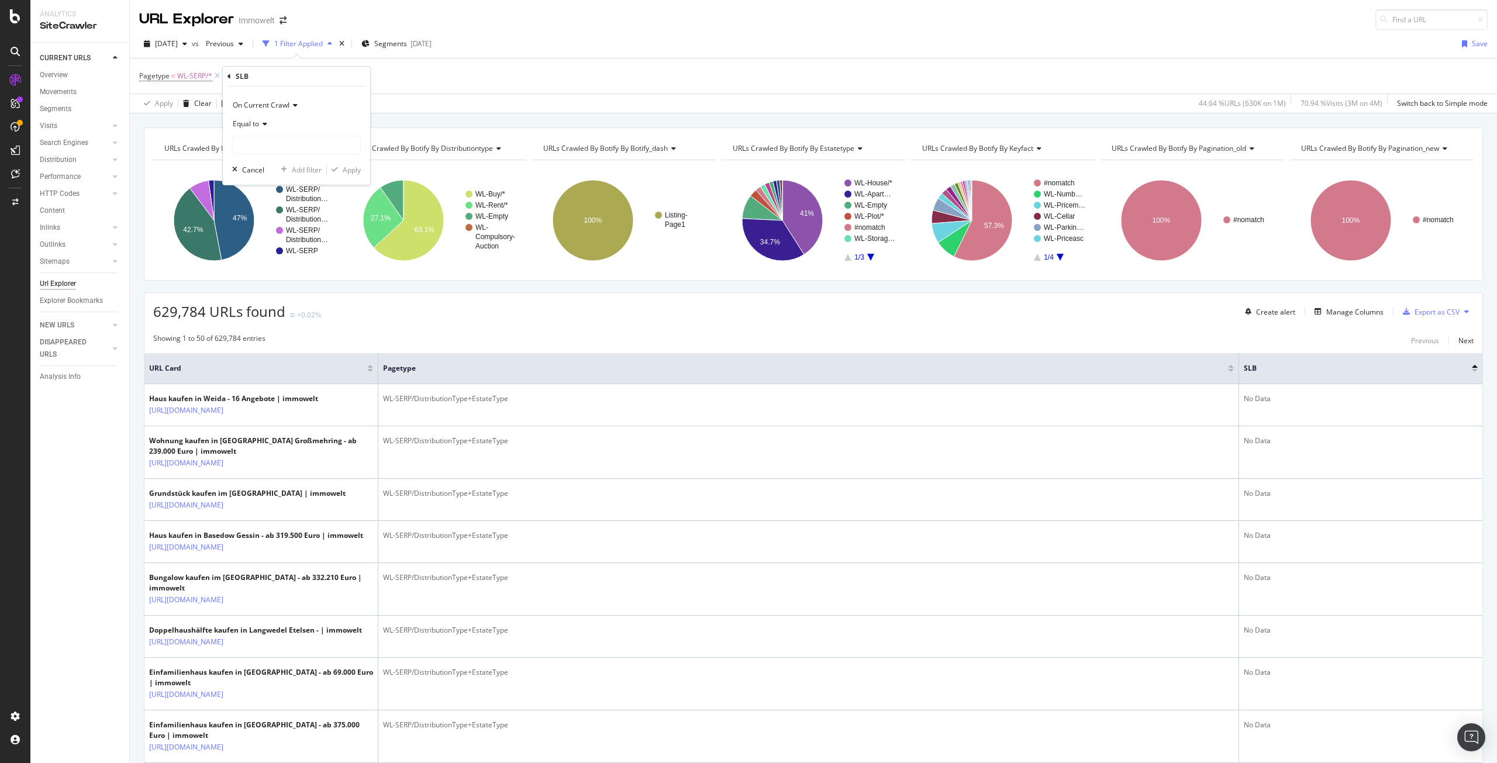
click at [260, 119] on div "Equal to" at bounding box center [296, 124] width 129 height 19
click at [261, 125] on icon at bounding box center [263, 123] width 8 height 7
click at [1352, 314] on div "Manage Columns" at bounding box center [1355, 312] width 57 height 10
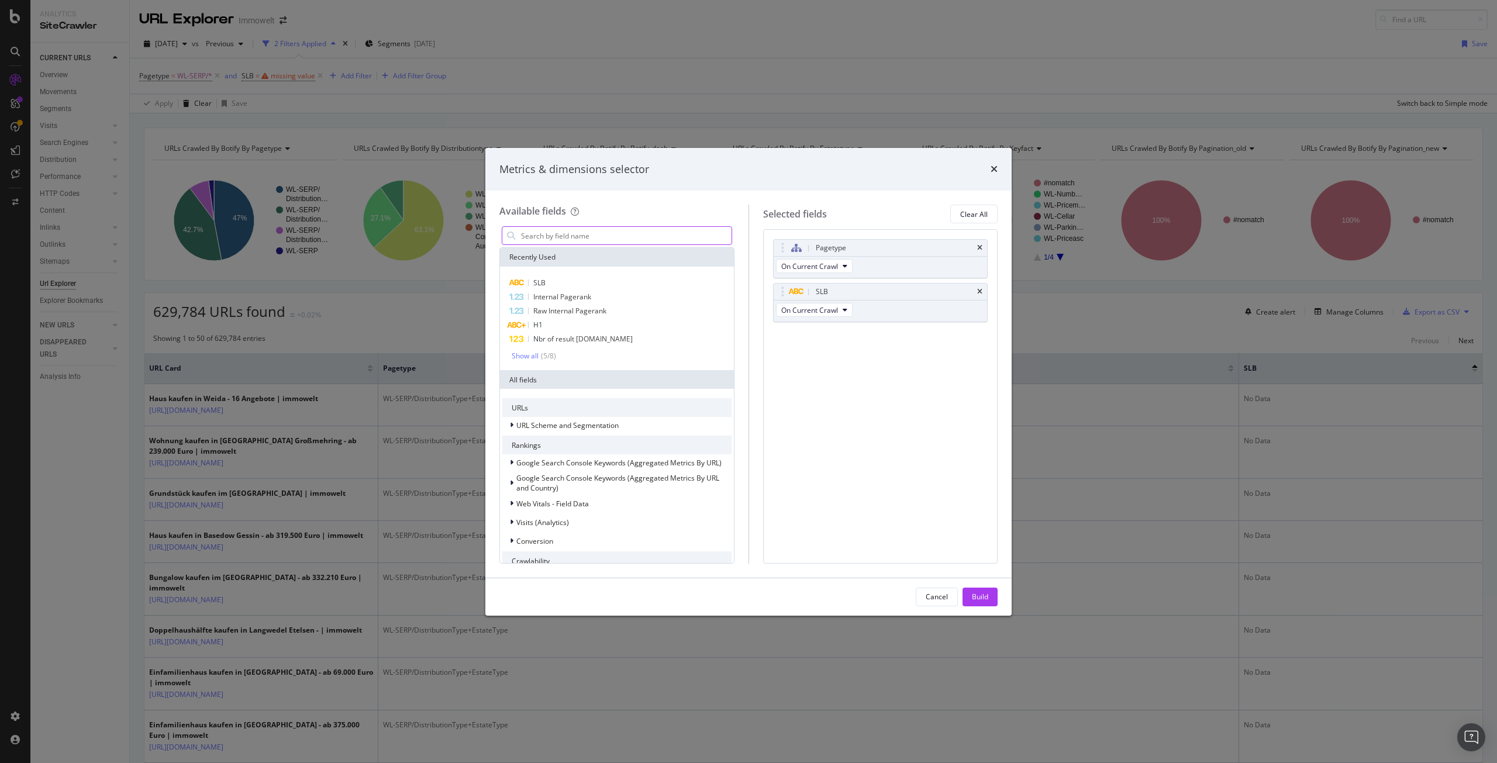
click at [647, 239] on input "modal" at bounding box center [626, 236] width 212 height 18
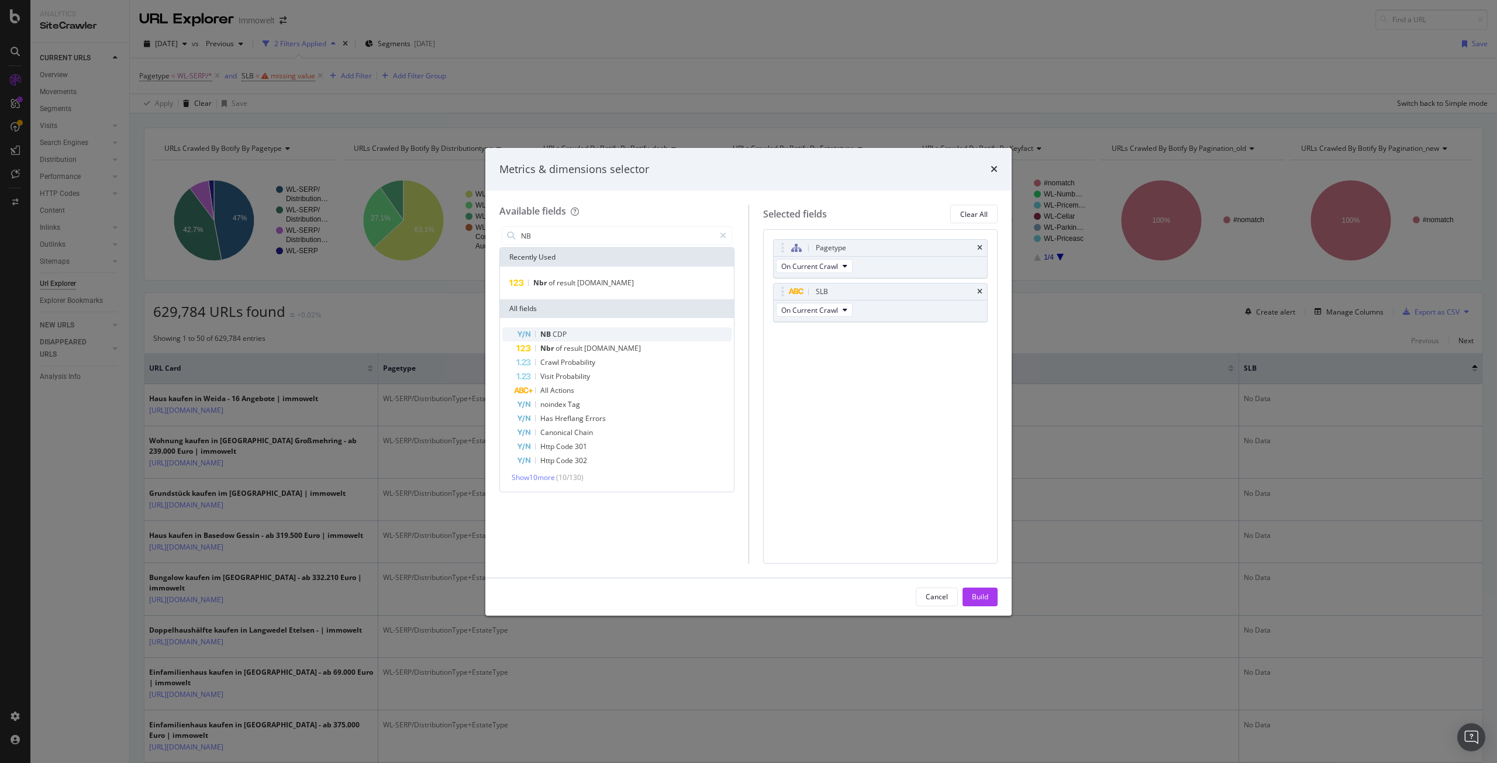
click at [621, 328] on div "NB CDP" at bounding box center [623, 335] width 215 height 14
click at [980, 333] on icon "times" at bounding box center [979, 335] width 5 height 7
click at [980, 290] on icon "times" at bounding box center [979, 291] width 5 height 7
click at [633, 241] on input "NB" at bounding box center [617, 236] width 195 height 18
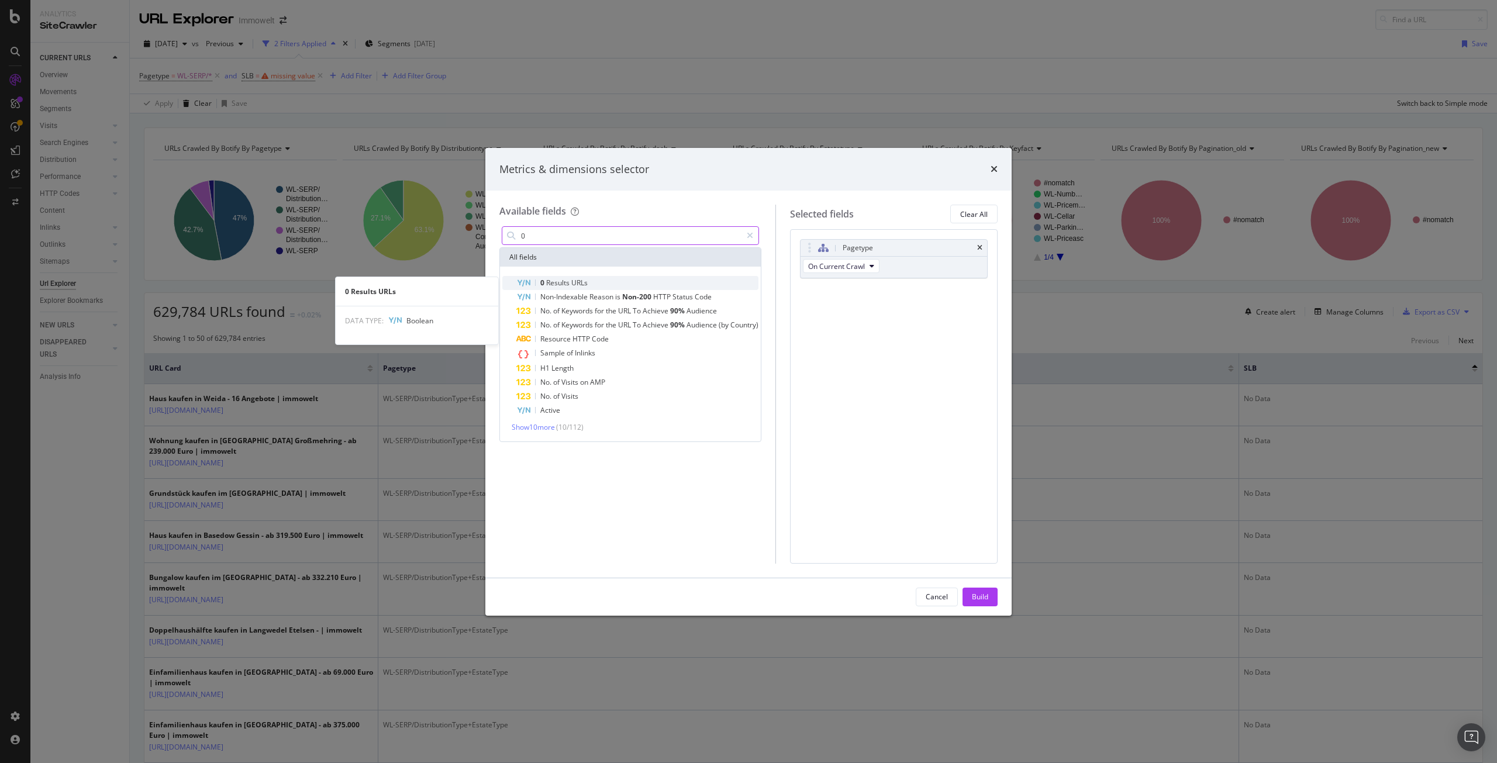
type input "0"
click at [633, 281] on div "0 Results URLs" at bounding box center [637, 283] width 242 height 14
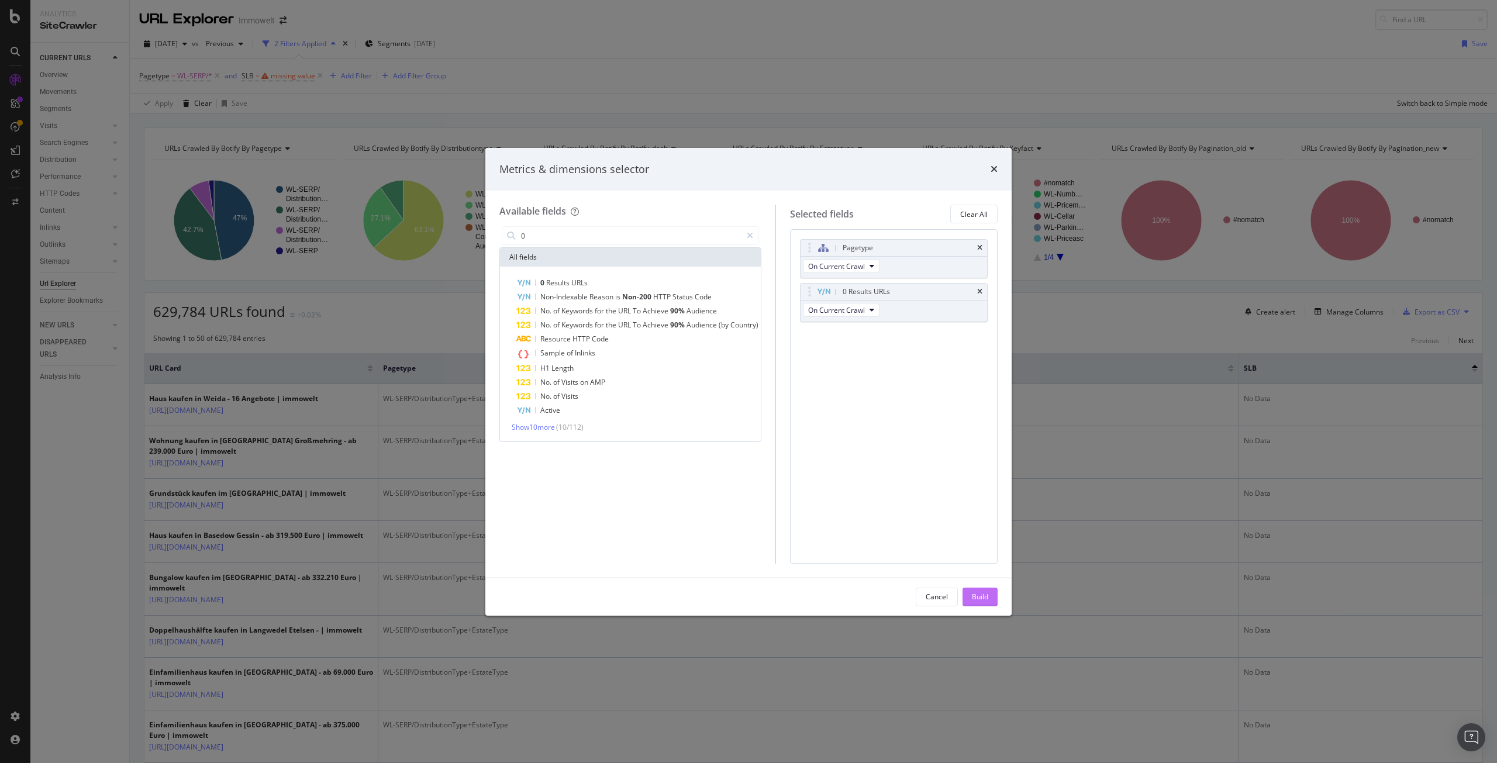
click at [982, 598] on div "Build" at bounding box center [980, 597] width 16 height 10
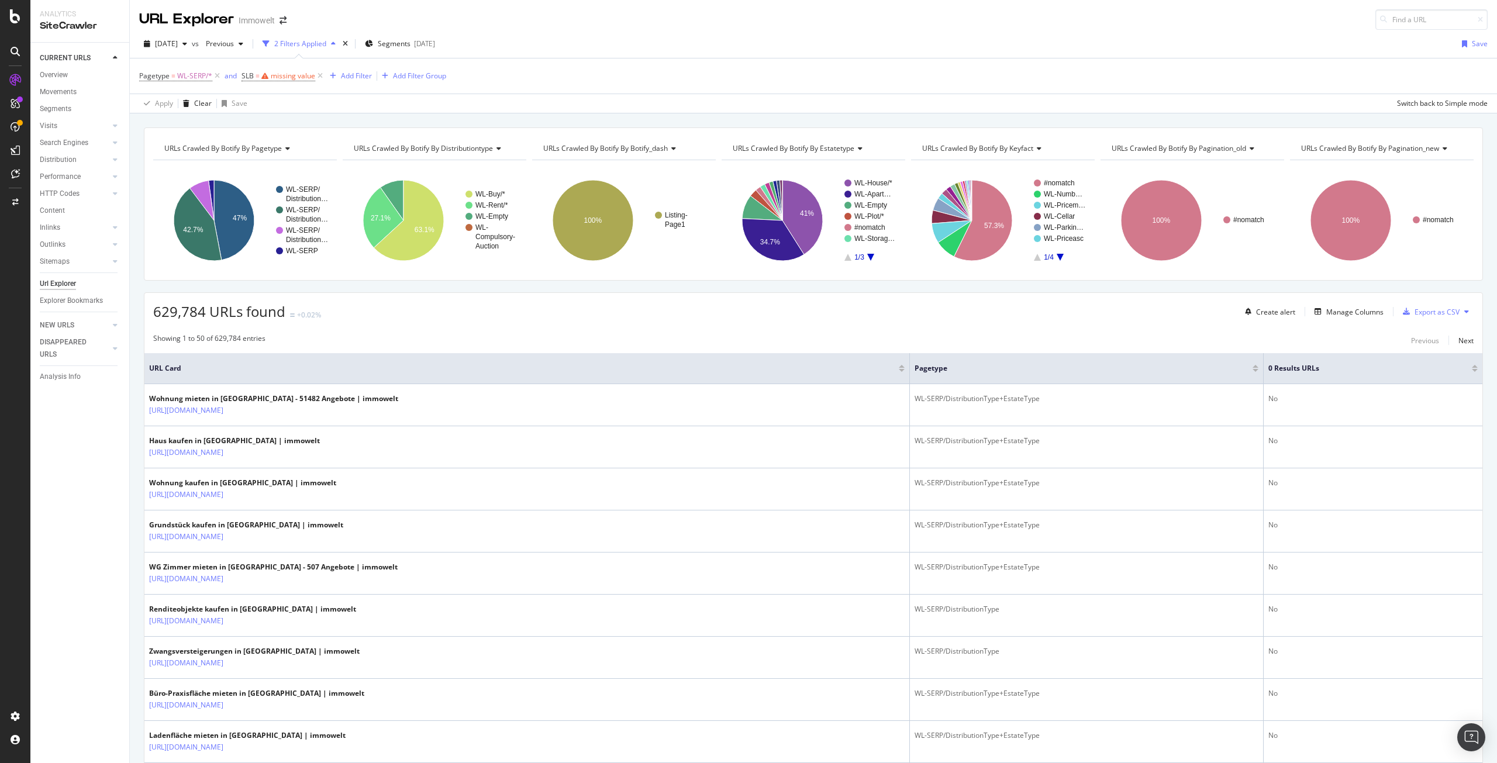
click at [1472, 371] on div at bounding box center [1475, 370] width 6 height 3
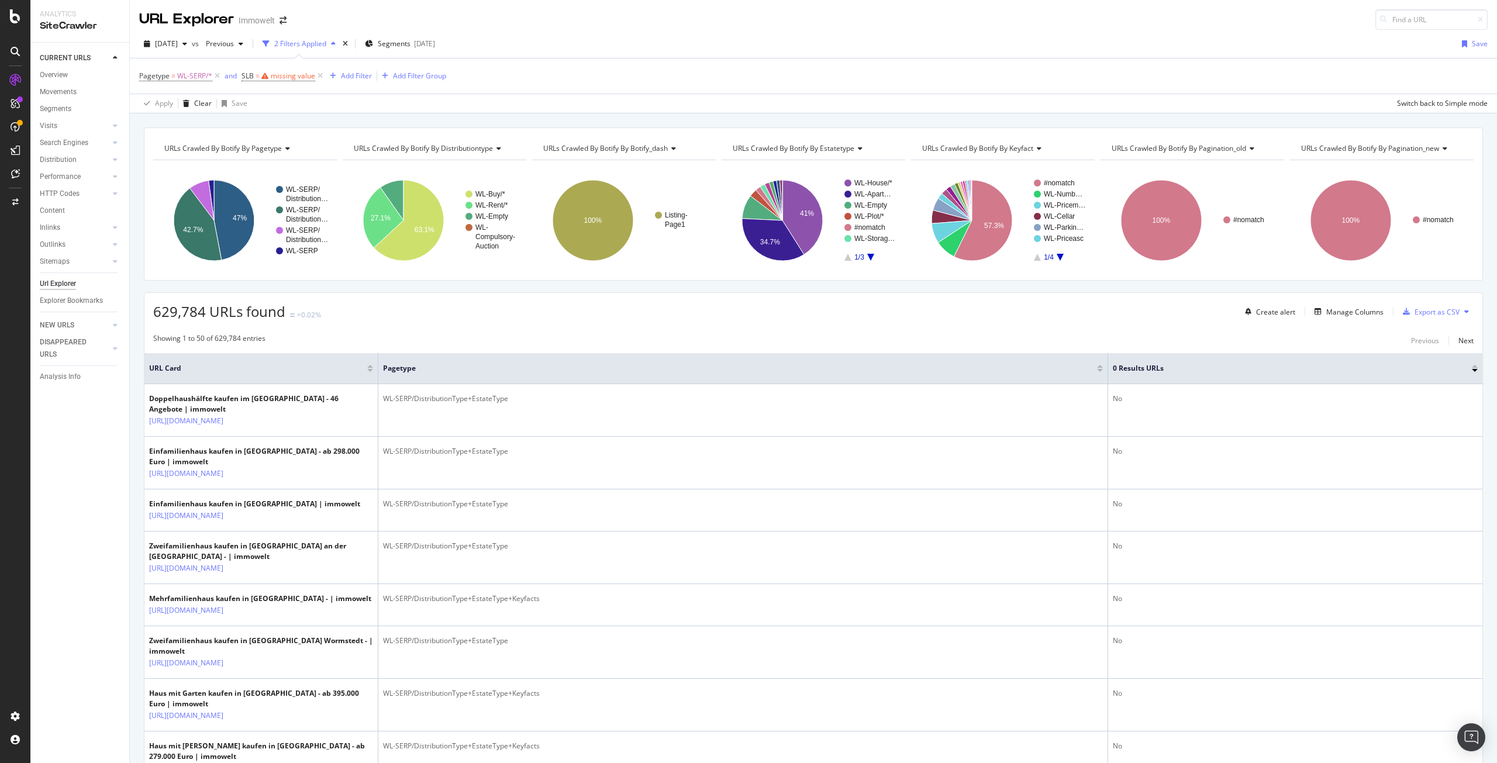
click at [1472, 366] on div at bounding box center [1475, 366] width 6 height 3
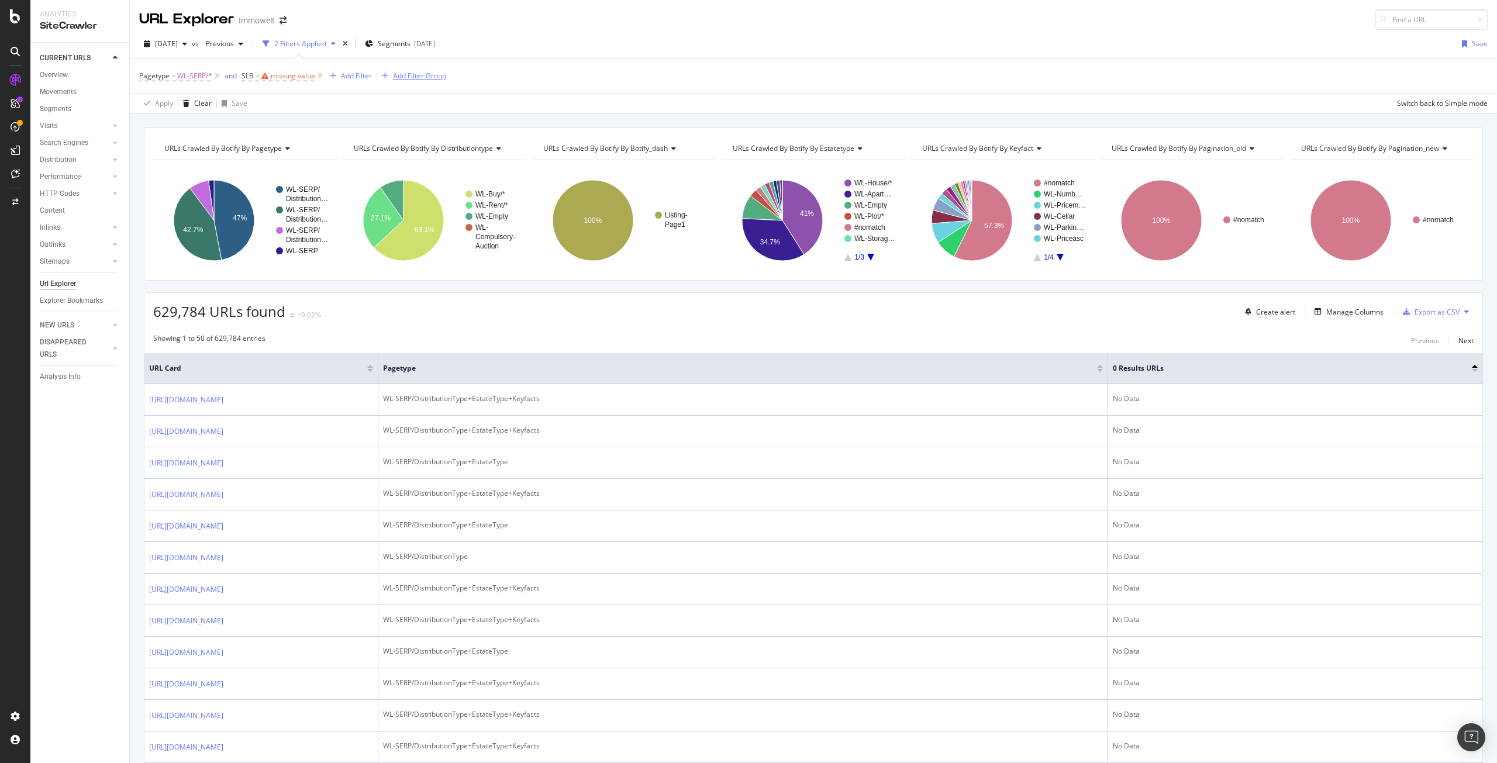
click at [321, 75] on icon at bounding box center [320, 76] width 10 height 12
